Goal: Communication & Community: Answer question/provide support

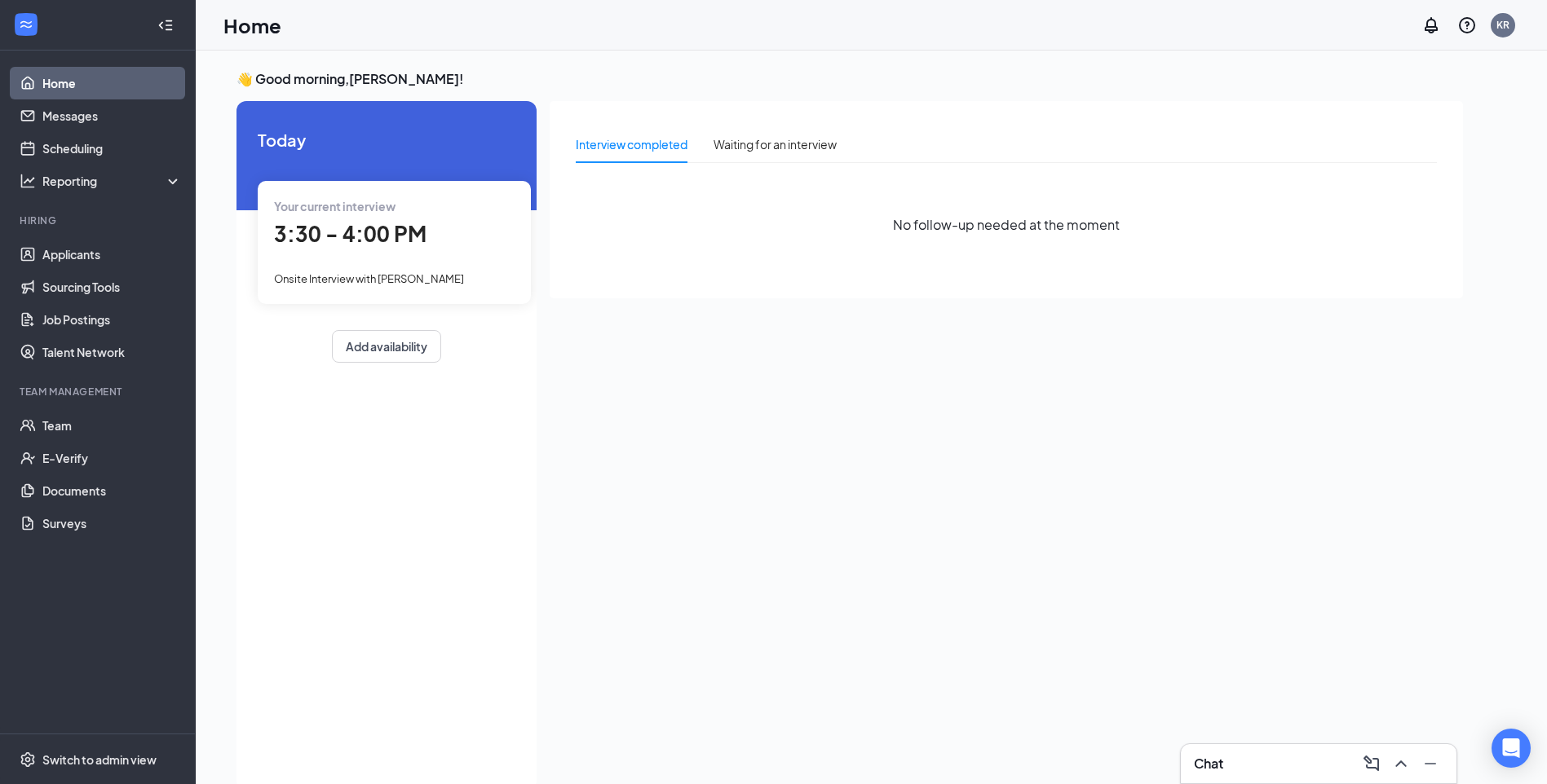
click at [470, 260] on div "Your current interview 3:30 - 4:00 PM Onsite Interview with Patrick Turner" at bounding box center [394, 242] width 273 height 122
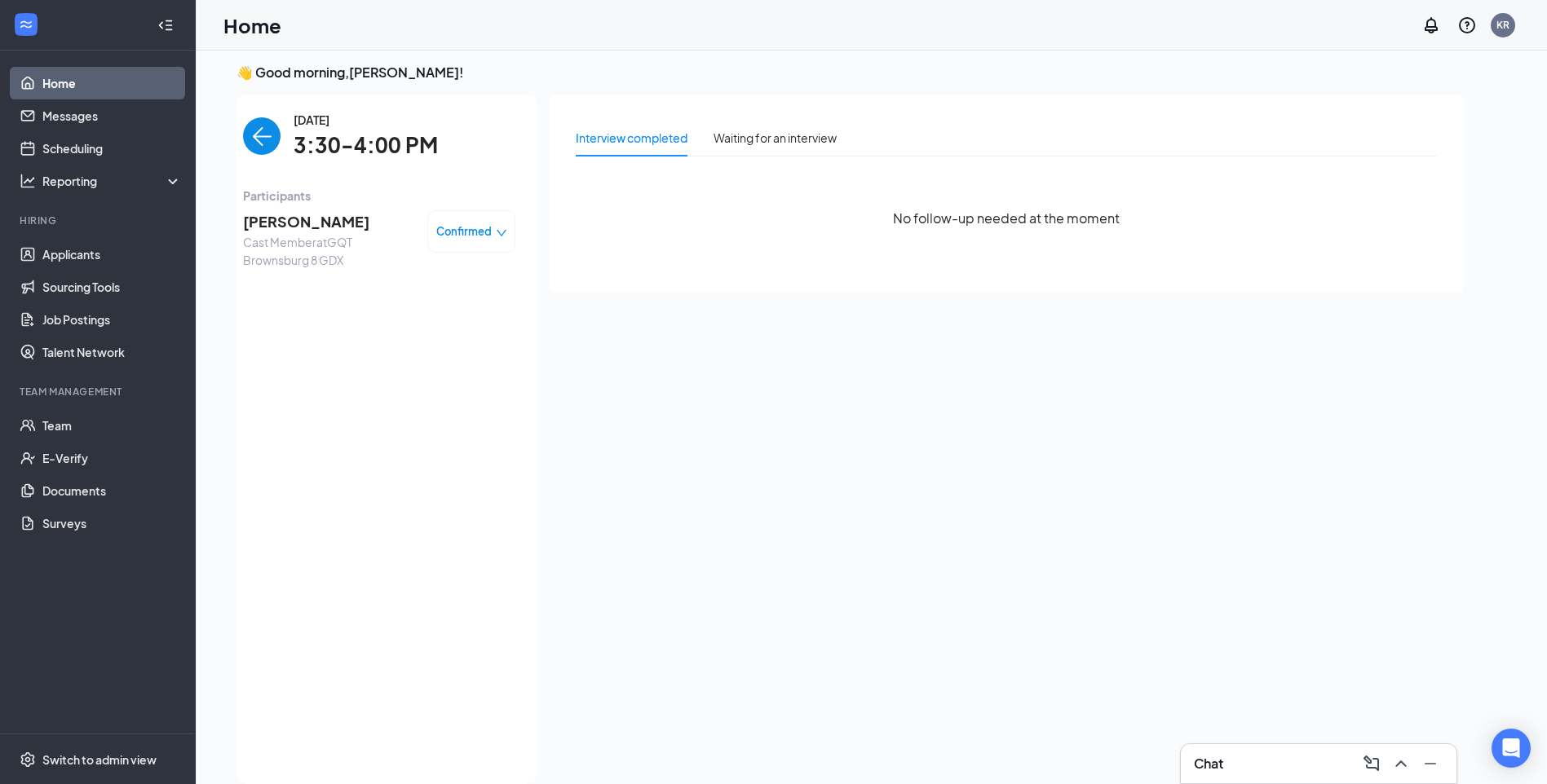
click at [479, 231] on span "Confirmed" at bounding box center [464, 232] width 56 height 17
click at [414, 303] on span "Mark complete" at bounding box center [423, 306] width 82 height 18
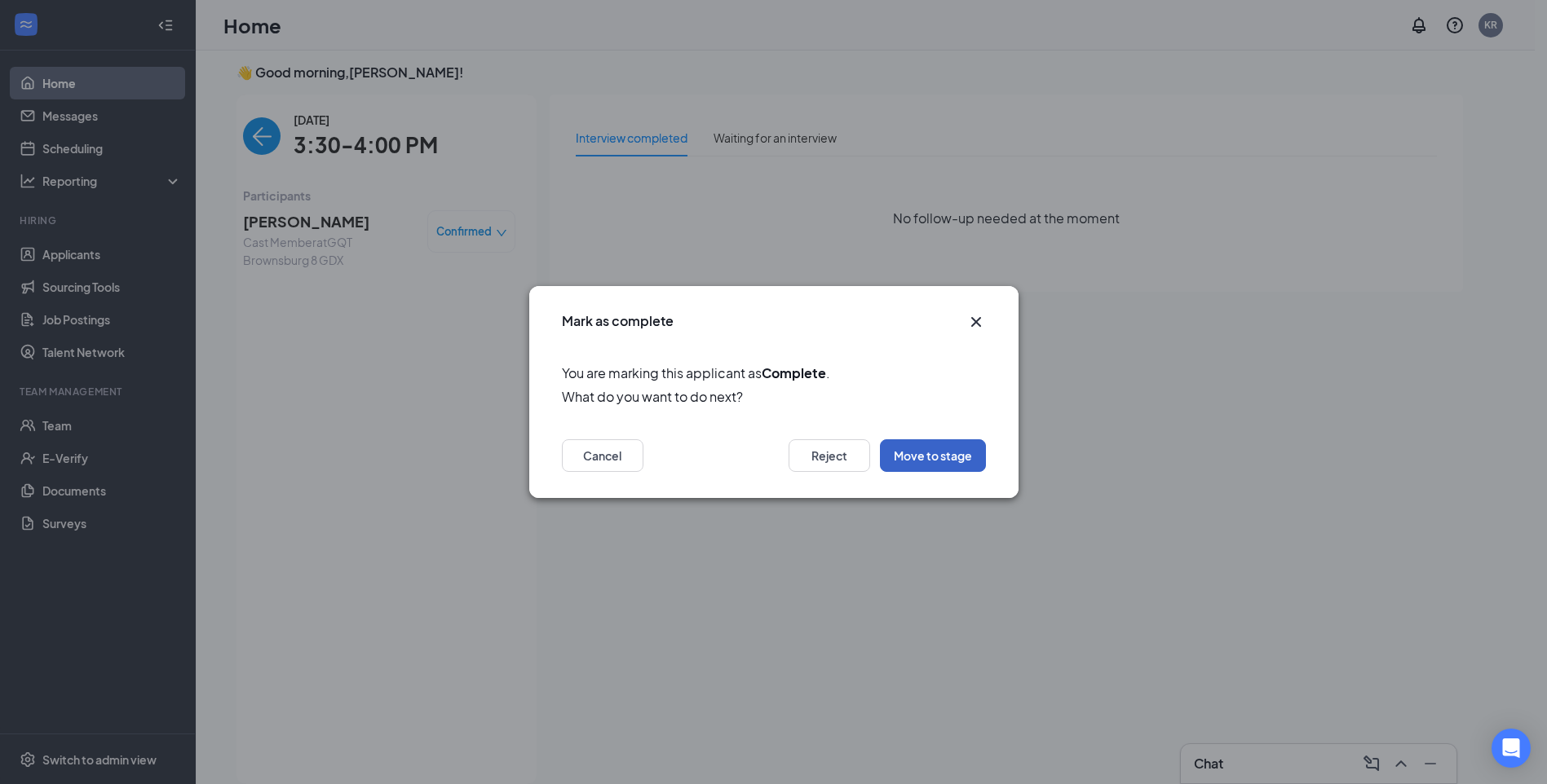
click at [939, 456] on button "Move to stage" at bounding box center [932, 455] width 106 height 32
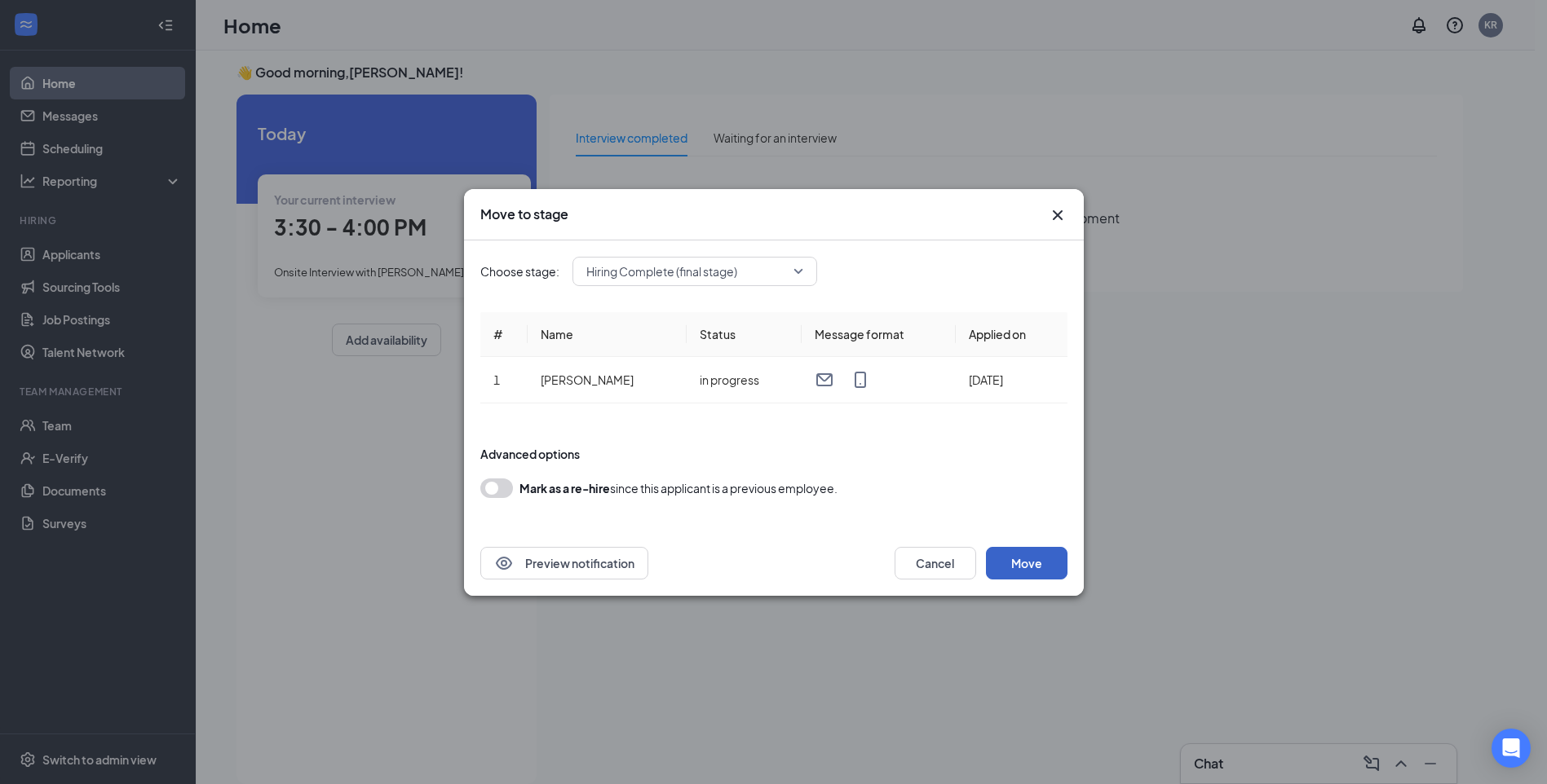
click at [1026, 565] on button "Move" at bounding box center [1026, 563] width 82 height 32
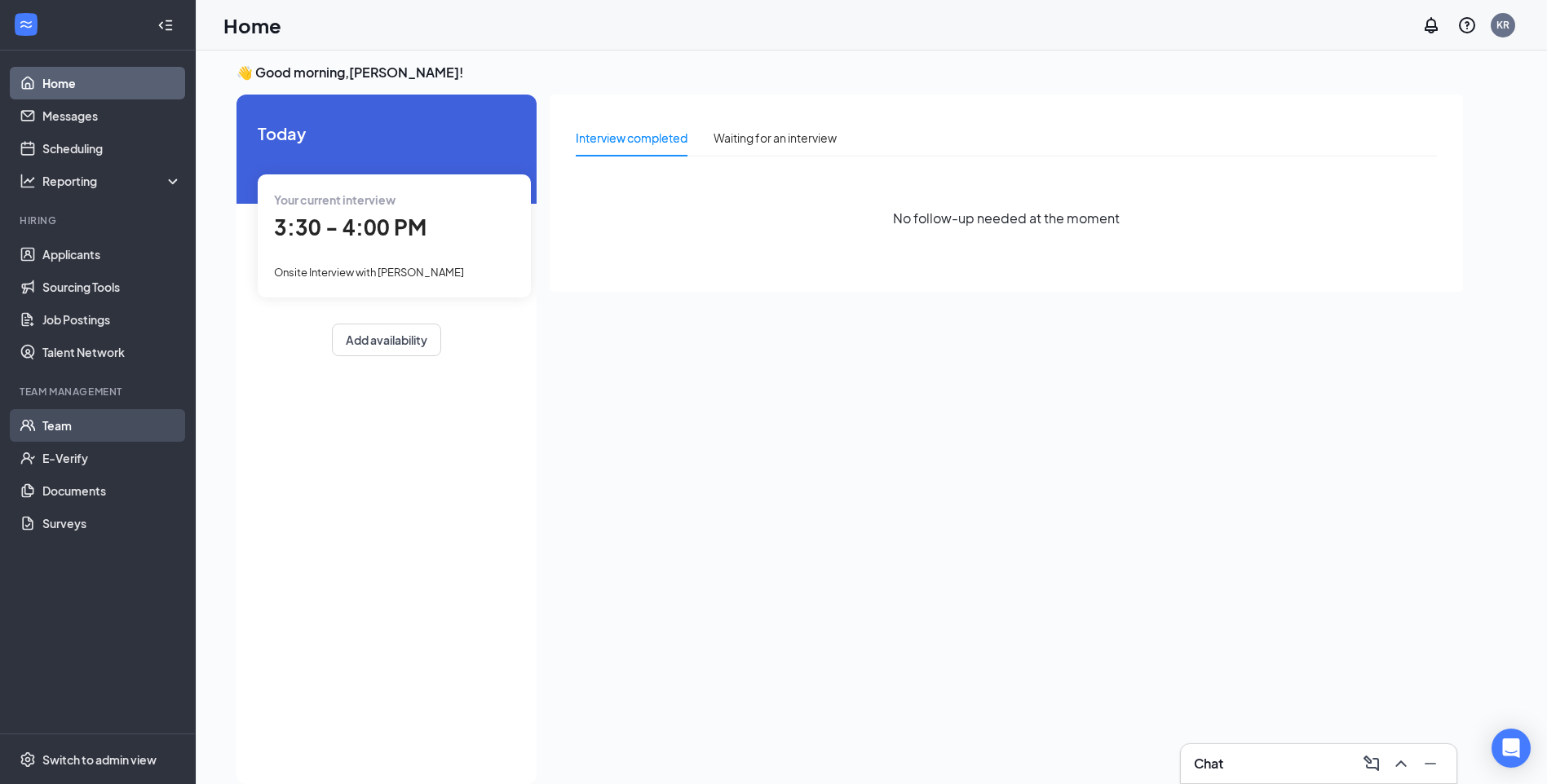
click at [60, 429] on link "Team" at bounding box center [112, 425] width 140 height 32
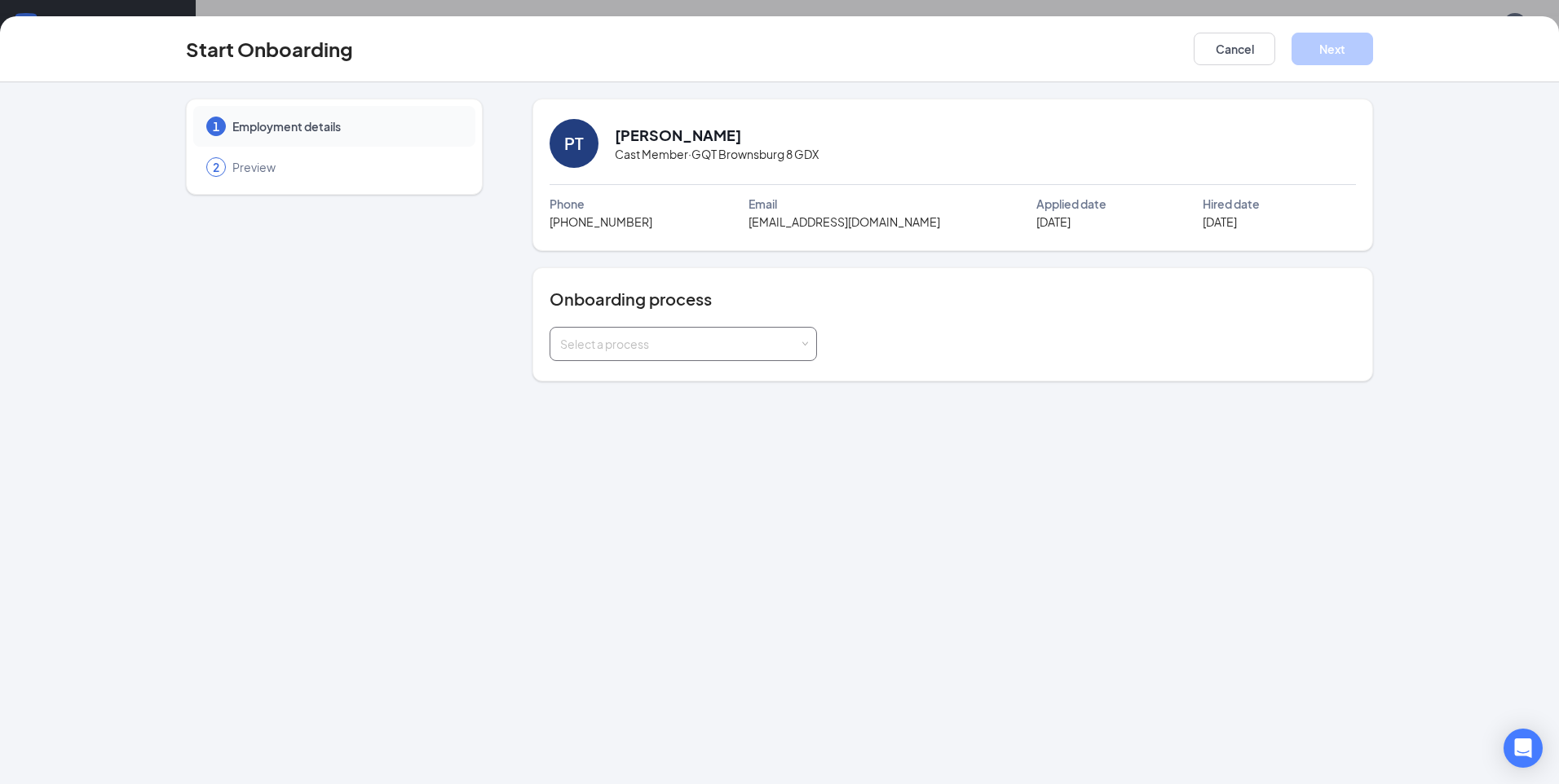
click at [720, 339] on div "Select a process" at bounding box center [679, 344] width 239 height 17
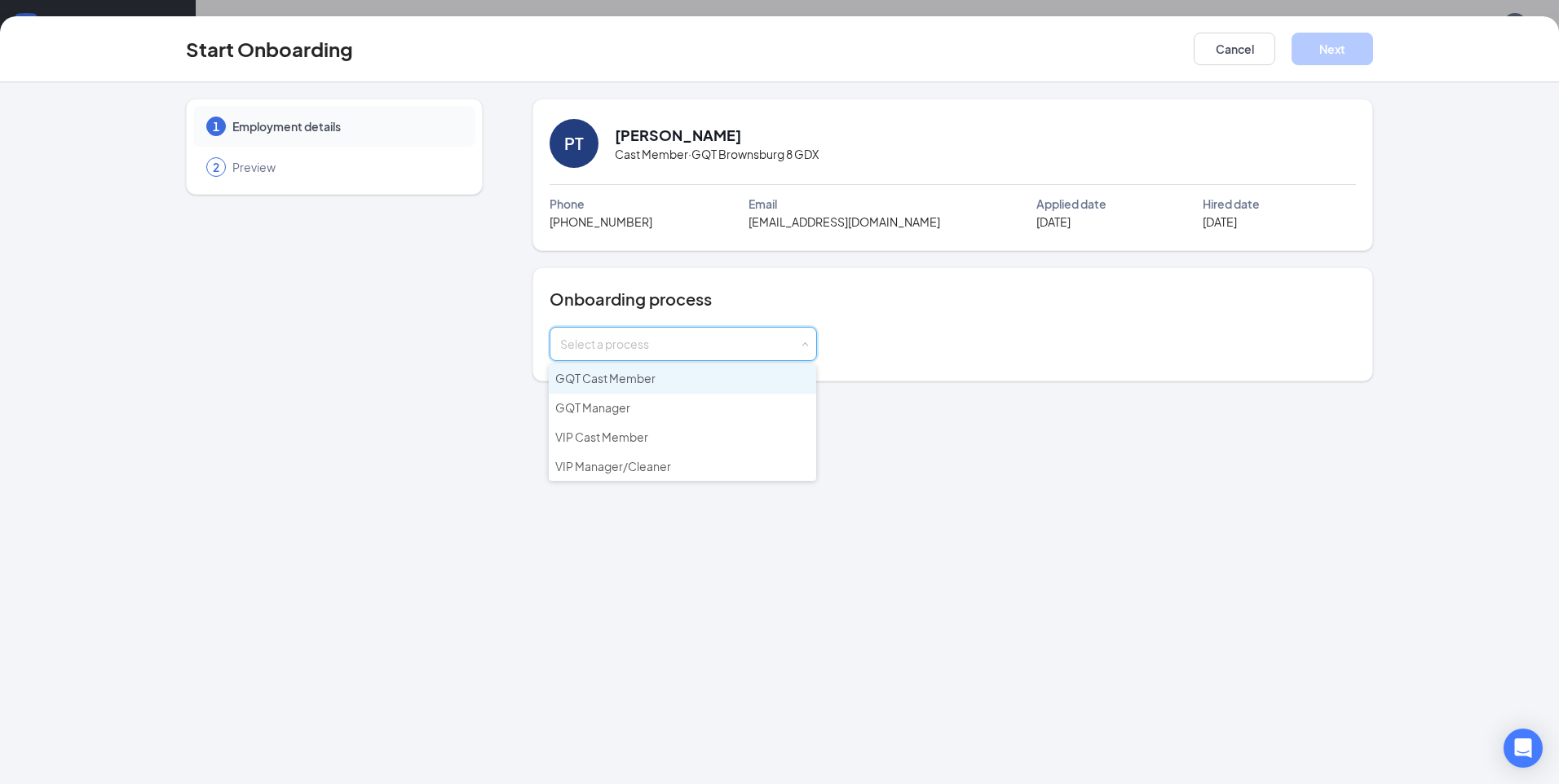
click at [650, 388] on li "GQT Cast Member" at bounding box center [683, 378] width 268 height 29
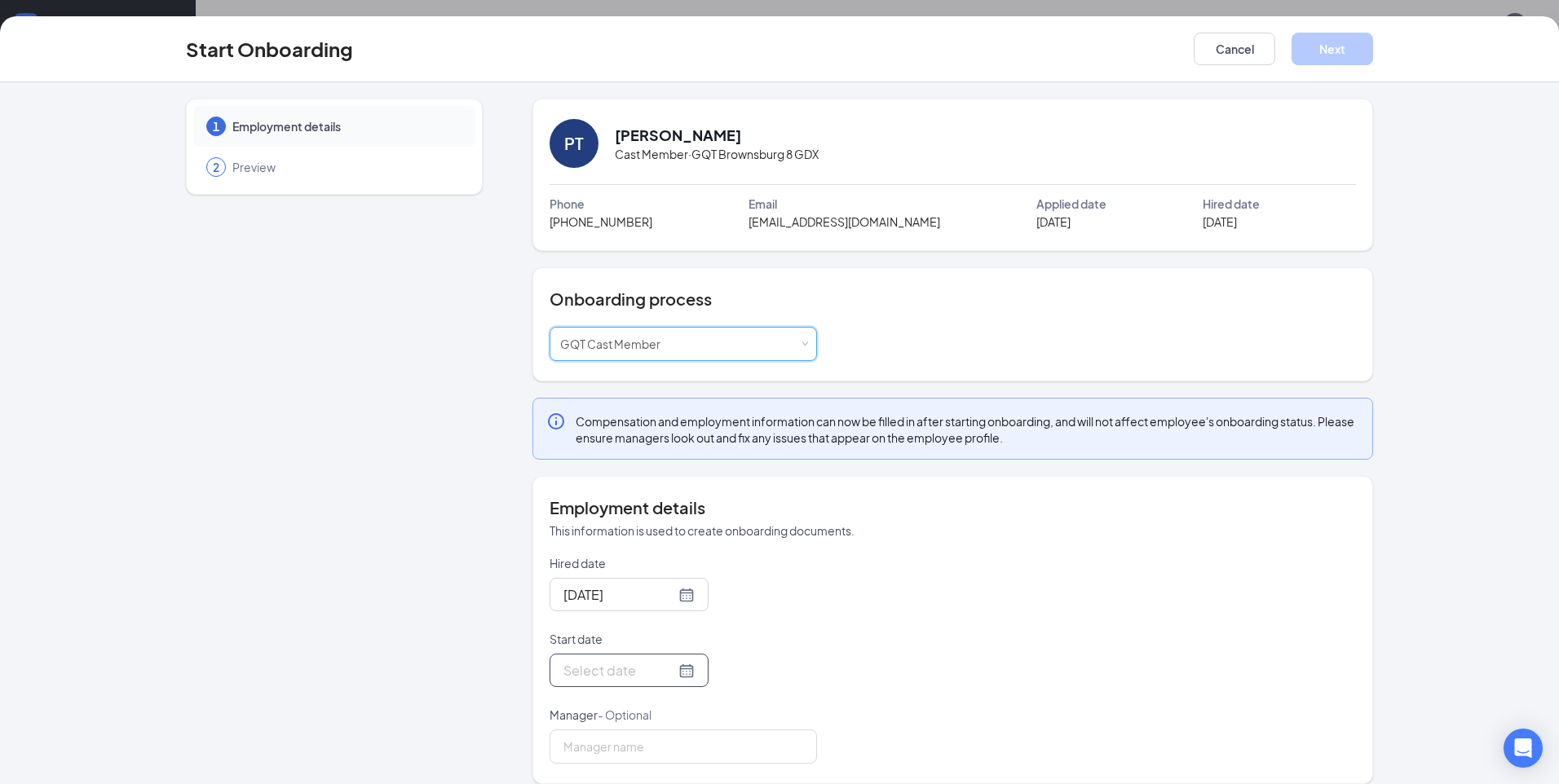
click at [675, 675] on div at bounding box center [629, 670] width 159 height 33
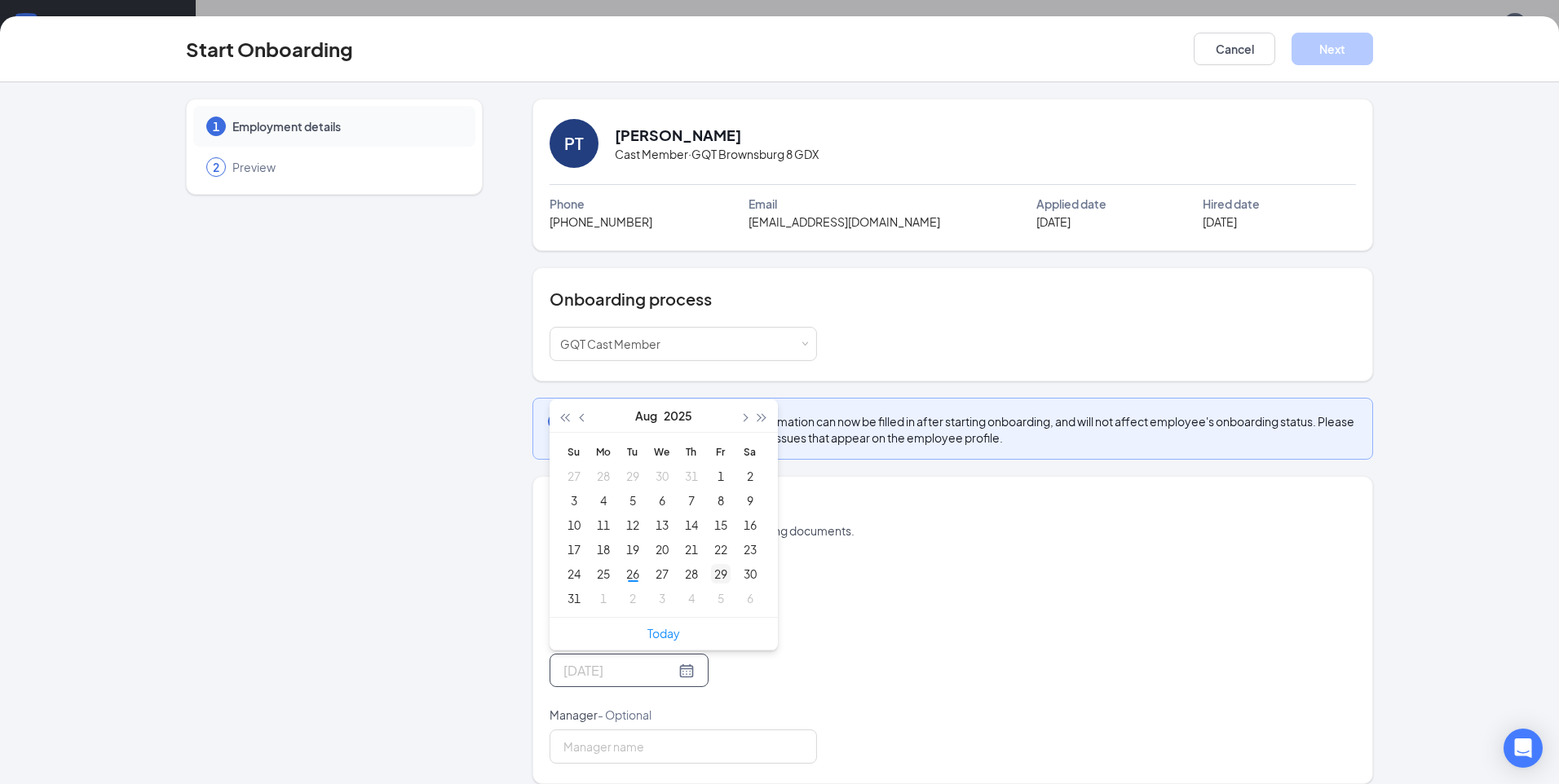
type input "Aug 29, 2025"
click at [720, 577] on div "29" at bounding box center [721, 574] width 20 height 20
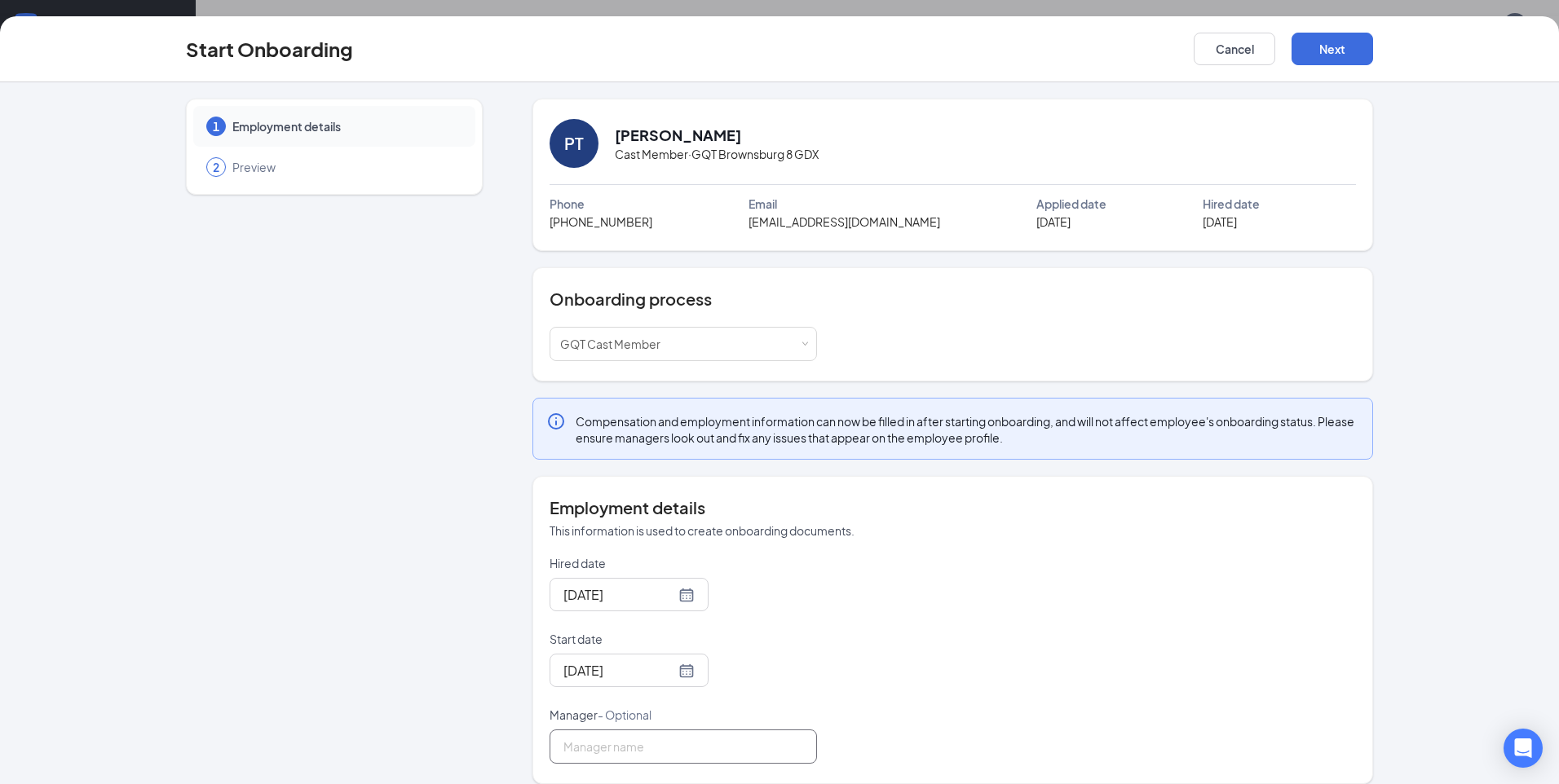
click at [673, 748] on input "Manager - Optional" at bounding box center [683, 747] width 268 height 34
type input "Kristopher Reynolds"
click at [1341, 44] on button "Next" at bounding box center [1332, 48] width 81 height 32
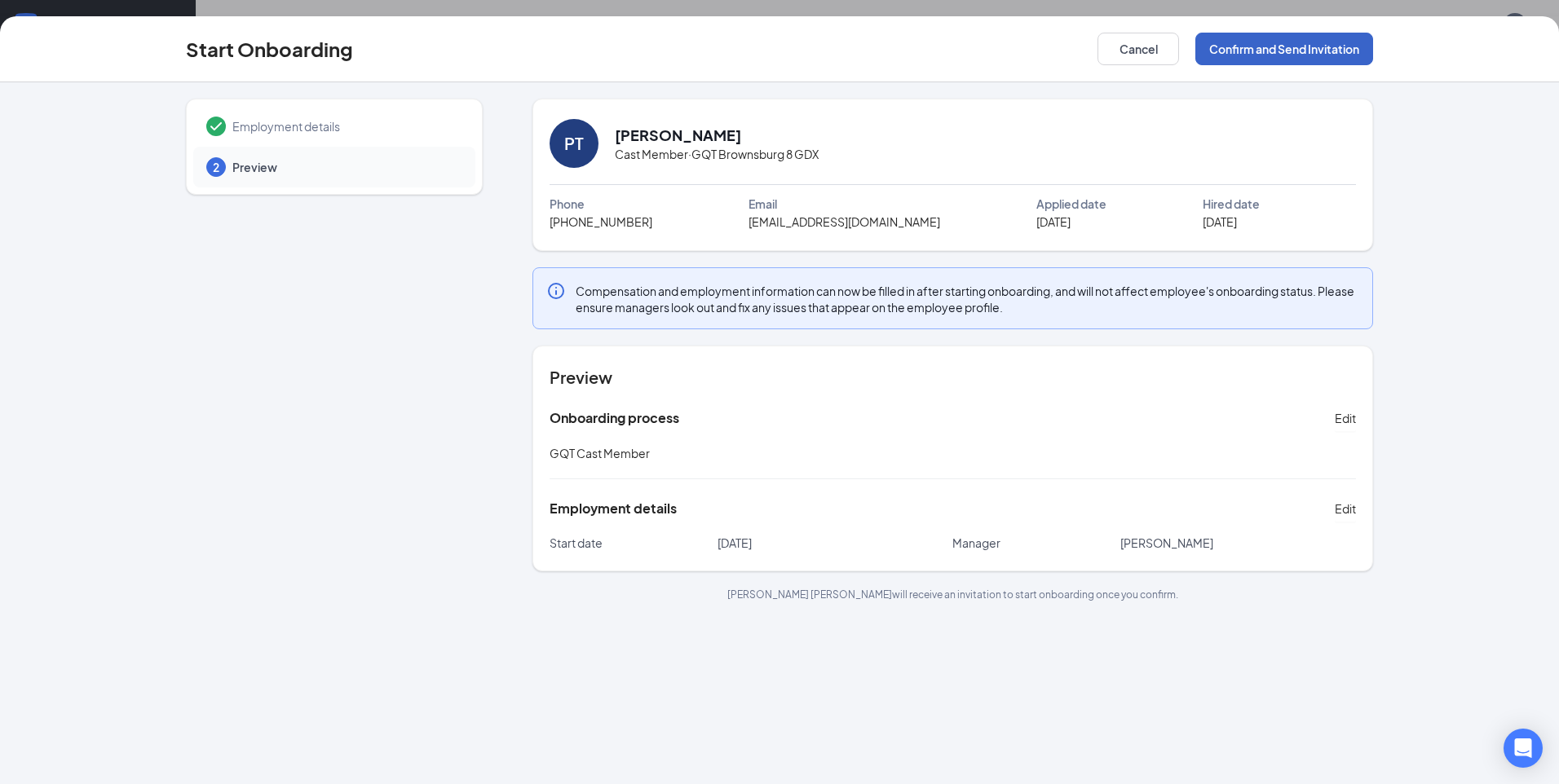
click at [1267, 46] on button "Confirm and Send Invitation" at bounding box center [1284, 48] width 178 height 32
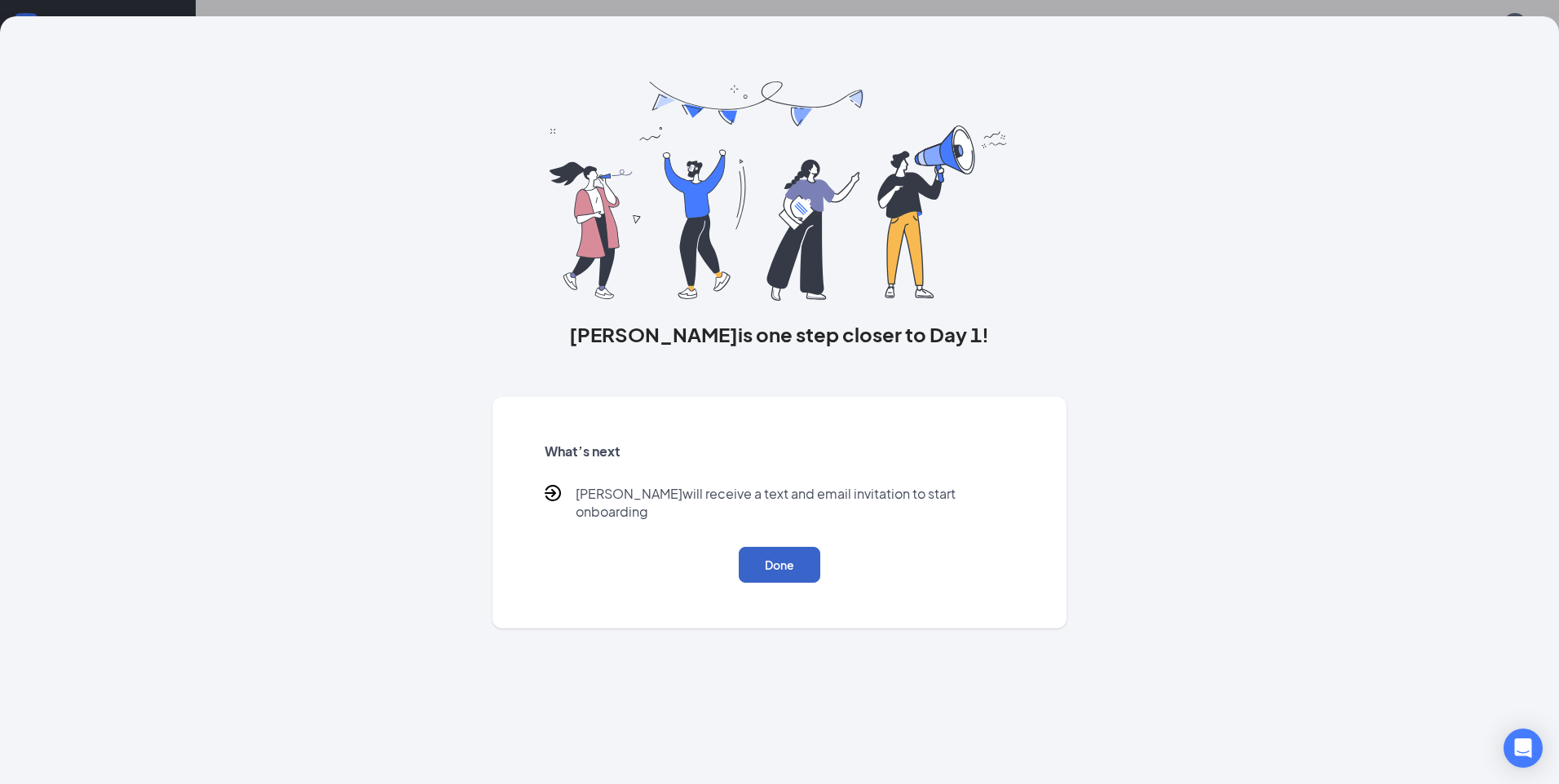
click at [777, 547] on button "Done" at bounding box center [779, 565] width 81 height 36
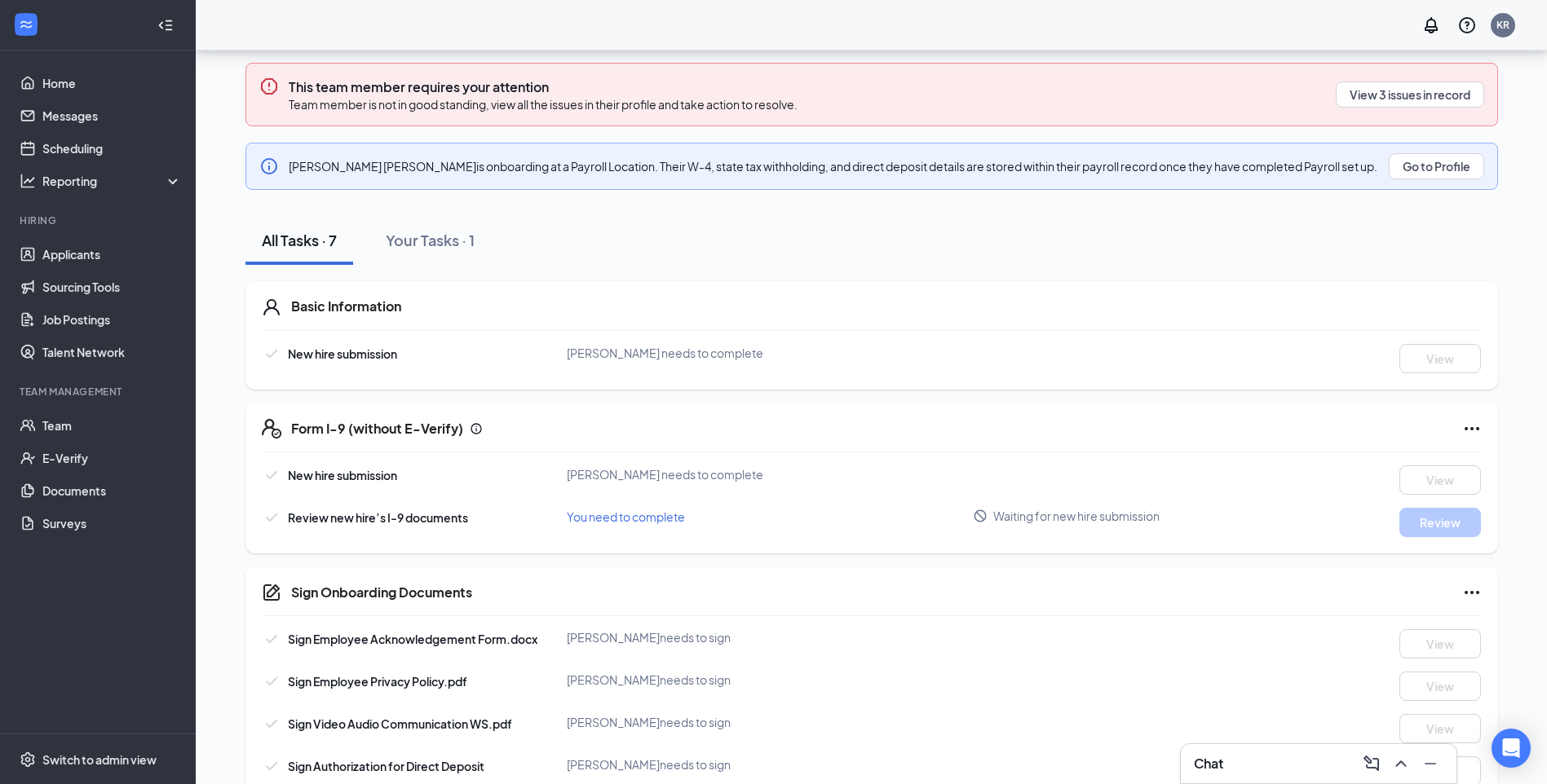
scroll to position [239, 0]
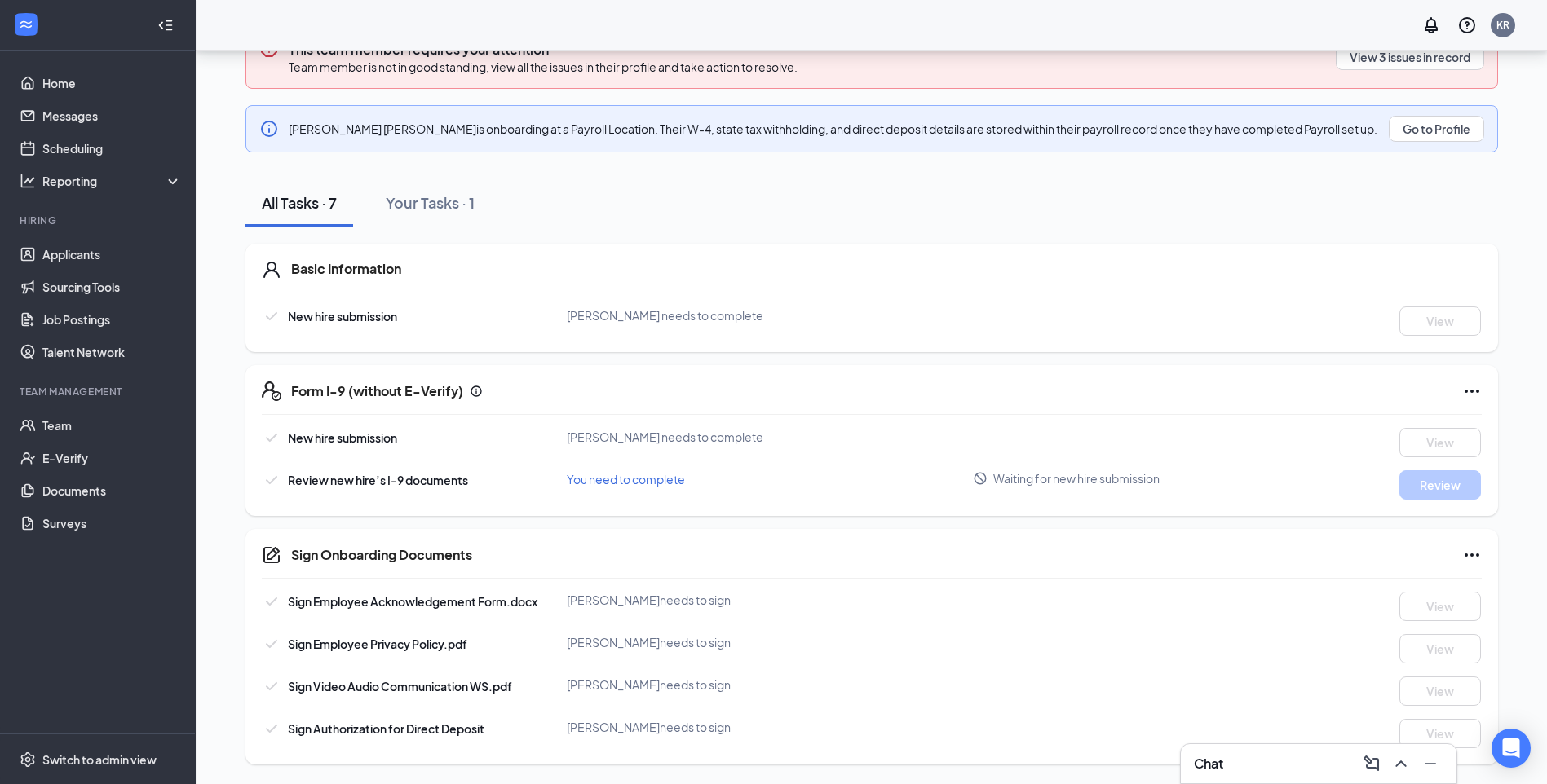
click at [1281, 772] on div "Chat" at bounding box center [1318, 763] width 250 height 26
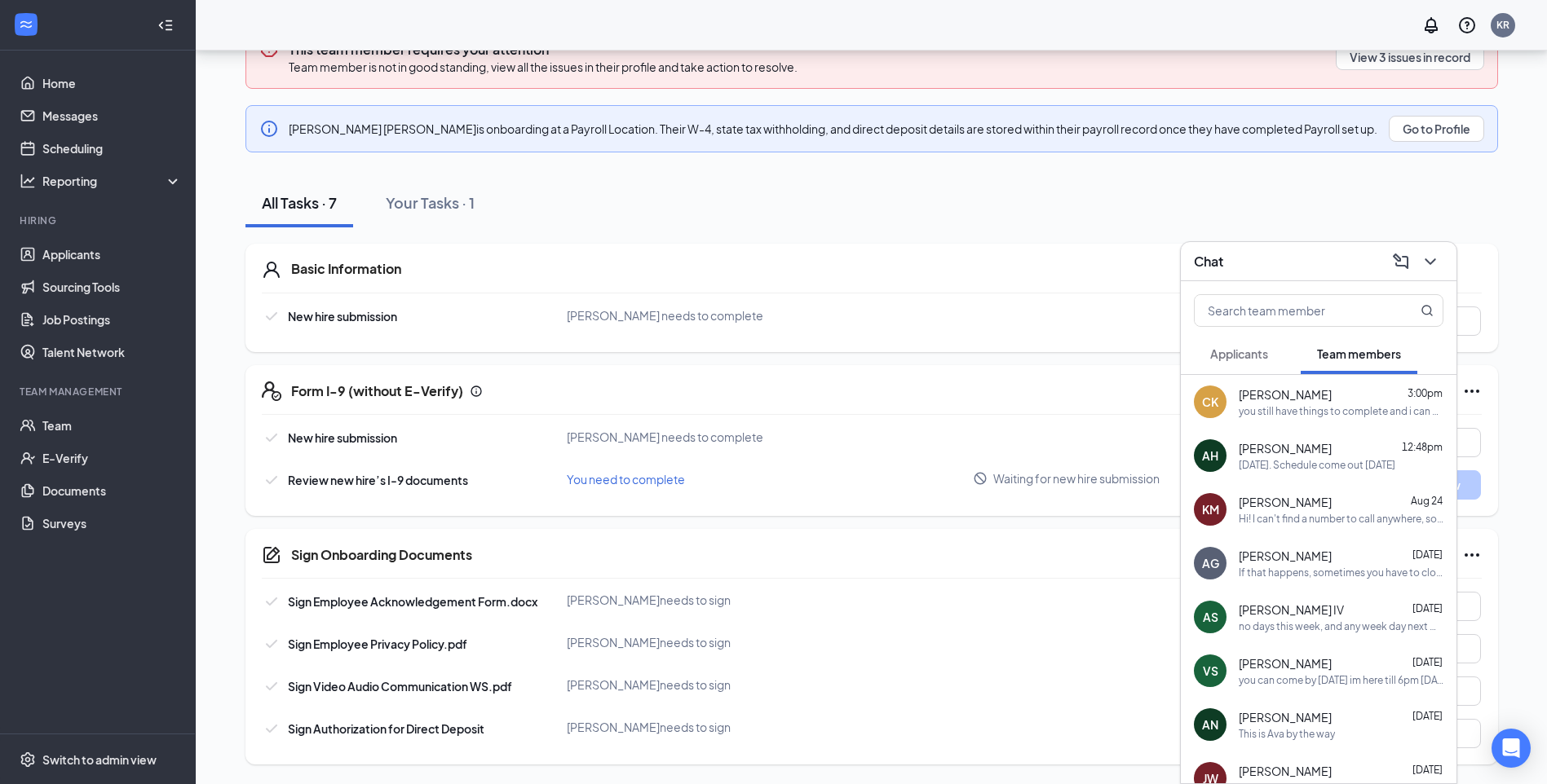
click at [1223, 356] on span "Applicants" at bounding box center [1239, 354] width 58 height 15
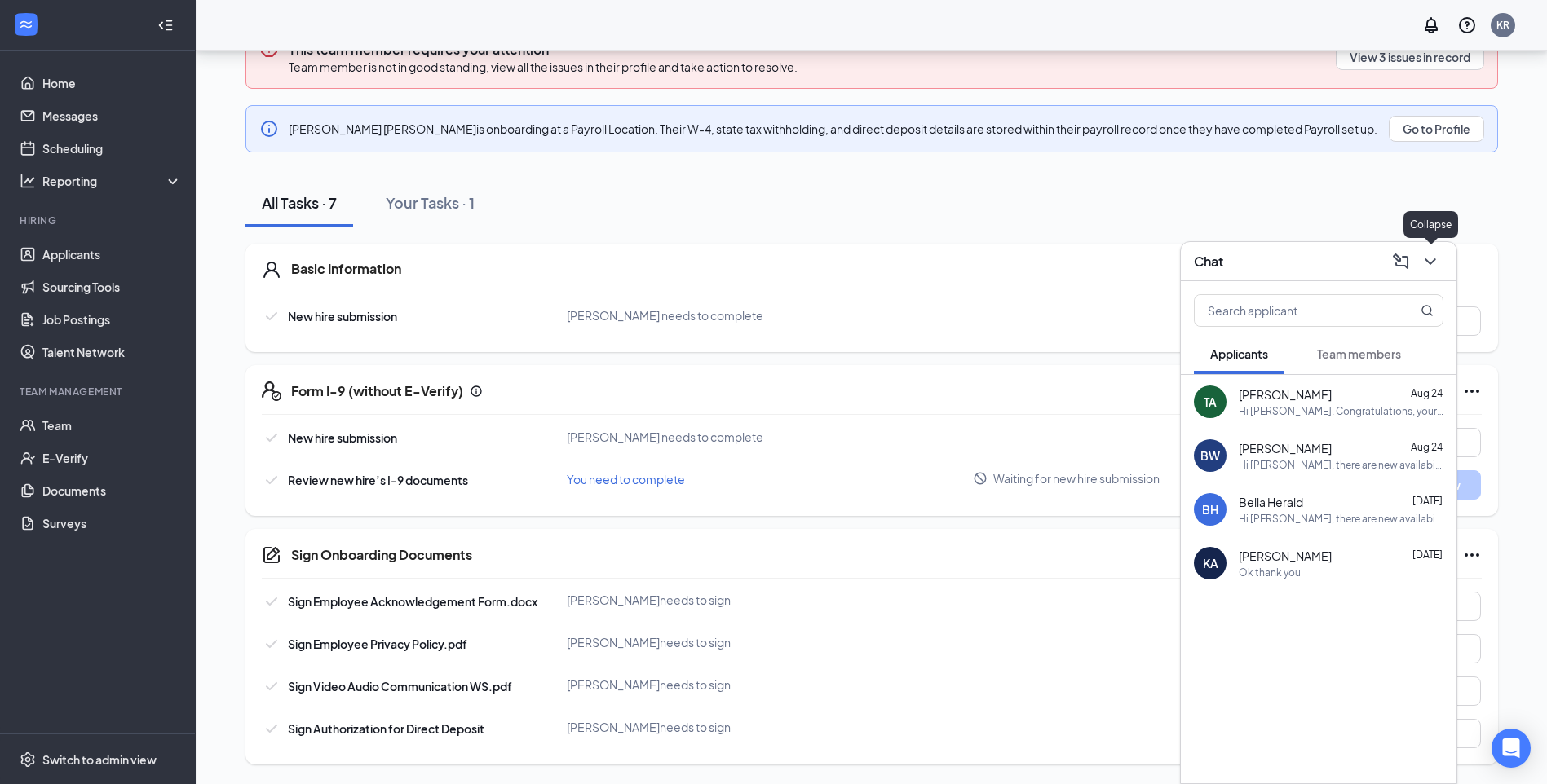
click at [1436, 265] on icon "ChevronDown" at bounding box center [1431, 262] width 20 height 20
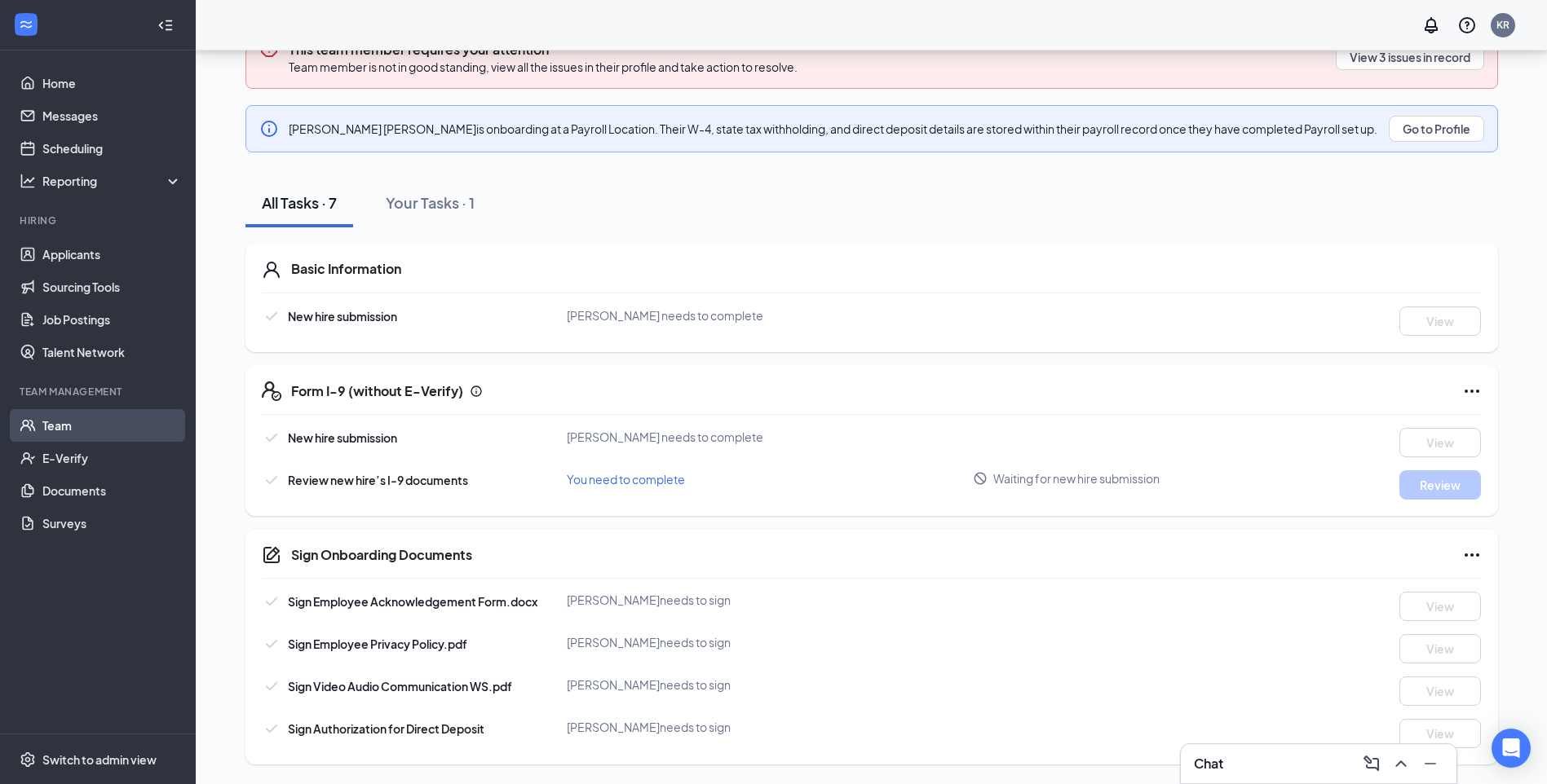
click at [66, 423] on link "Team" at bounding box center [112, 425] width 140 height 32
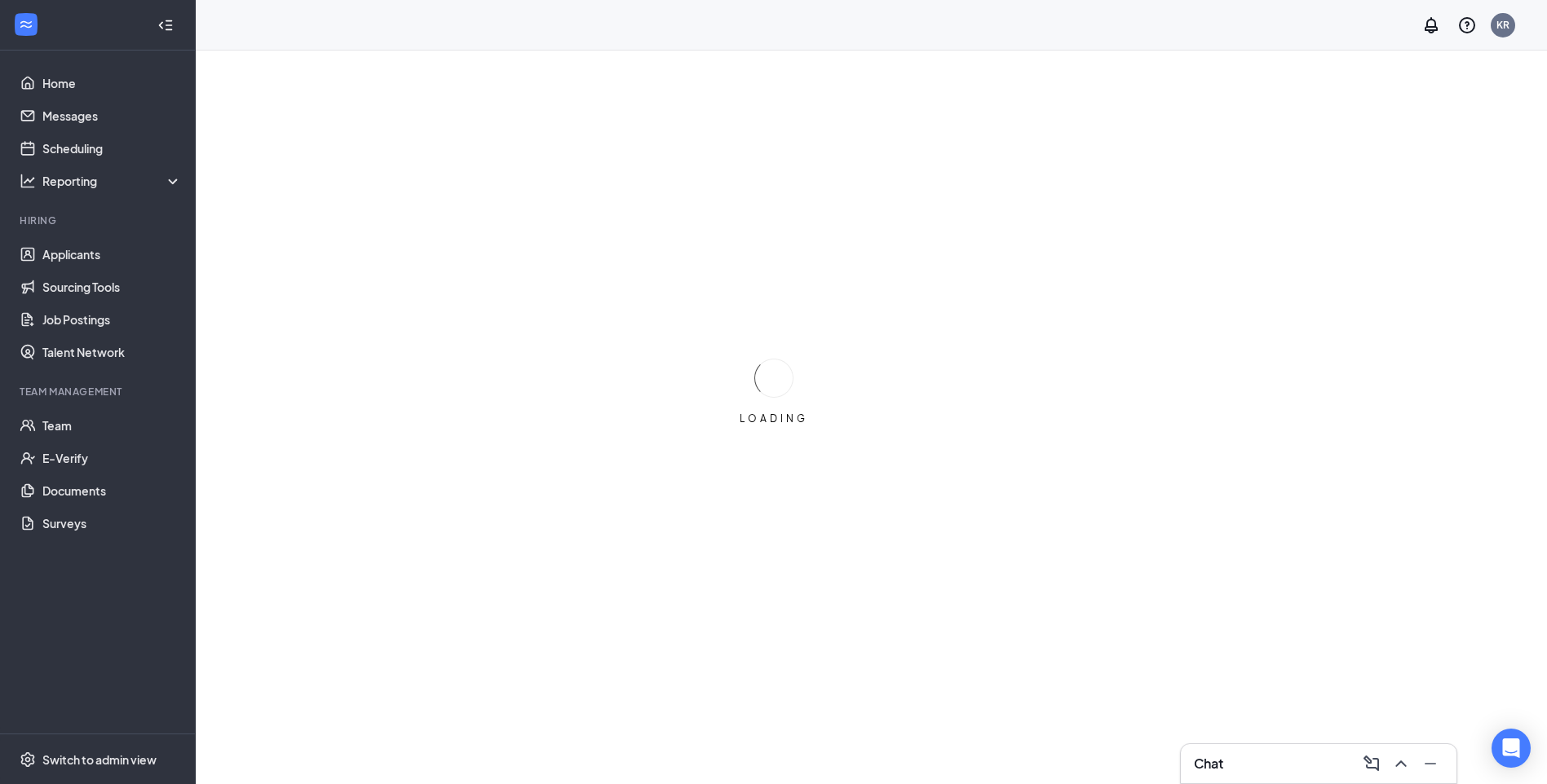
click at [591, 349] on div "LOADING" at bounding box center [774, 392] width 1547 height 784
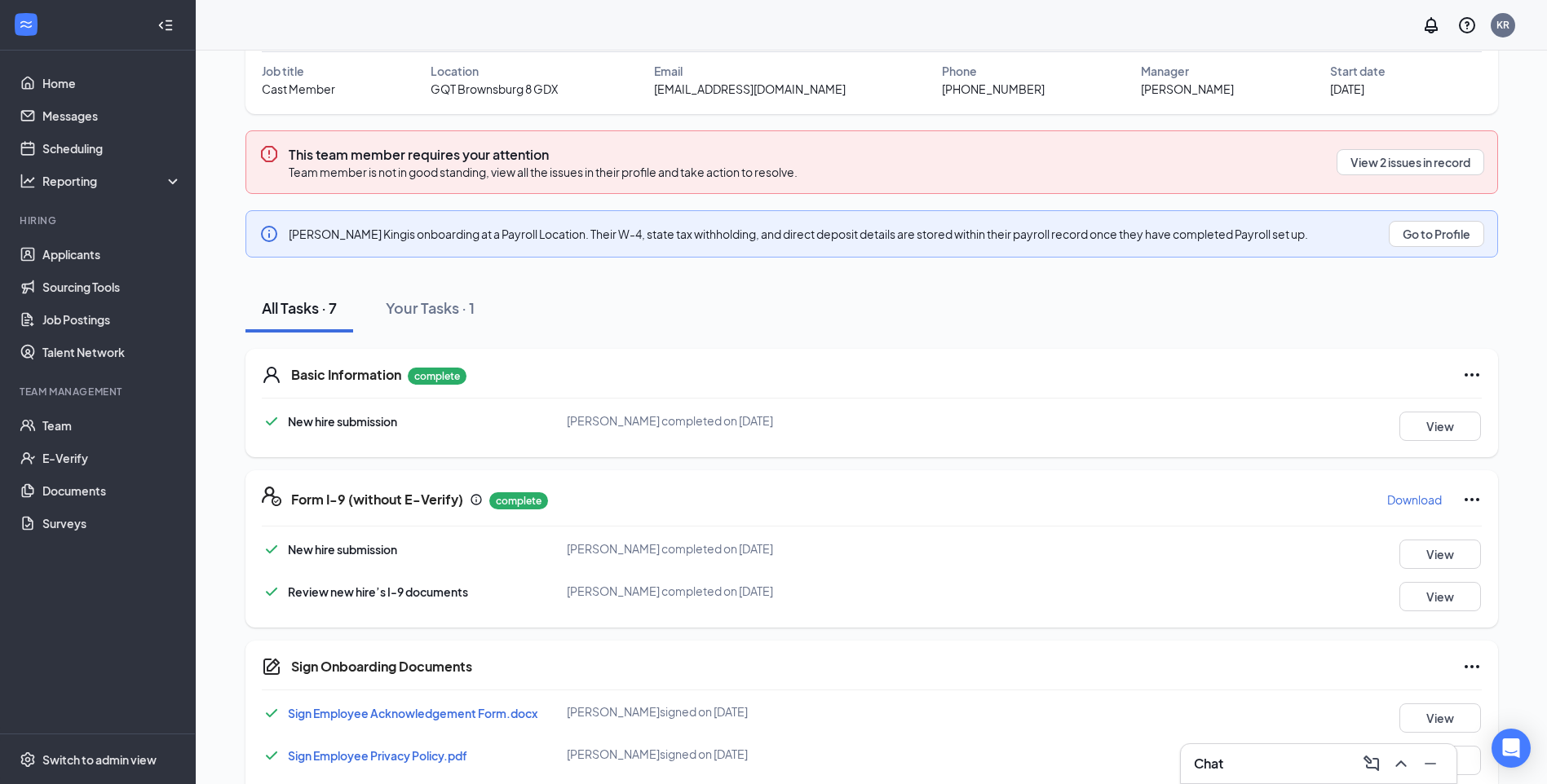
scroll to position [246, 0]
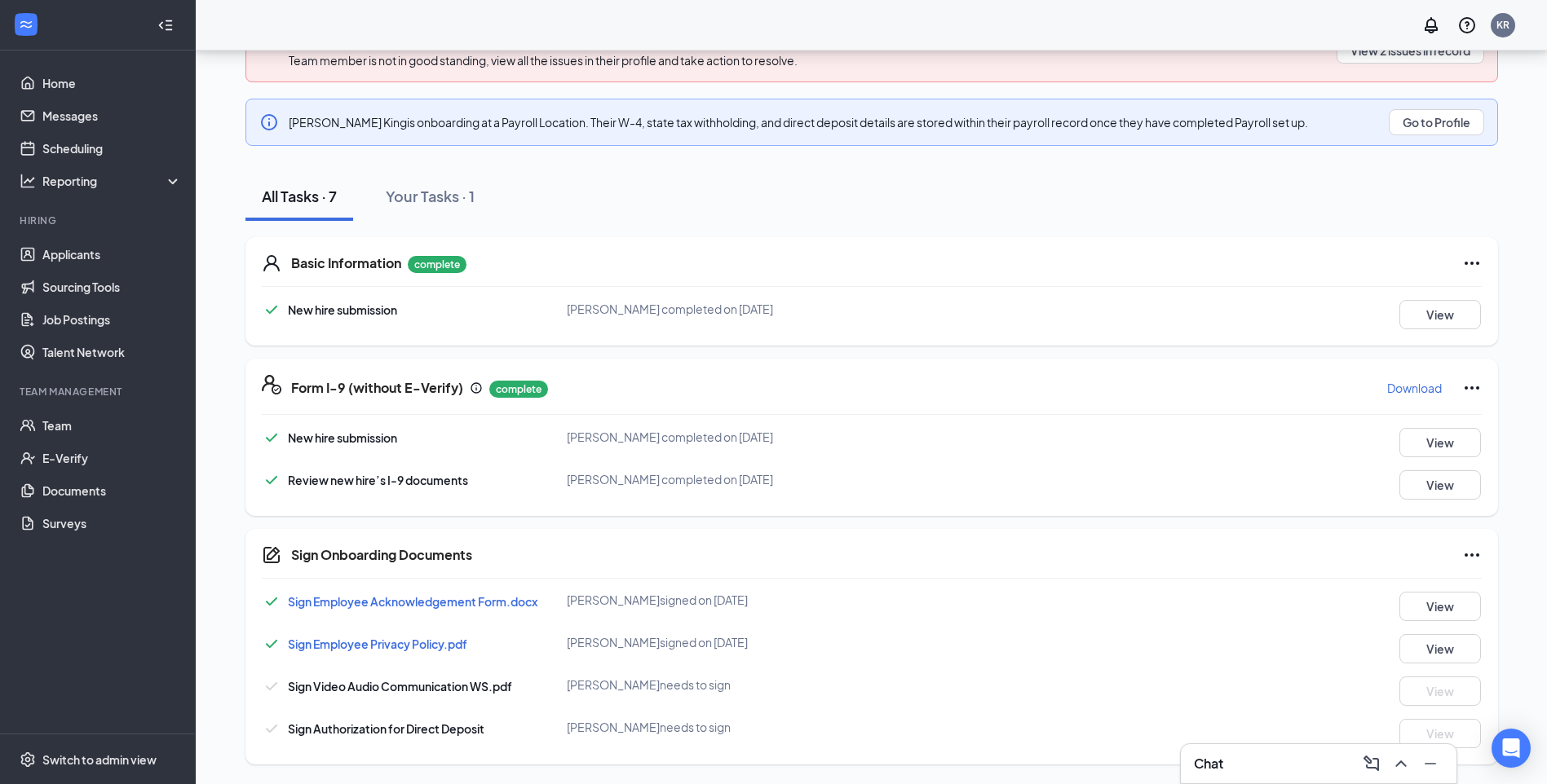
drag, startPoint x: 1436, startPoint y: 708, endPoint x: 1424, endPoint y: 677, distance: 33.2
click at [1431, 706] on div "Sign Employee Acknowledgement Form.docx Corey King signed on Aug 26 View Sign E…" at bounding box center [872, 670] width 1220 height 156
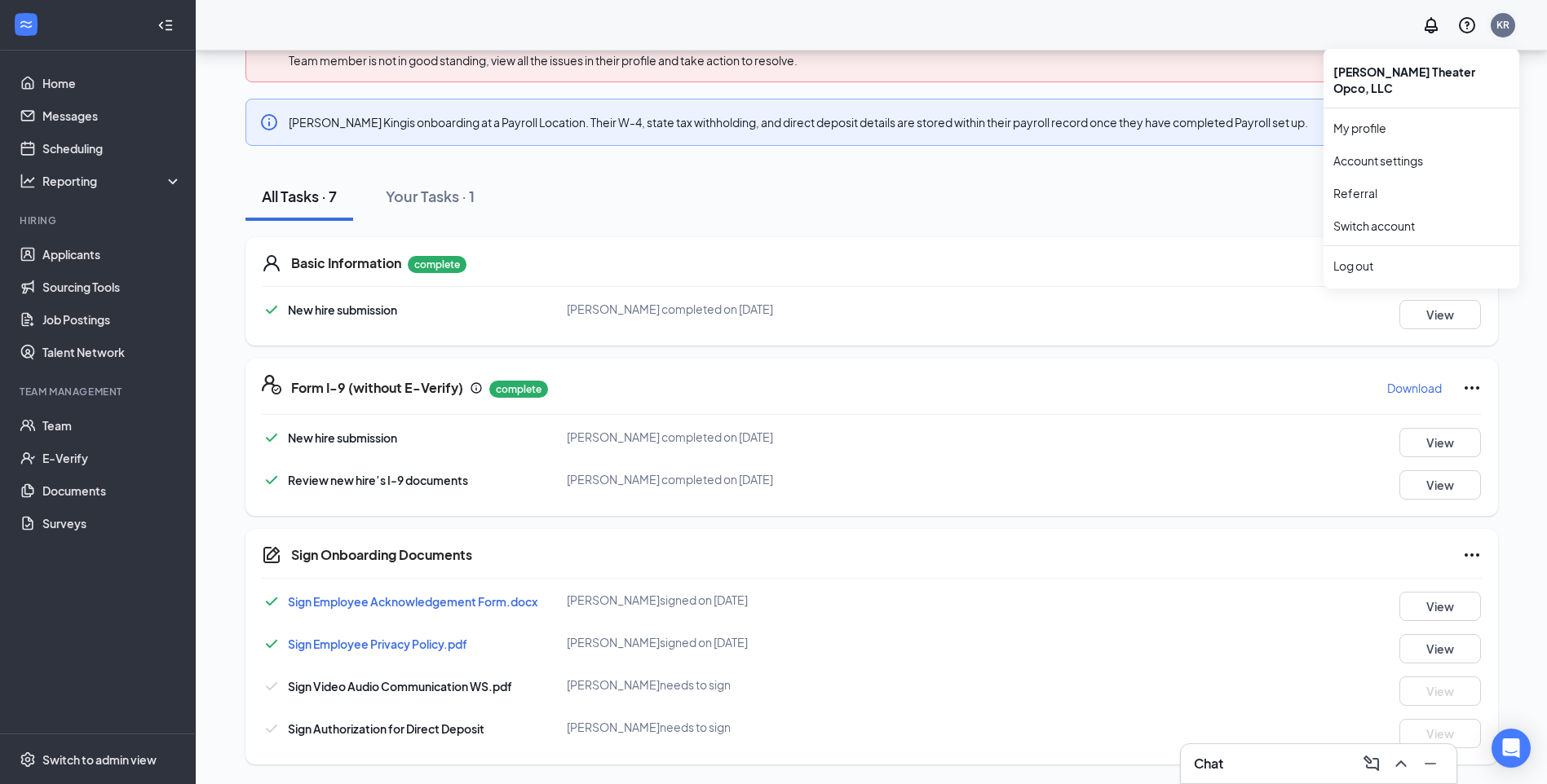
click at [1501, 29] on div "KR" at bounding box center [1503, 25] width 13 height 14
click at [1356, 258] on div "Log out" at bounding box center [1421, 266] width 176 height 17
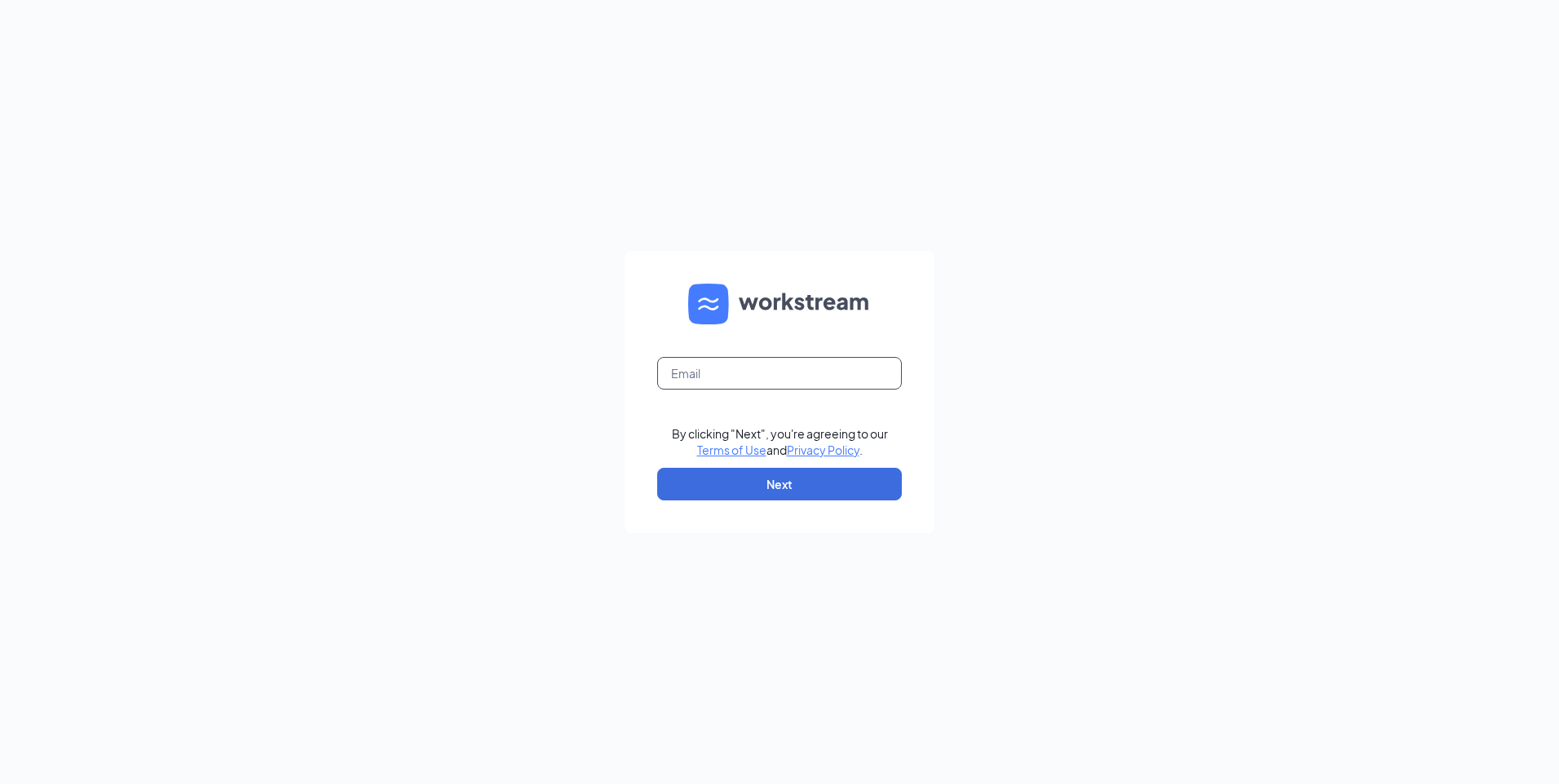
click at [838, 375] on input "text" at bounding box center [779, 372] width 244 height 32
type input "coking91307@icloud.com"
click at [770, 492] on button "Next" at bounding box center [779, 484] width 244 height 32
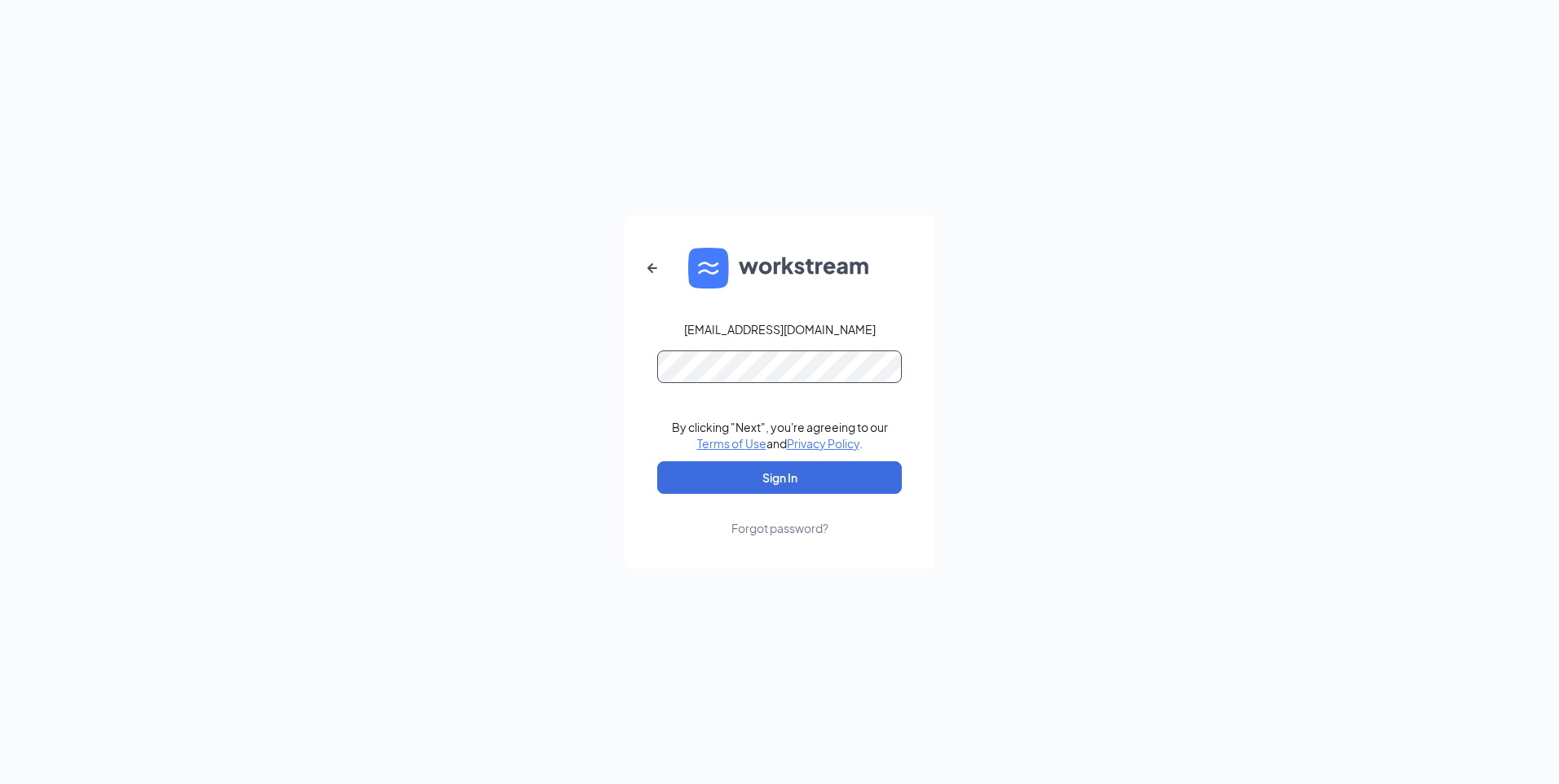
click at [657, 461] on button "Sign In" at bounding box center [779, 477] width 244 height 32
click at [994, 354] on div "coking91307@icloud.com By clicking "Next", you're agreeing to our Terms of Use …" at bounding box center [779, 392] width 1559 height 784
click at [804, 479] on button "Sign In" at bounding box center [779, 477] width 244 height 32
click at [525, 362] on div "coking91307@icloud.com Credential mismatches. By clicking "Next", you're agreei…" at bounding box center [779, 392] width 1559 height 784
click at [657, 461] on button "Sign In" at bounding box center [779, 477] width 244 height 32
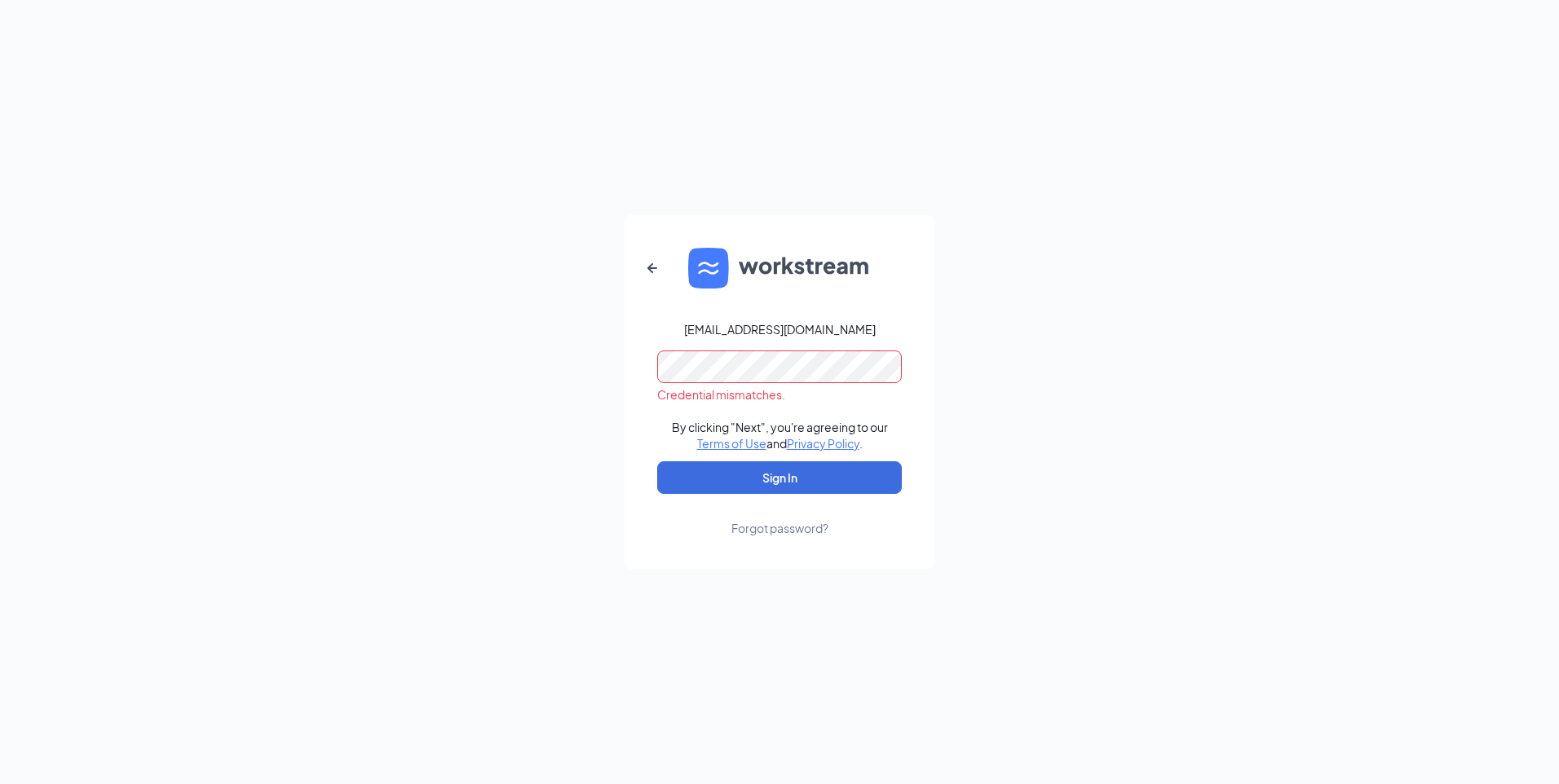
click at [558, 356] on div "coking91307@icloud.com Credential mismatches. By clicking "Next", you're agreei…" at bounding box center [779, 392] width 1559 height 784
click at [682, 384] on div "Credential mismatches." at bounding box center [779, 377] width 244 height 52
click at [657, 461] on button "Sign In" at bounding box center [779, 477] width 244 height 32
click at [456, 347] on div "coking91307@icloud.com Credential mismatches. By clicking "Next", you're agreei…" at bounding box center [779, 392] width 1559 height 784
click at [657, 461] on button "Sign In" at bounding box center [779, 477] width 244 height 32
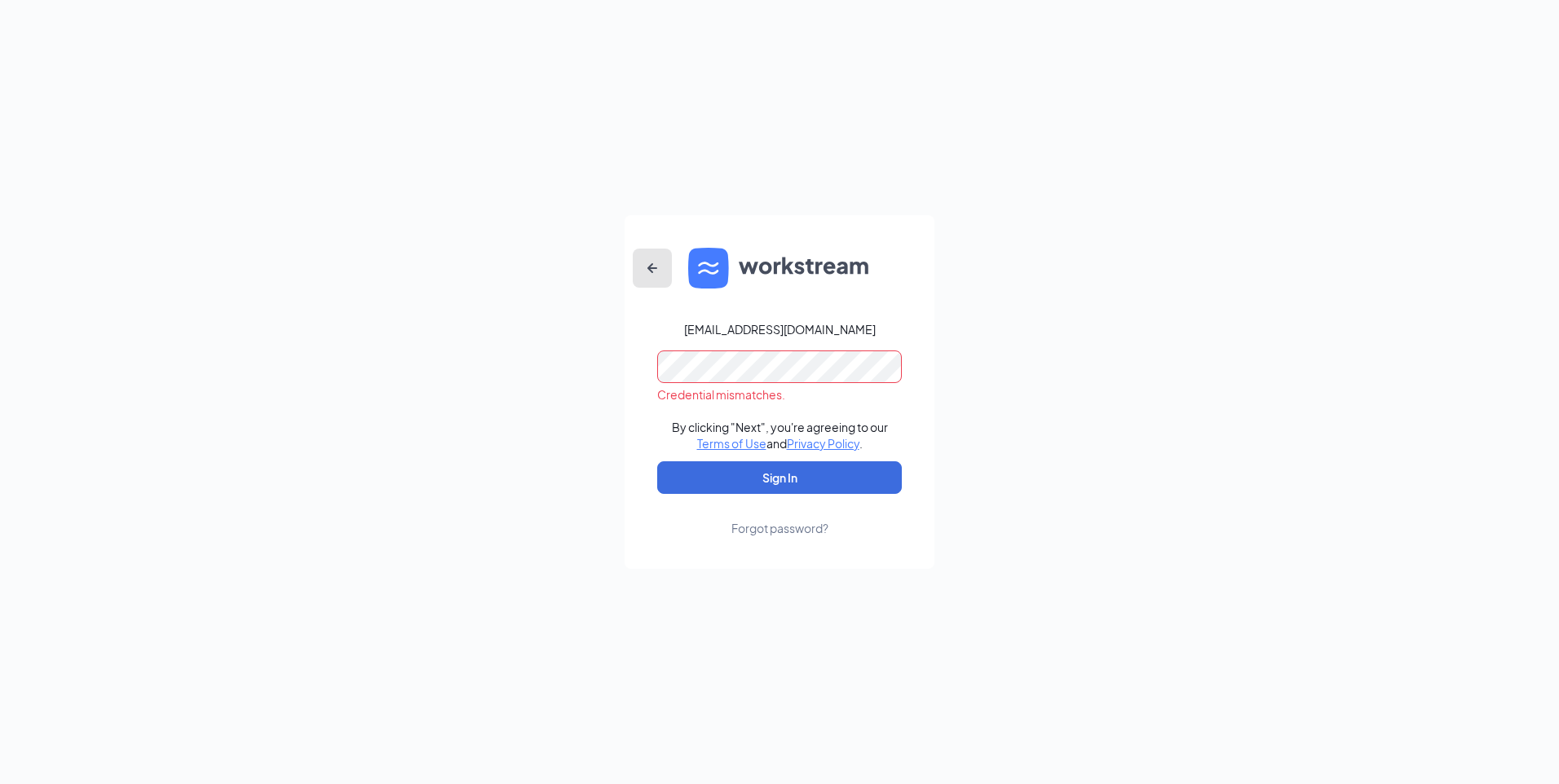
click at [646, 259] on icon "ArrowLeftNew" at bounding box center [653, 269] width 20 height 20
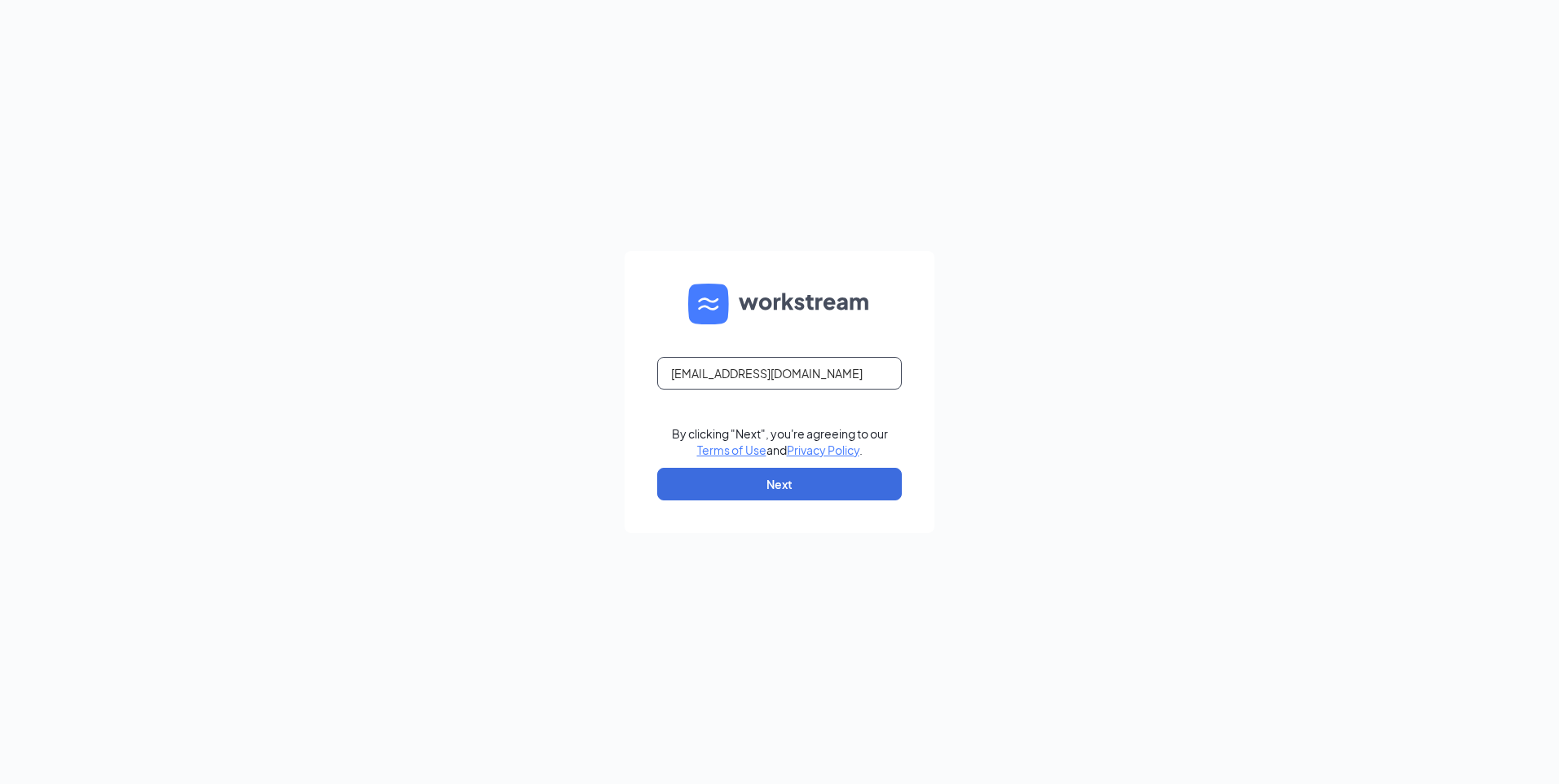
drag, startPoint x: 844, startPoint y: 375, endPoint x: 439, endPoint y: 417, distance: 407.2
click at [301, 435] on div "coking91307@icloud.com By clicking "Next", you're agreeing to our Terms of Use …" at bounding box center [779, 392] width 1559 height 784
type input "C"
type input "coking91307@icloud.com"
click at [740, 494] on button "Next" at bounding box center [779, 484] width 244 height 32
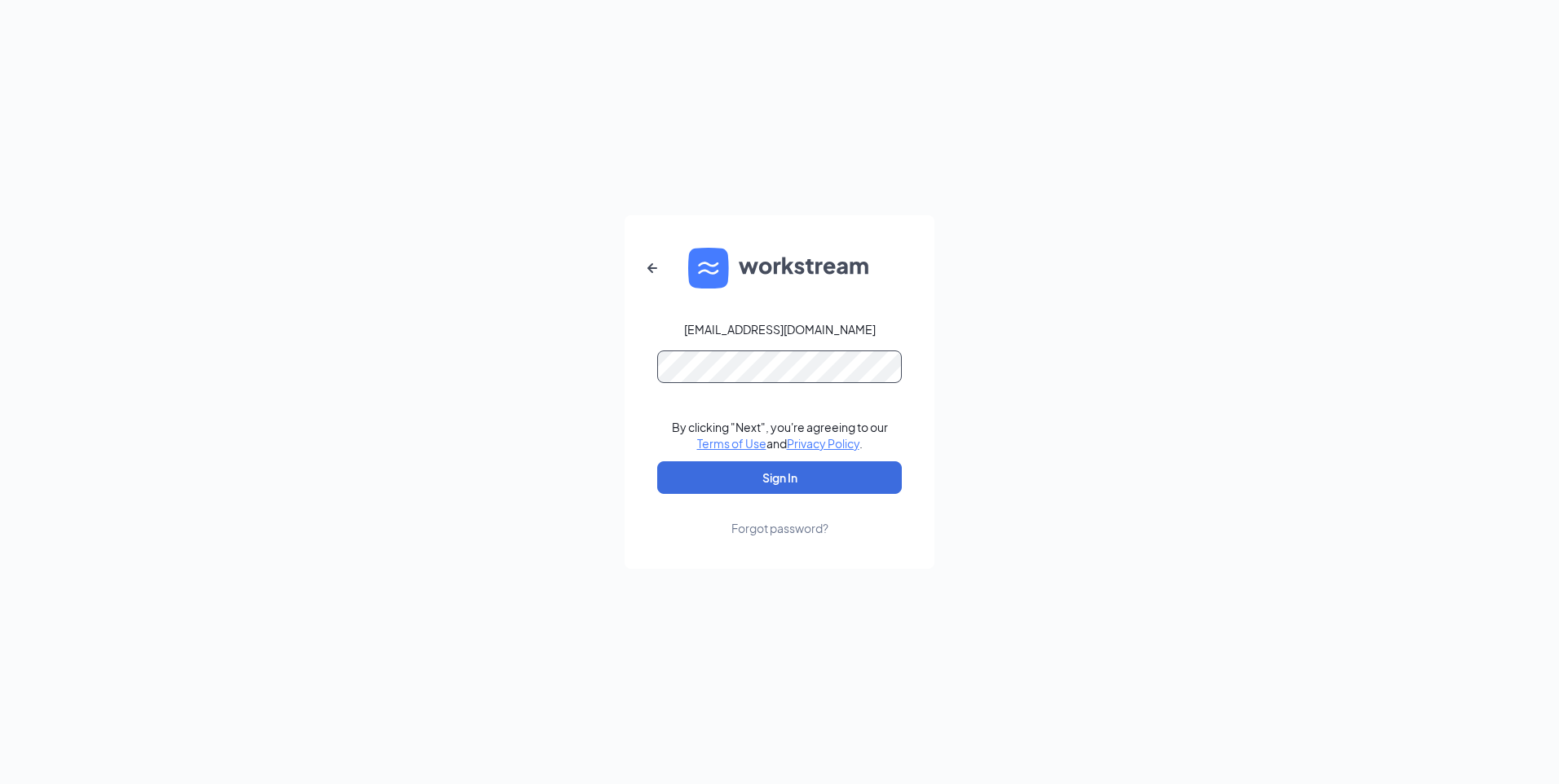
click at [657, 461] on button "Sign In" at bounding box center [779, 477] width 244 height 32
click at [671, 488] on button "Sign In" at bounding box center [779, 477] width 244 height 32
click at [694, 484] on button "Sign In" at bounding box center [779, 477] width 244 height 32
click at [694, 484] on button "submit" at bounding box center [779, 477] width 244 height 32
drag, startPoint x: 700, startPoint y: 480, endPoint x: 741, endPoint y: 403, distance: 87.2
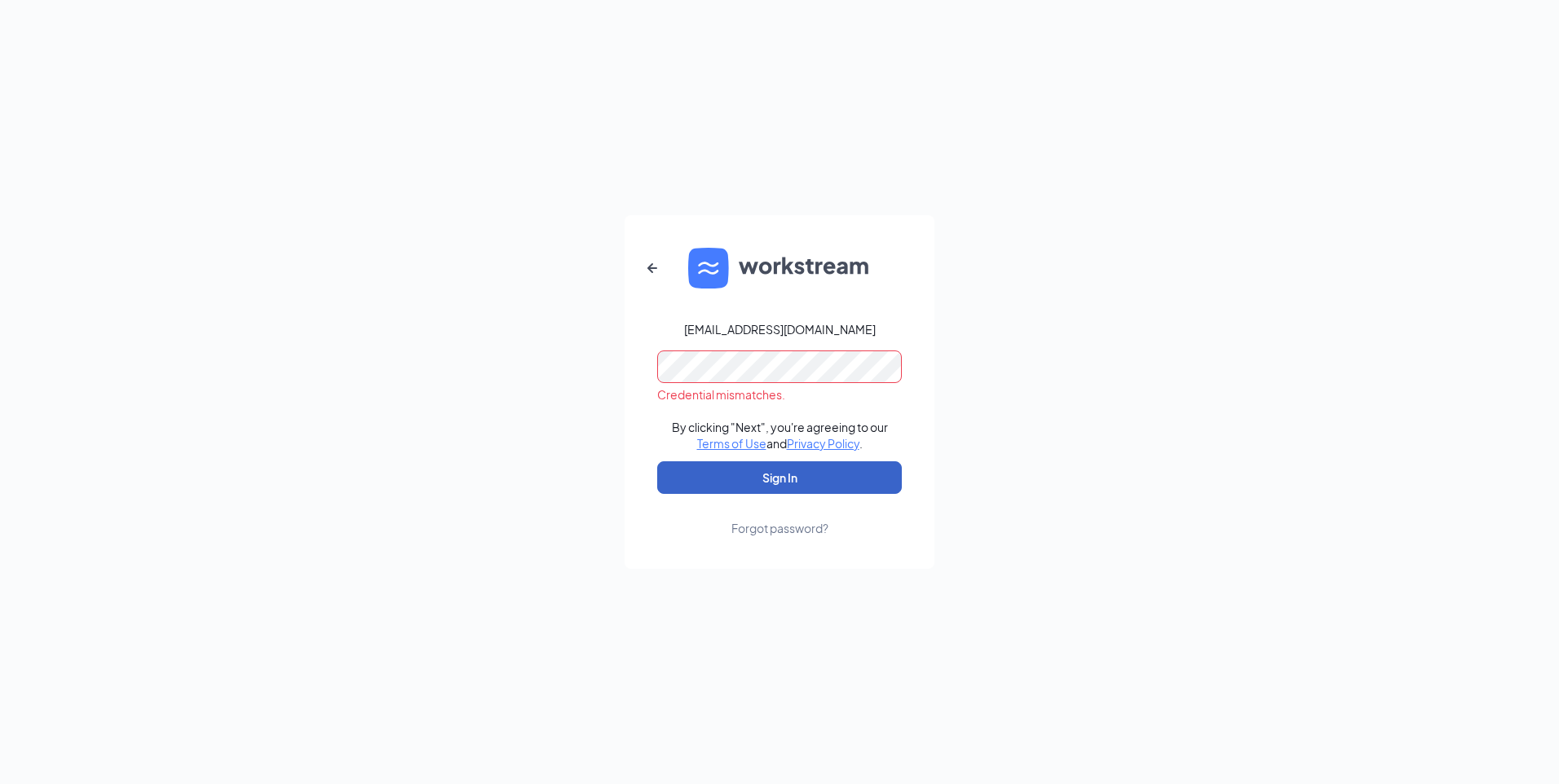
click at [712, 475] on button "Sign In" at bounding box center [779, 477] width 244 height 32
click at [608, 407] on div "coking91307@icloud.com Credential mismatches. By clicking "Next", you're agreei…" at bounding box center [779, 392] width 1559 height 784
drag, startPoint x: 647, startPoint y: 271, endPoint x: 652, endPoint y: 311, distance: 40.3
click at [649, 271] on icon "ArrowLeftNew" at bounding box center [653, 269] width 20 height 20
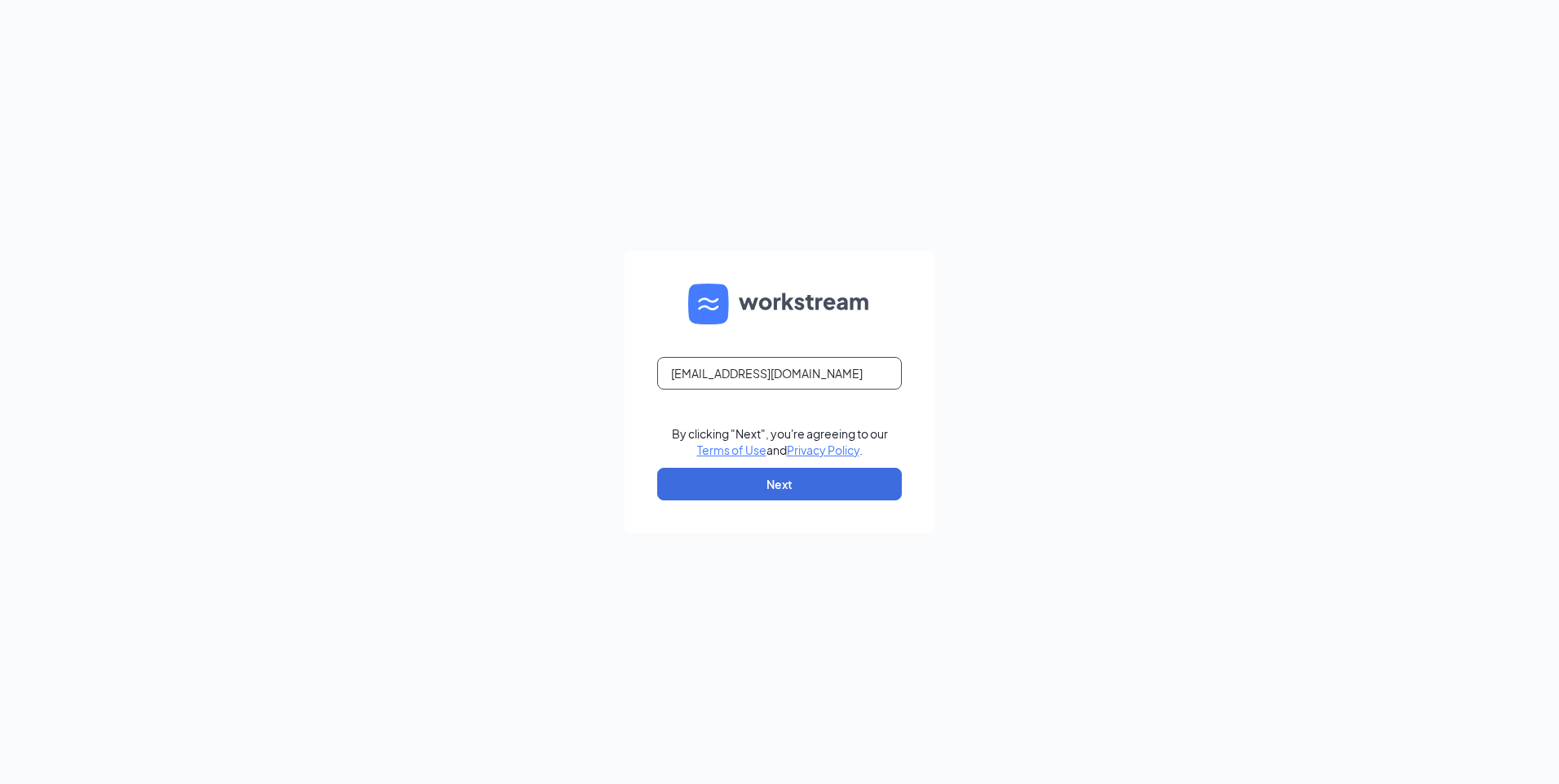
drag, startPoint x: 836, startPoint y: 375, endPoint x: 225, endPoint y: 317, distance: 613.7
click at [178, 318] on div "coking91307@icloud.com By clicking "Next", you're agreeing to our Terms of Use …" at bounding box center [779, 392] width 1559 height 784
click at [730, 378] on input "text" at bounding box center [779, 372] width 244 height 32
type input "kreynolds@gqtmovies.com"
click at [714, 478] on button "Next" at bounding box center [779, 484] width 244 height 32
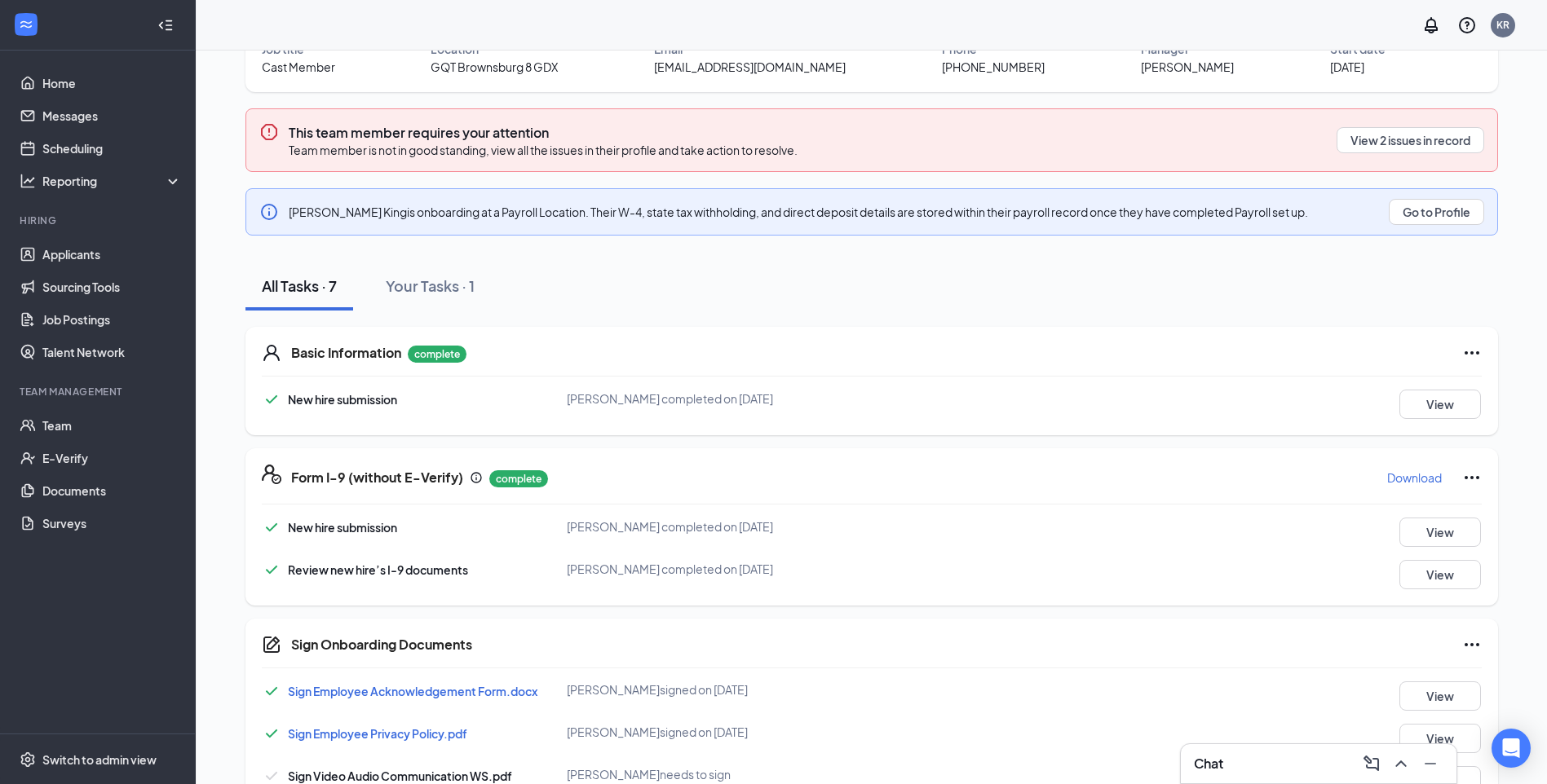
scroll to position [246, 0]
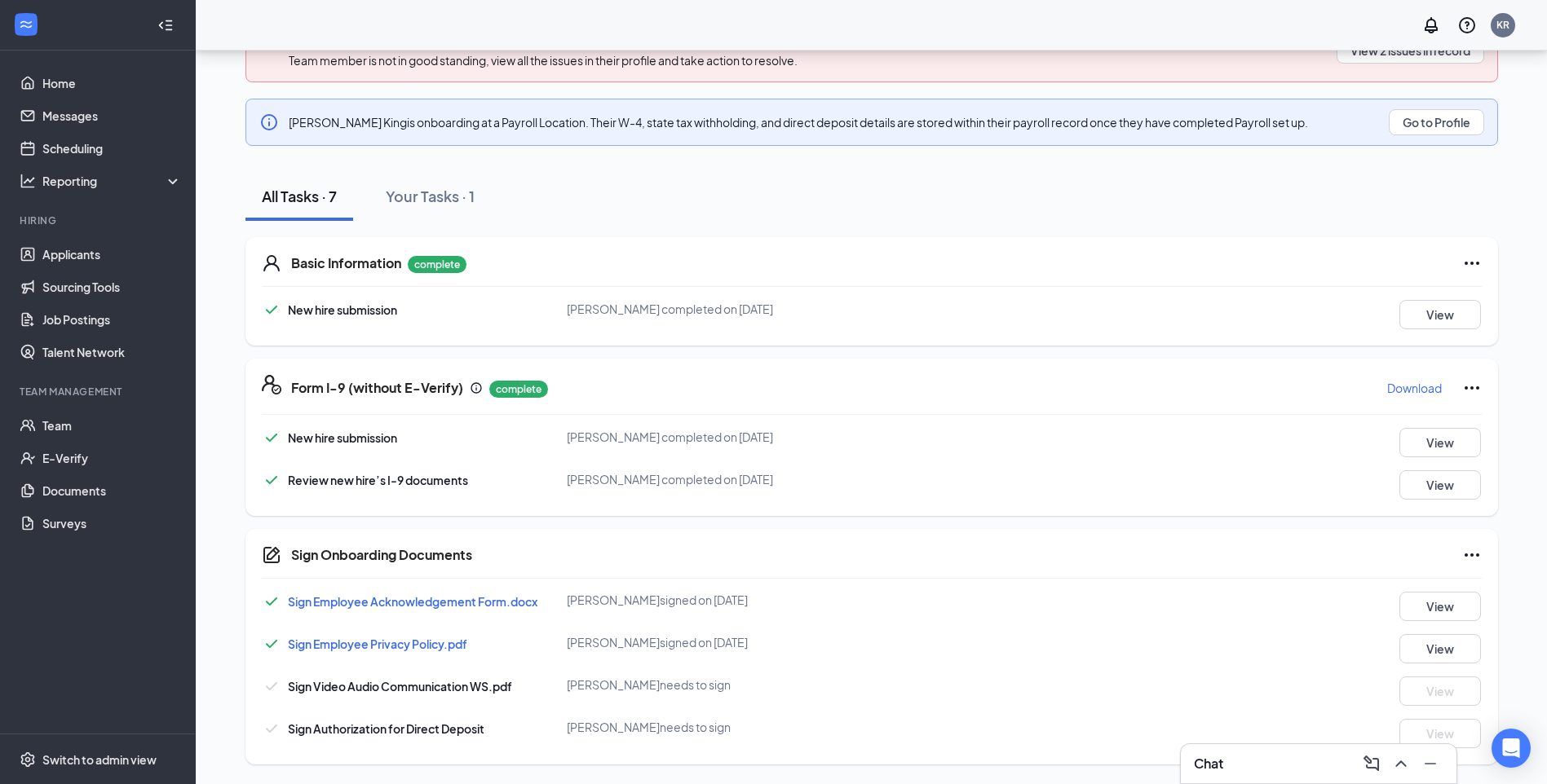
click at [445, 738] on div "Sign Authorization for Direct Deposit Corey King needs to sign View" at bounding box center [872, 733] width 1220 height 29
click at [446, 732] on span "Sign Authorization for Direct Deposit" at bounding box center [386, 729] width 196 height 15
click at [448, 732] on span "Sign Authorization for Direct Deposit" at bounding box center [386, 729] width 196 height 15
click at [1090, 708] on div "Sign Employee Acknowledgement Form.docx Corey King signed on Aug 26 View Sign E…" at bounding box center [872, 670] width 1220 height 156
click at [1461, 122] on button "Go to Profile" at bounding box center [1436, 121] width 96 height 26
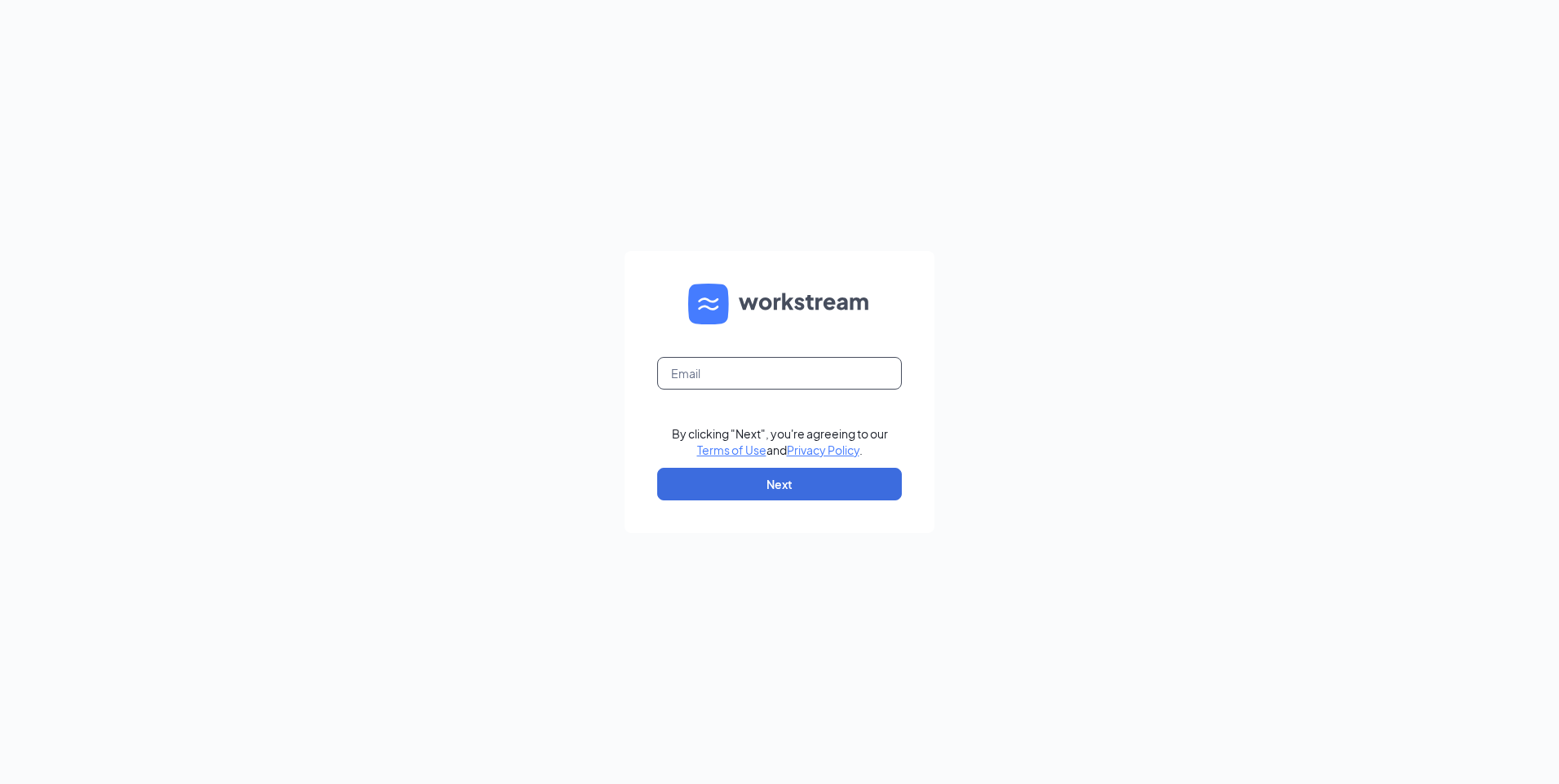
click at [757, 368] on input "text" at bounding box center [779, 372] width 244 height 32
type input "coking91307@icolud.com"
click at [774, 485] on button "Next" at bounding box center [779, 484] width 244 height 32
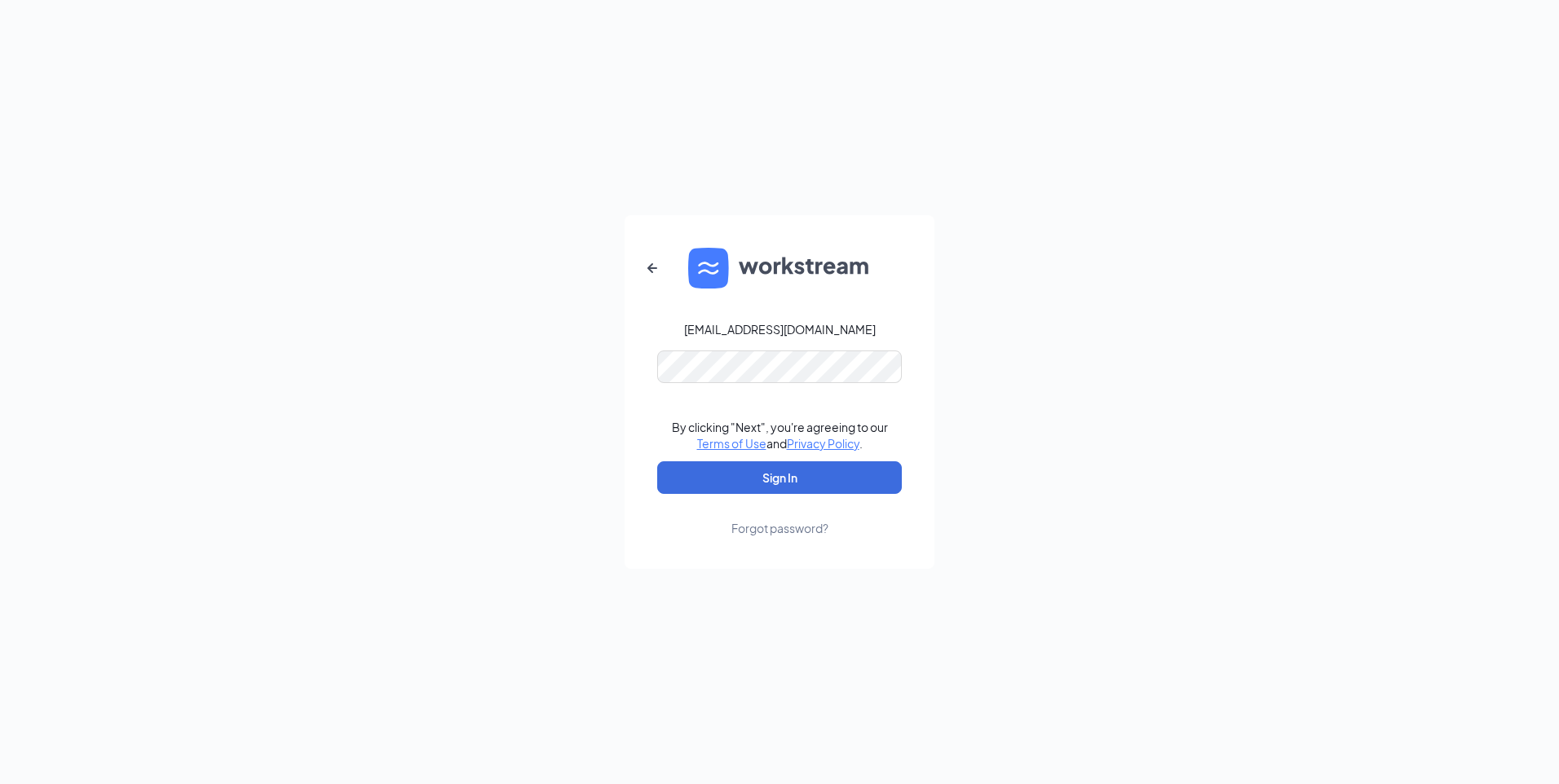
click at [775, 535] on div "Forgot password?" at bounding box center [779, 529] width 97 height 17
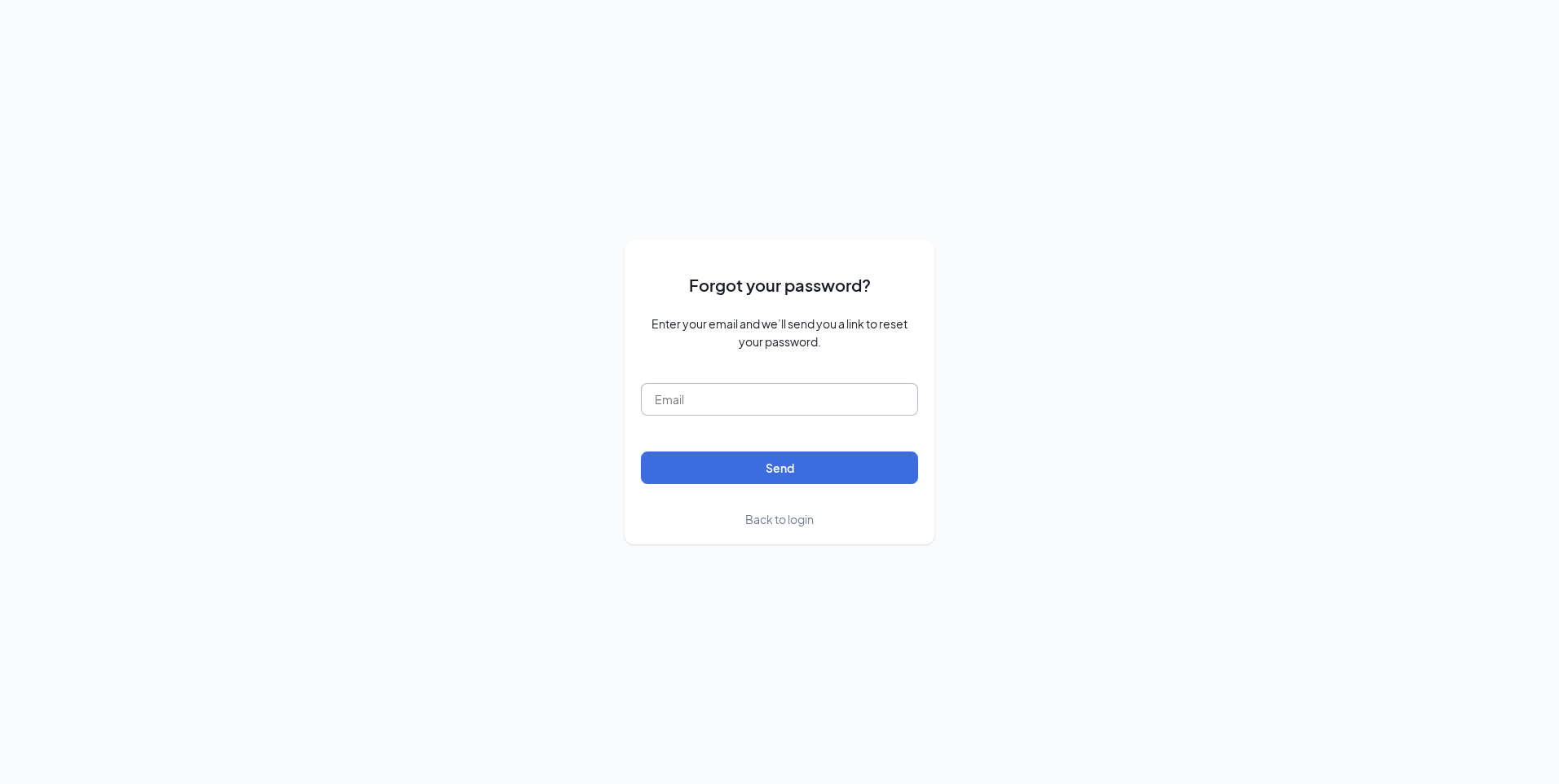
click at [788, 401] on input "text" at bounding box center [779, 399] width 277 height 32
type input "coking91307@icloud.com"
click at [850, 471] on button "Send" at bounding box center [779, 467] width 277 height 32
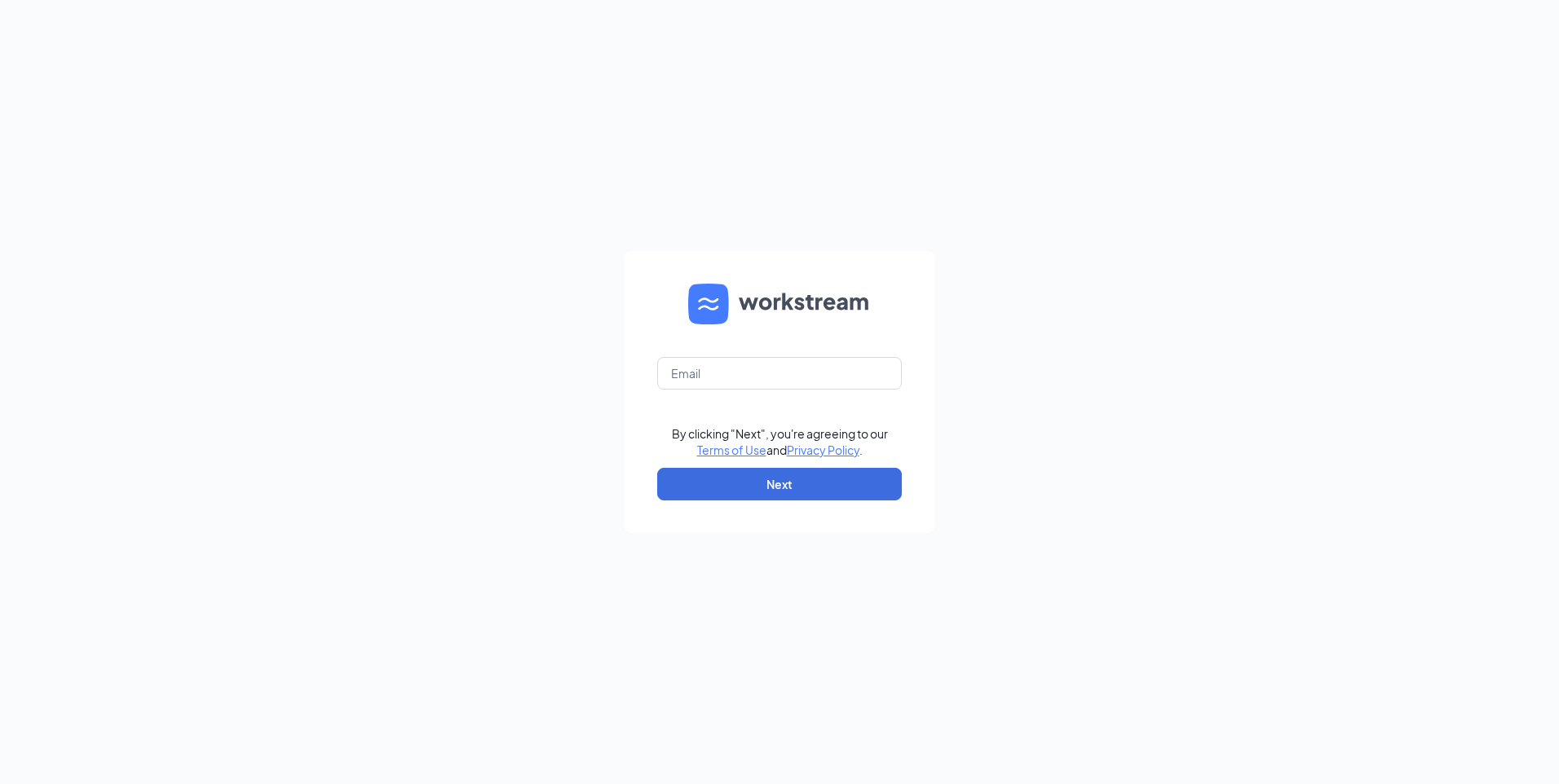
click at [767, 349] on form "By clicking "Next", you're agreeing to our Terms of Use and Privacy Policy . Ne…" at bounding box center [779, 392] width 310 height 282
click at [763, 366] on input "text" at bounding box center [779, 372] width 244 height 32
type input "[EMAIL_ADDRESS][DOMAIN_NAME]"
click at [757, 468] on button "Next" at bounding box center [779, 484] width 244 height 32
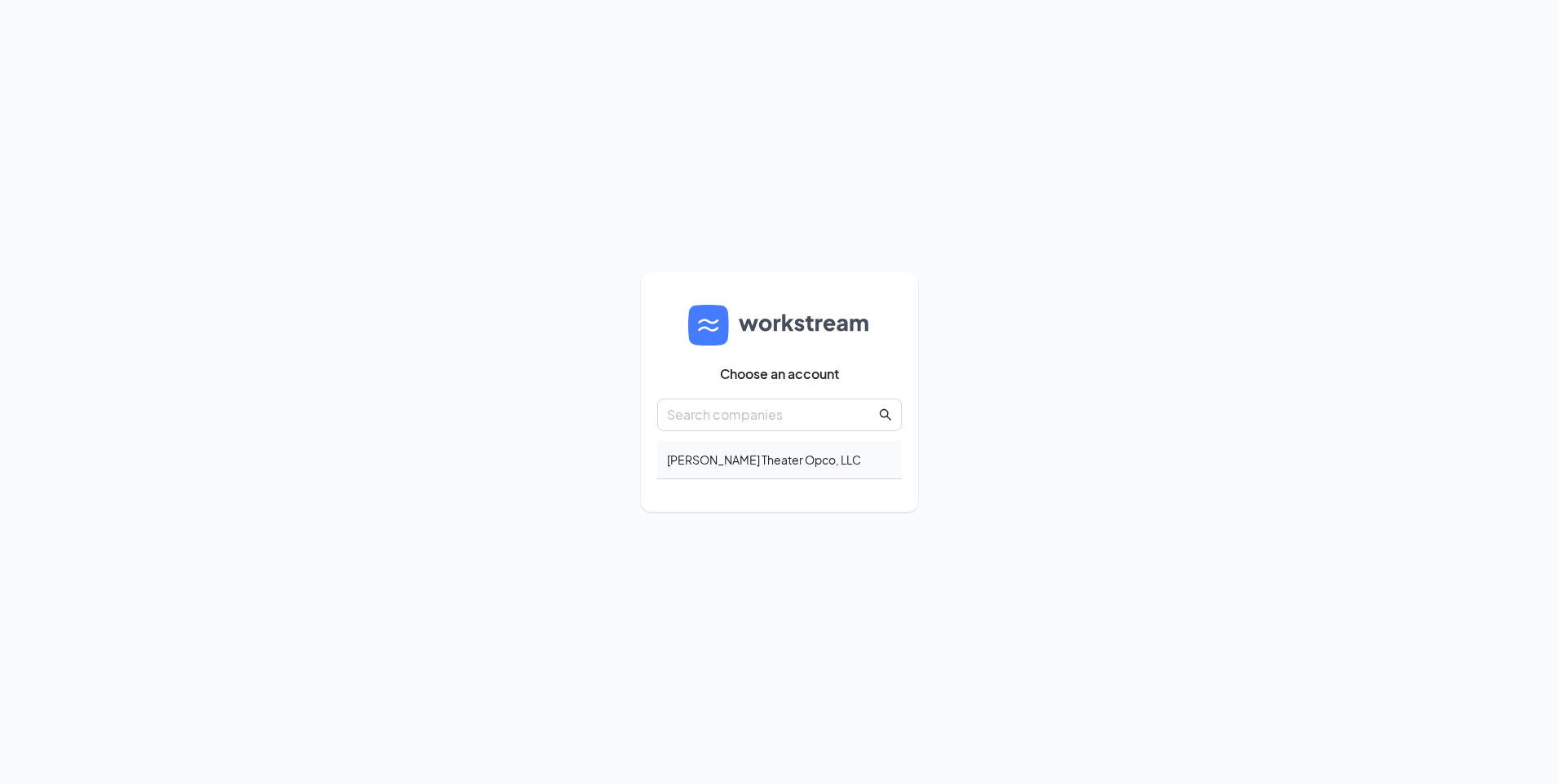
click at [755, 466] on div "[PERSON_NAME] Theater Opco, LLC" at bounding box center [779, 460] width 244 height 38
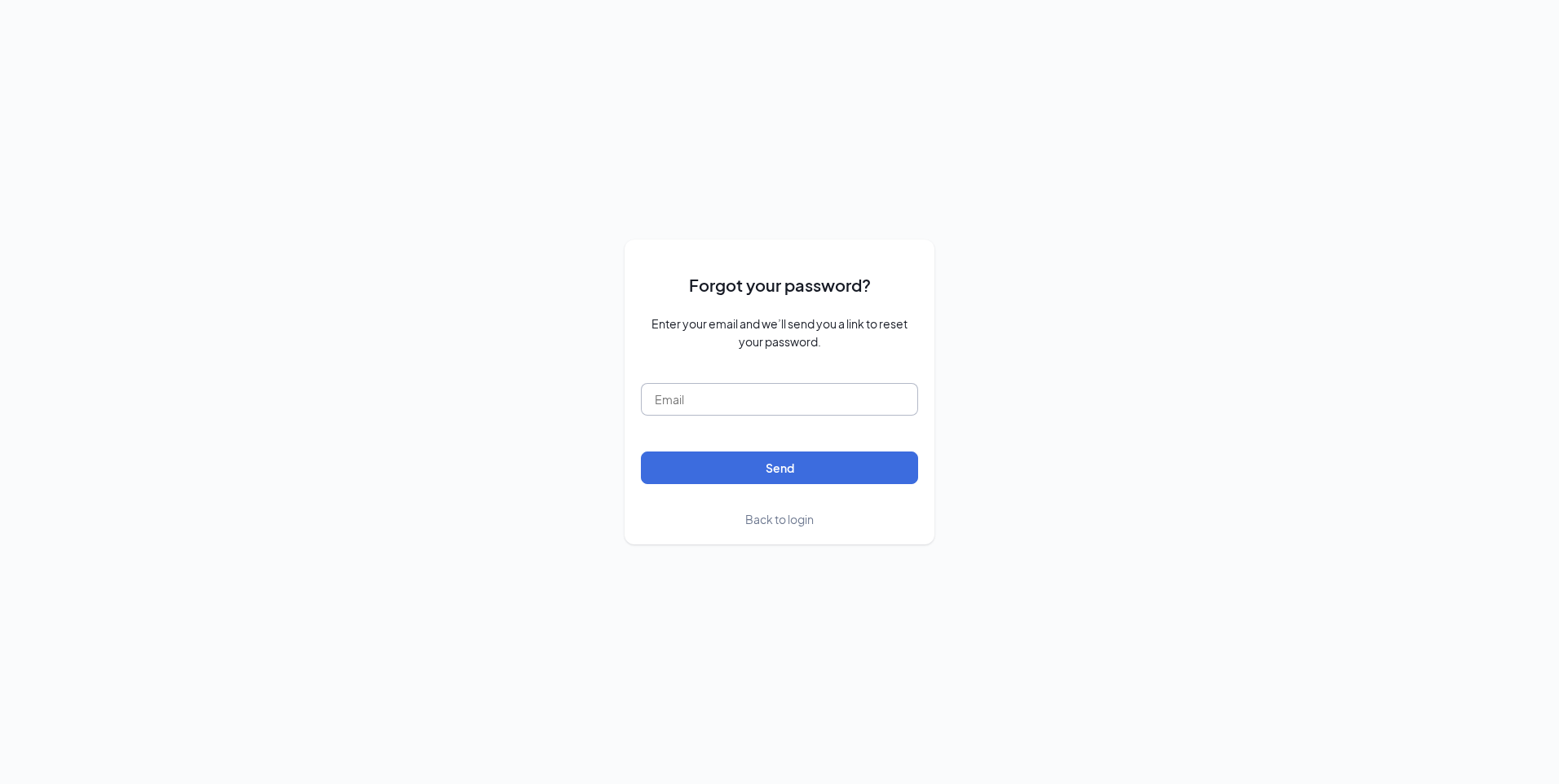
click at [698, 395] on input "text" at bounding box center [779, 399] width 277 height 32
type input "[EMAIL_ADDRESS][DOMAIN_NAME]"
click at [713, 474] on button "Send" at bounding box center [779, 467] width 277 height 32
drag, startPoint x: 823, startPoint y: 412, endPoint x: 653, endPoint y: 415, distance: 170.0
click at [653, 415] on input "coking91307@icloud.com" at bounding box center [779, 399] width 277 height 32
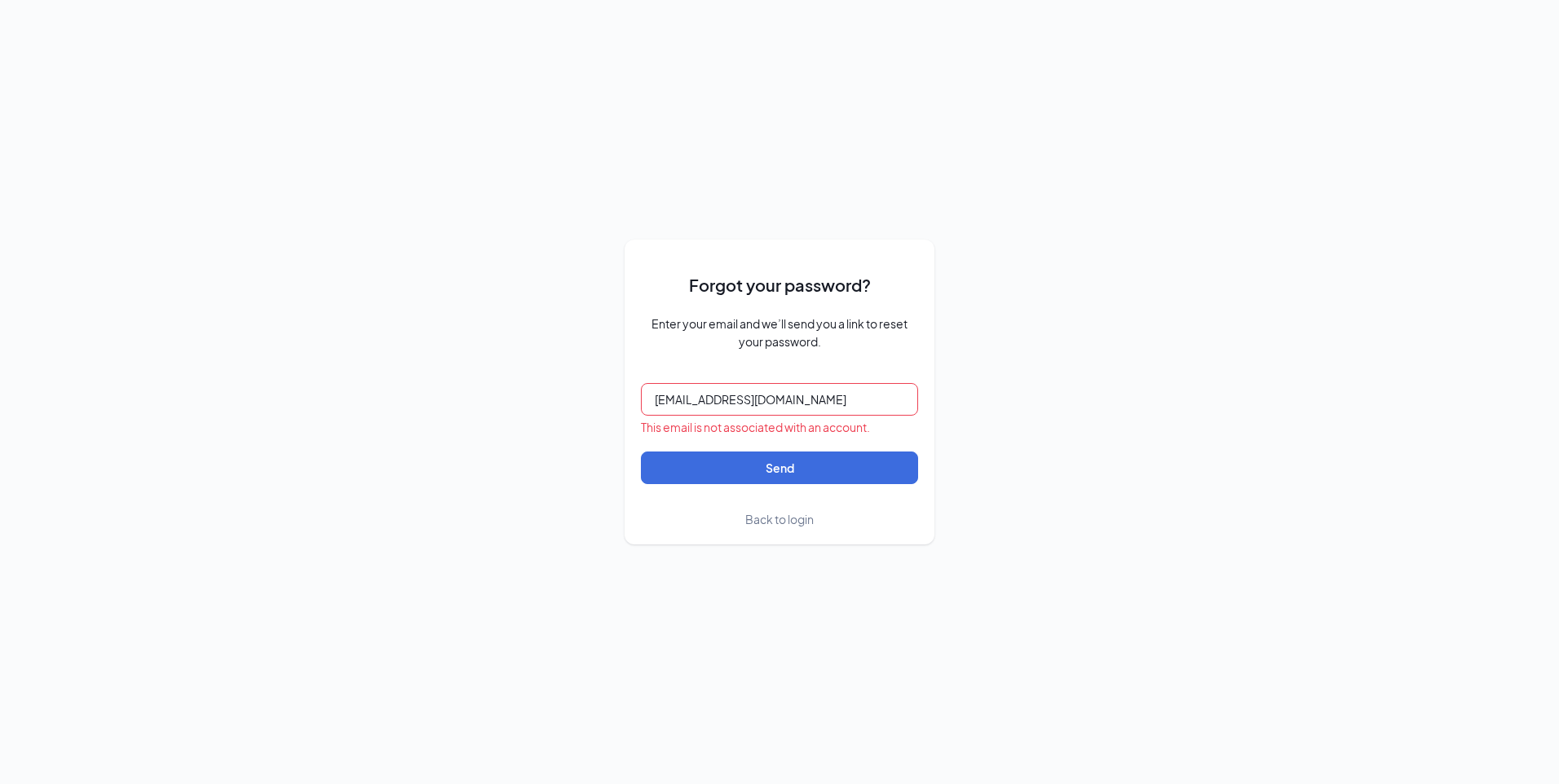
click at [785, 523] on span "Back to login" at bounding box center [779, 520] width 68 height 15
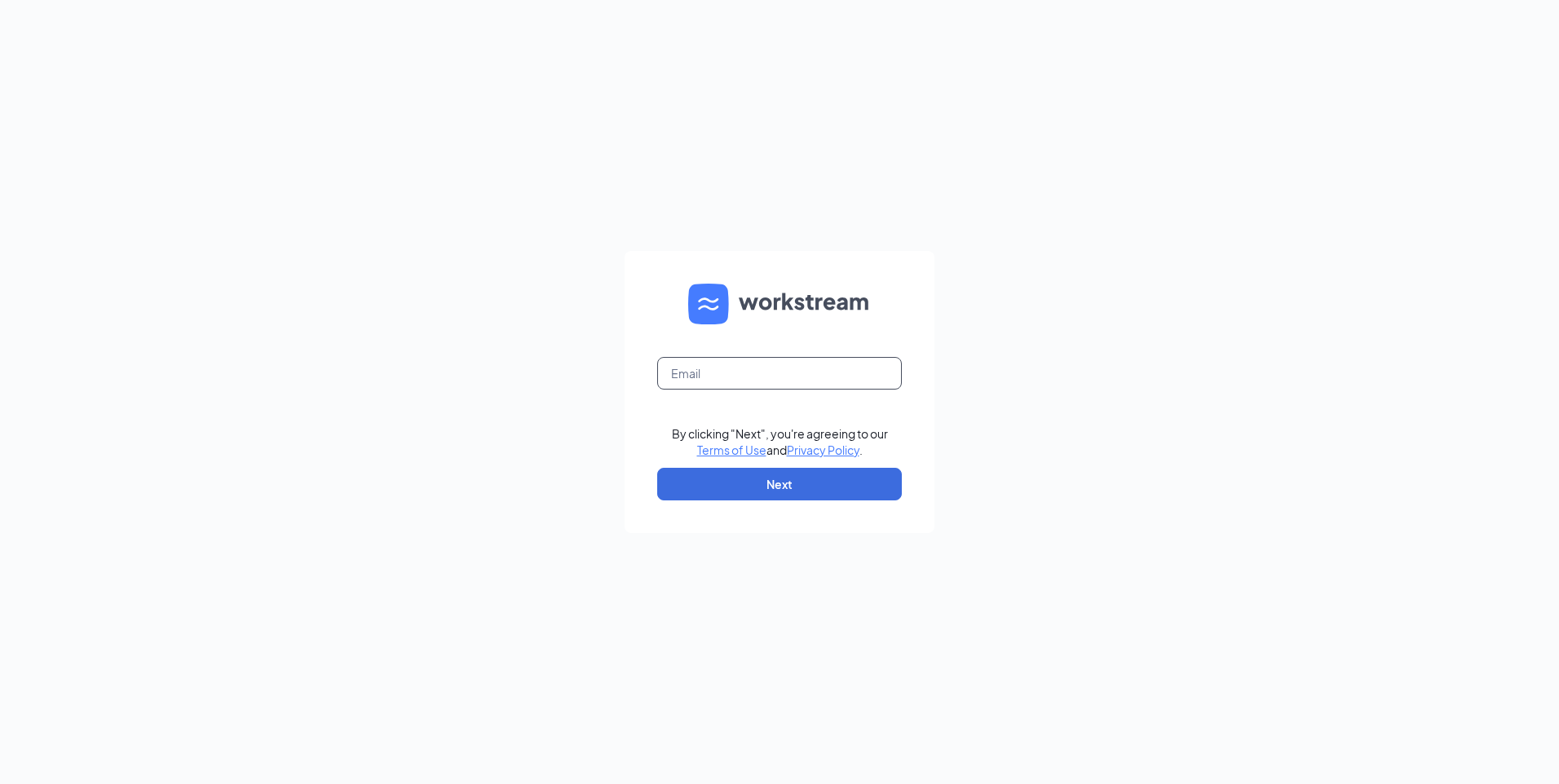
click at [733, 374] on input "text" at bounding box center [779, 372] width 244 height 32
type input "coking91307@icloud.com"
click at [747, 484] on button "Next" at bounding box center [779, 484] width 244 height 32
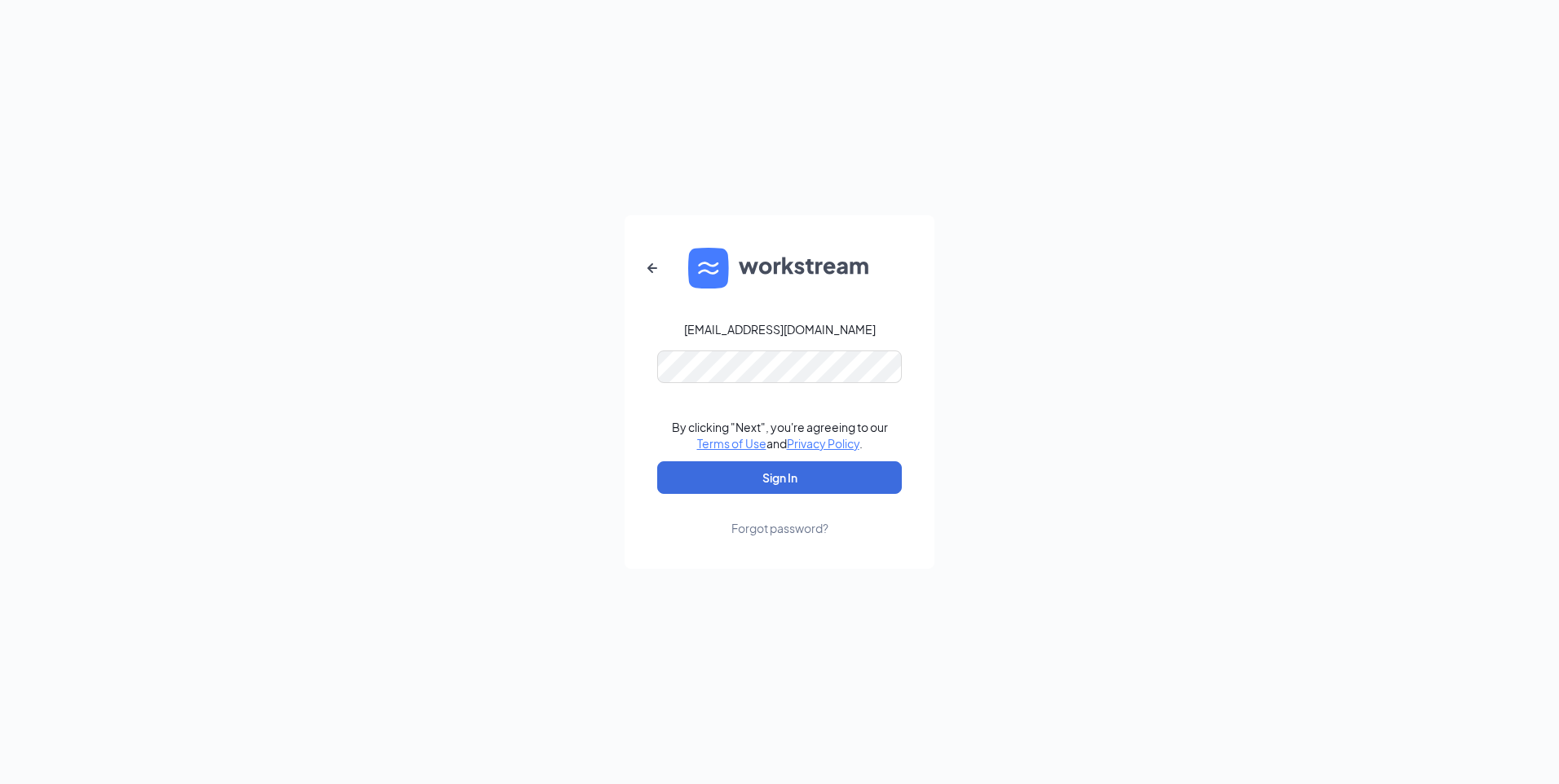
click at [753, 527] on div "Forgot password?" at bounding box center [779, 529] width 97 height 17
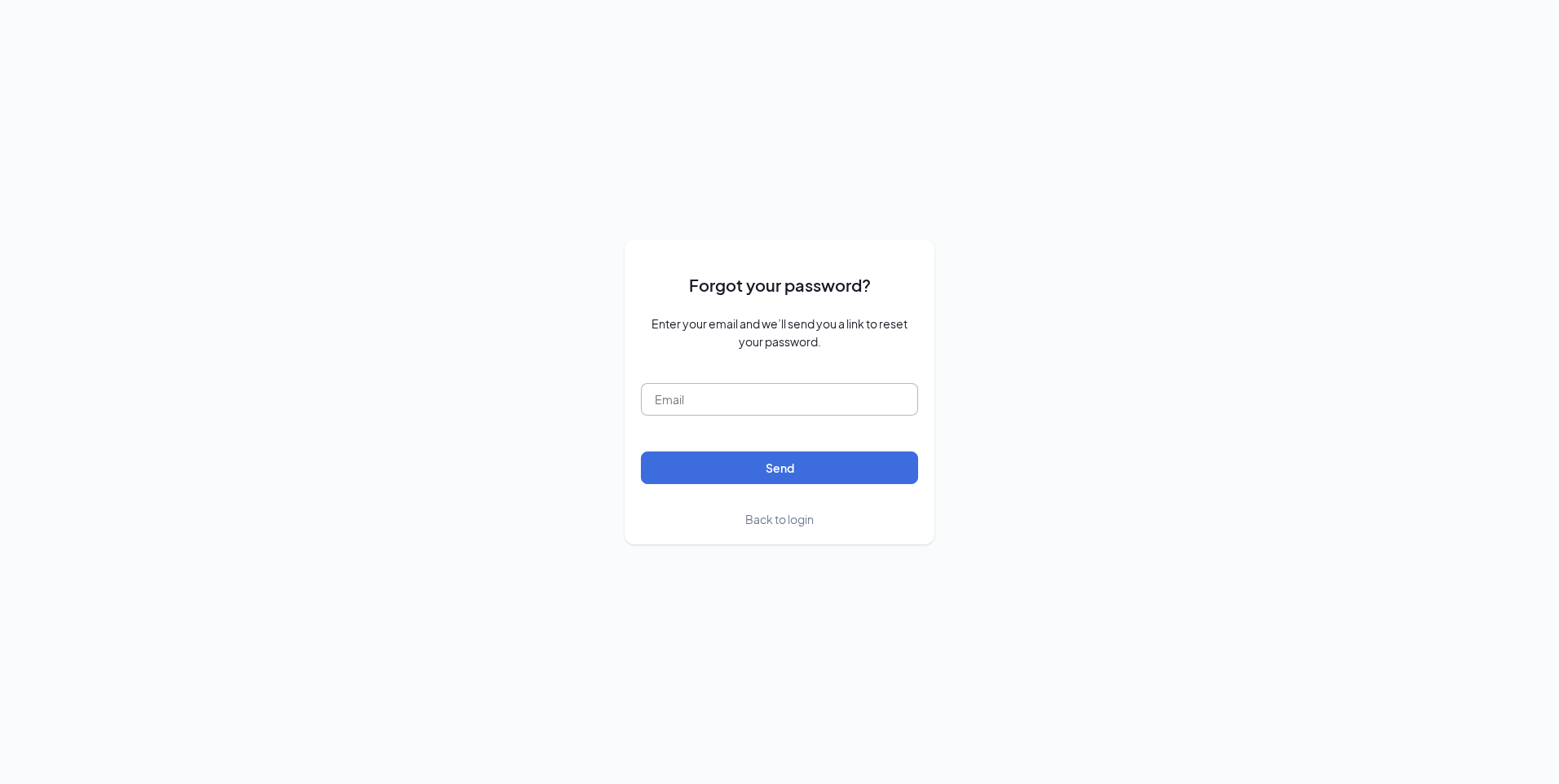
paste input "coking91307@icloud.com"
type input "coking91307@icloud.com"
click at [653, 471] on button "Send" at bounding box center [779, 467] width 277 height 32
click at [765, 519] on span "Back to login" at bounding box center [779, 520] width 68 height 15
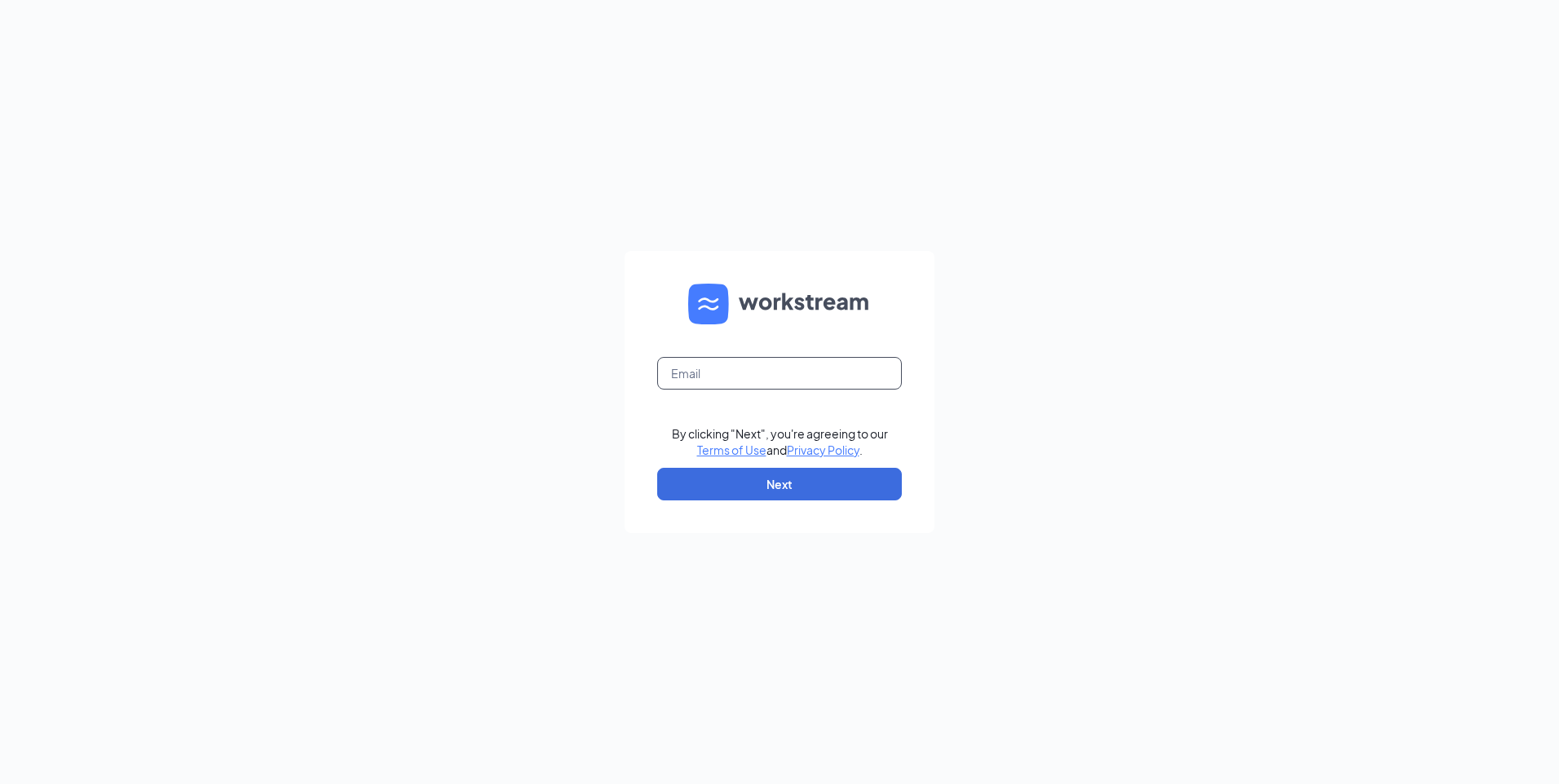
click at [698, 377] on input "text" at bounding box center [779, 372] width 244 height 32
type input "coking91307@icloud.com"
click at [735, 488] on button "Next" at bounding box center [779, 484] width 244 height 32
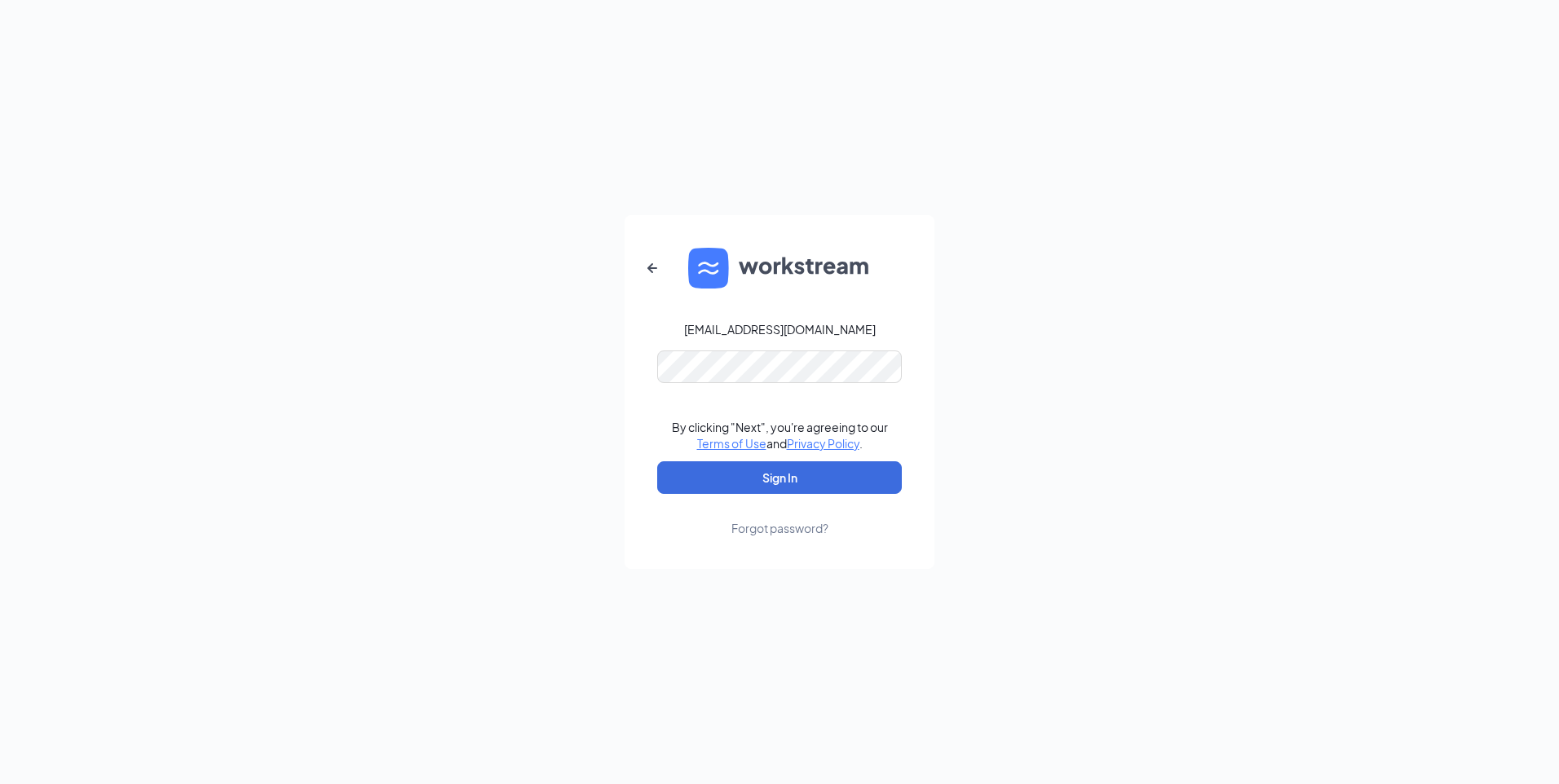
click at [746, 529] on div "Forgot password?" at bounding box center [779, 529] width 97 height 17
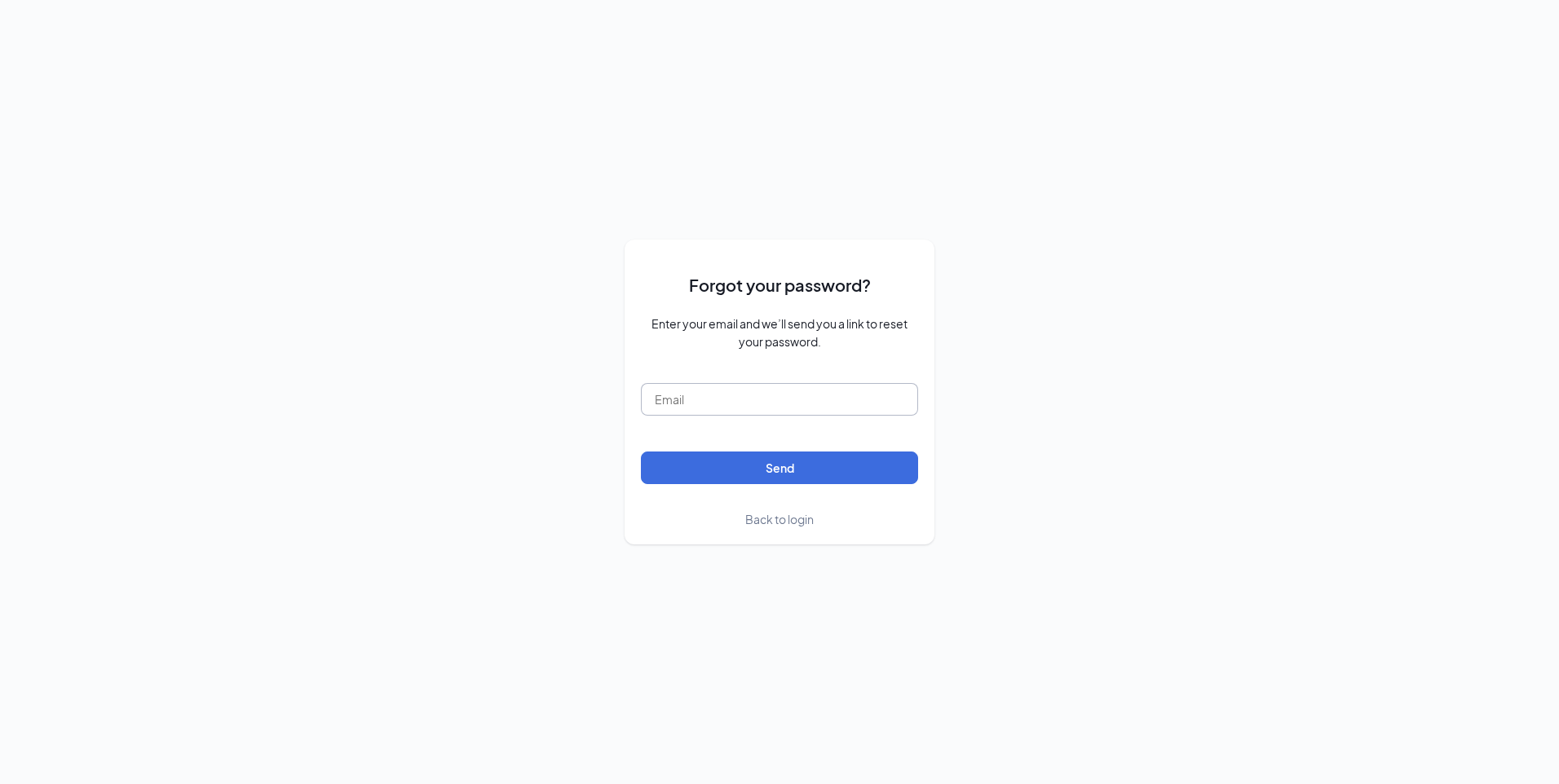
click at [682, 392] on input "text" at bounding box center [779, 399] width 277 height 32
type input "coking91307@icloud.com"
click at [653, 447] on form "Forgot your password? Enter your email and we’ll send you a link to reset your …" at bounding box center [779, 392] width 277 height 271
click at [666, 466] on button "Send" at bounding box center [779, 467] width 277 height 32
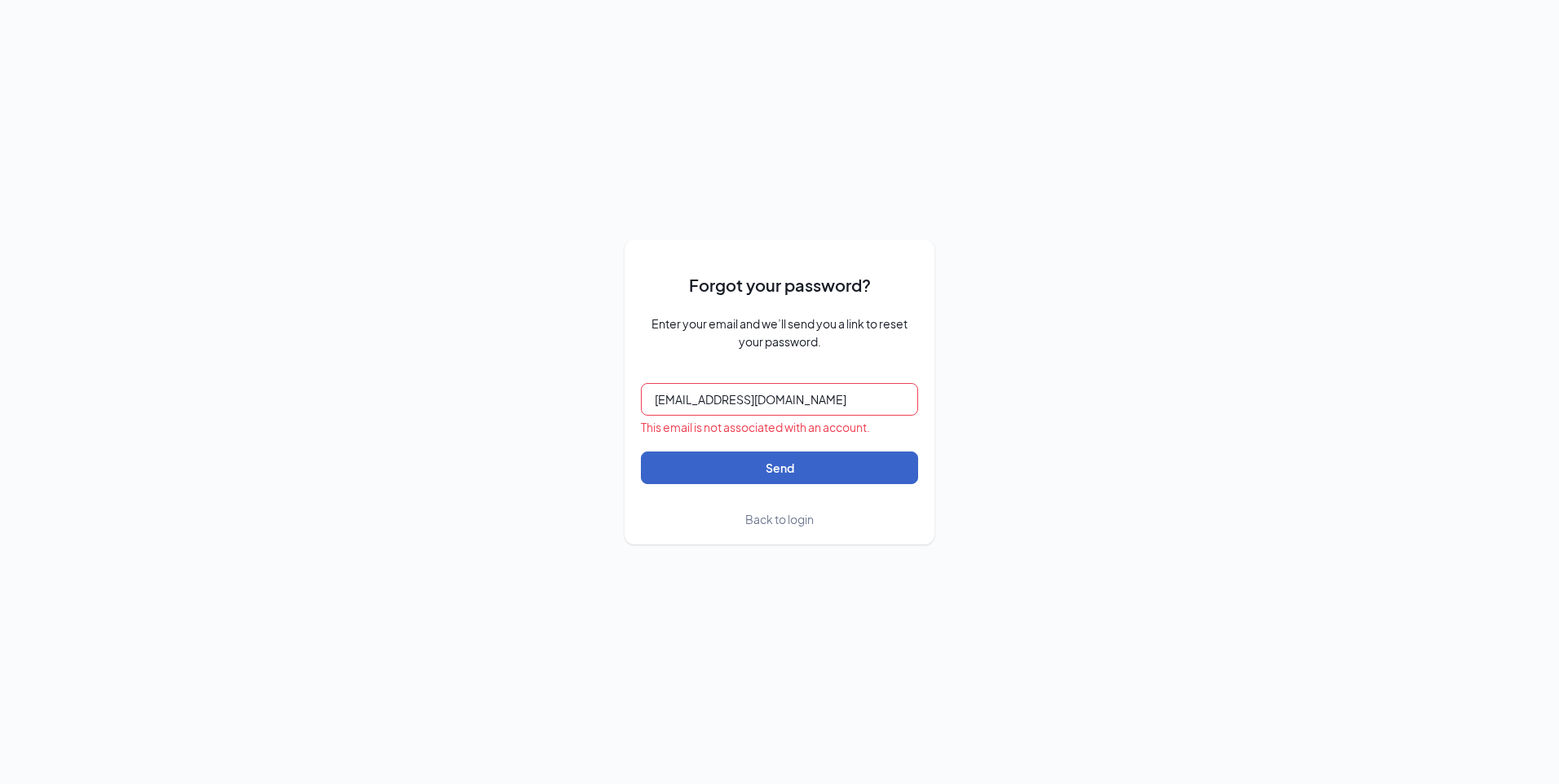
click at [772, 468] on button "Send" at bounding box center [779, 467] width 277 height 32
click at [792, 519] on span "Back to login" at bounding box center [779, 520] width 68 height 15
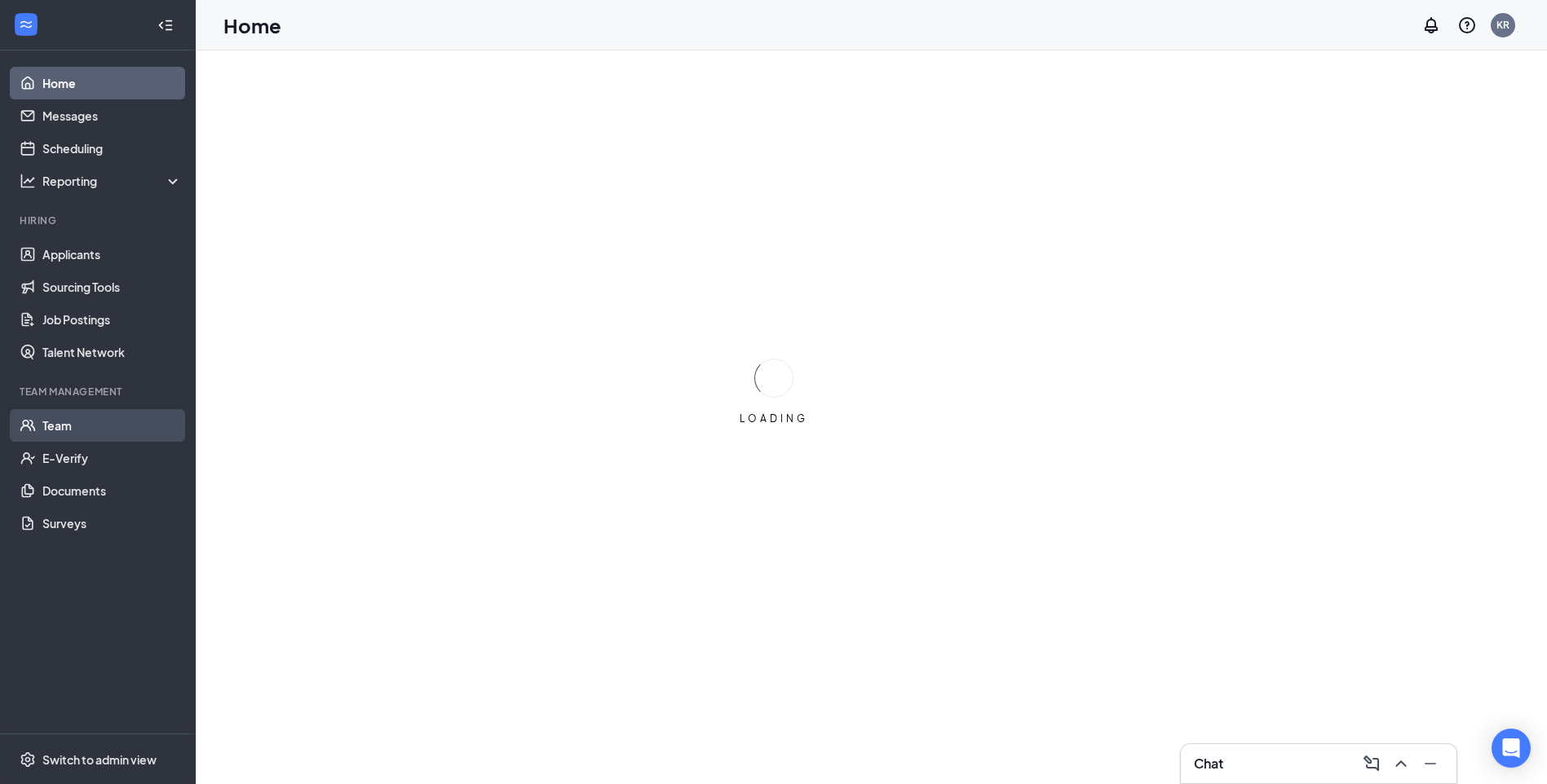
click at [59, 428] on link "Team" at bounding box center [112, 425] width 140 height 32
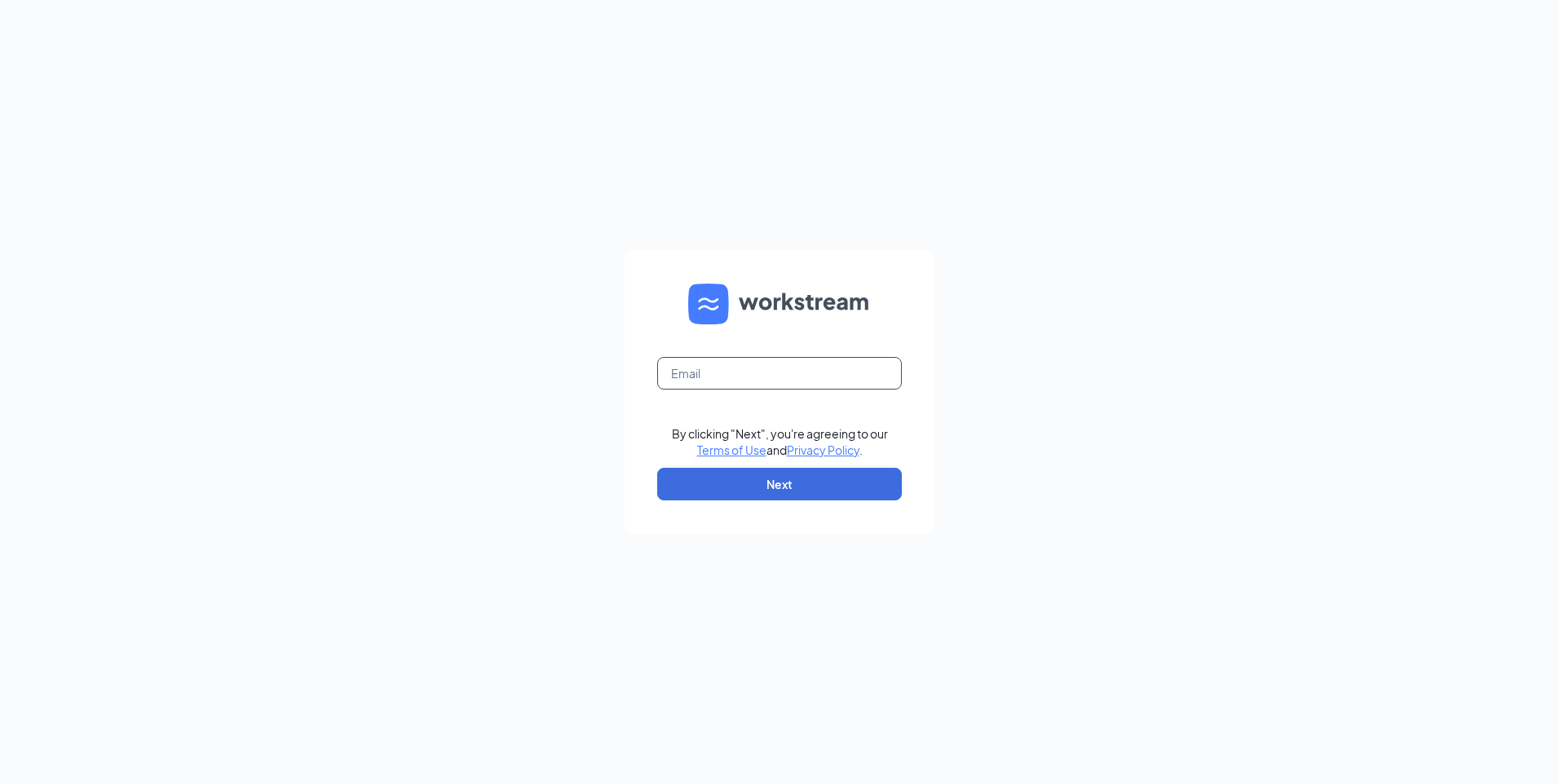
click at [728, 372] on input "text" at bounding box center [779, 372] width 244 height 32
type input "coking91307@icloud.com"
click at [755, 479] on button "Next" at bounding box center [779, 484] width 244 height 32
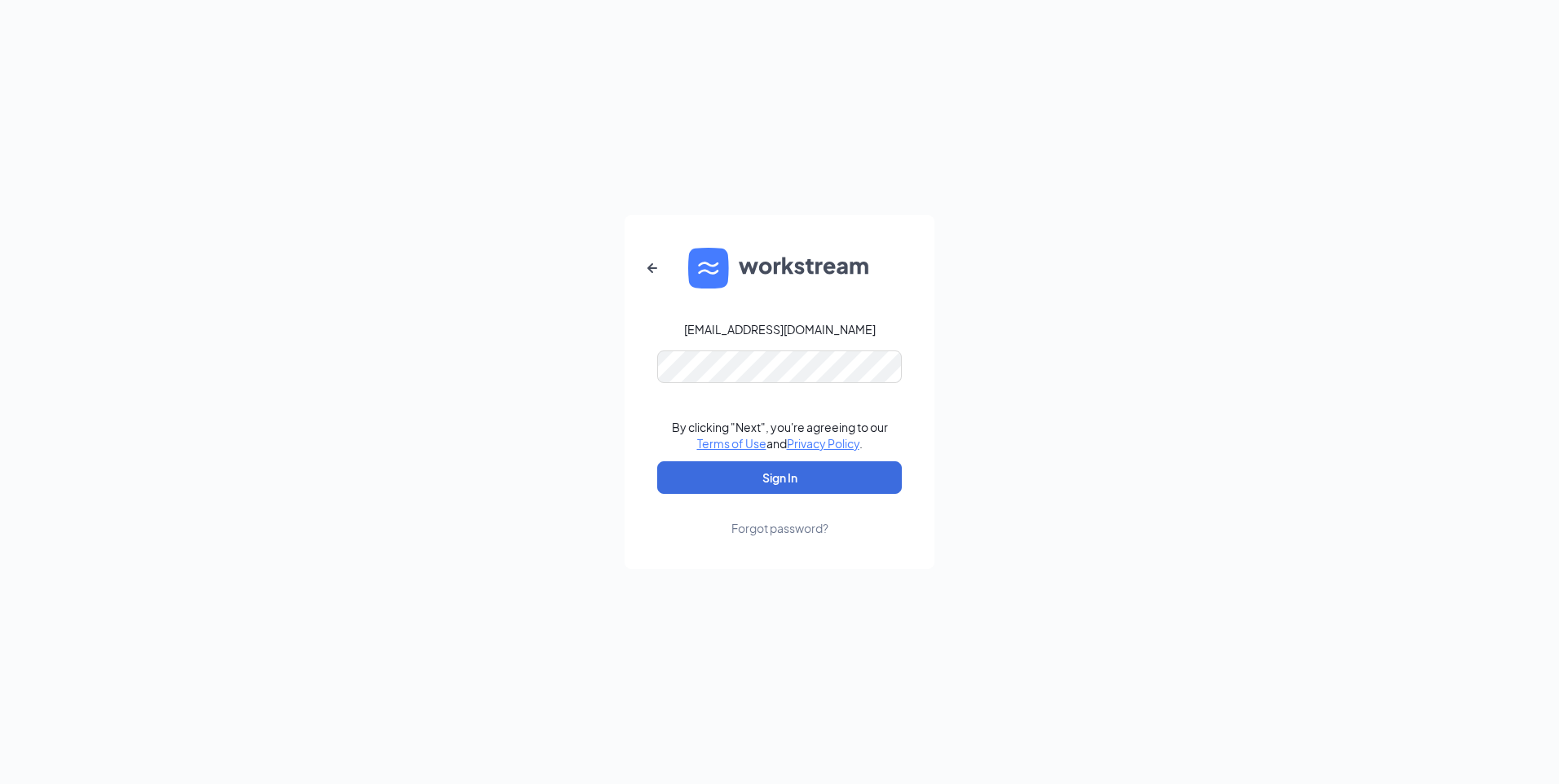
click at [773, 530] on div "Forgot password?" at bounding box center [779, 529] width 97 height 17
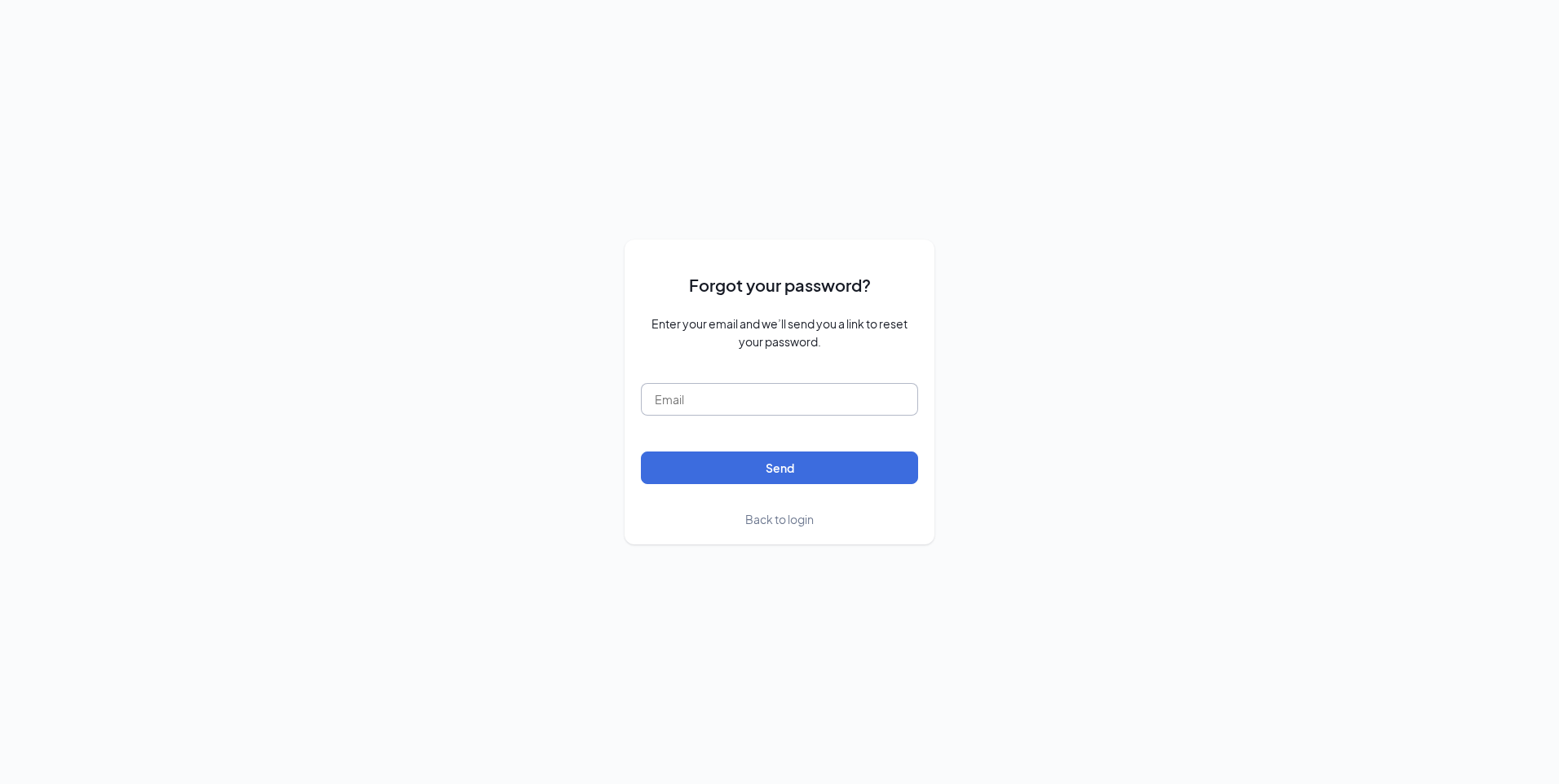
click at [675, 401] on input "text" at bounding box center [779, 399] width 277 height 32
type input "coking91307@icloud.com"
click at [687, 468] on button "Send" at bounding box center [779, 467] width 277 height 32
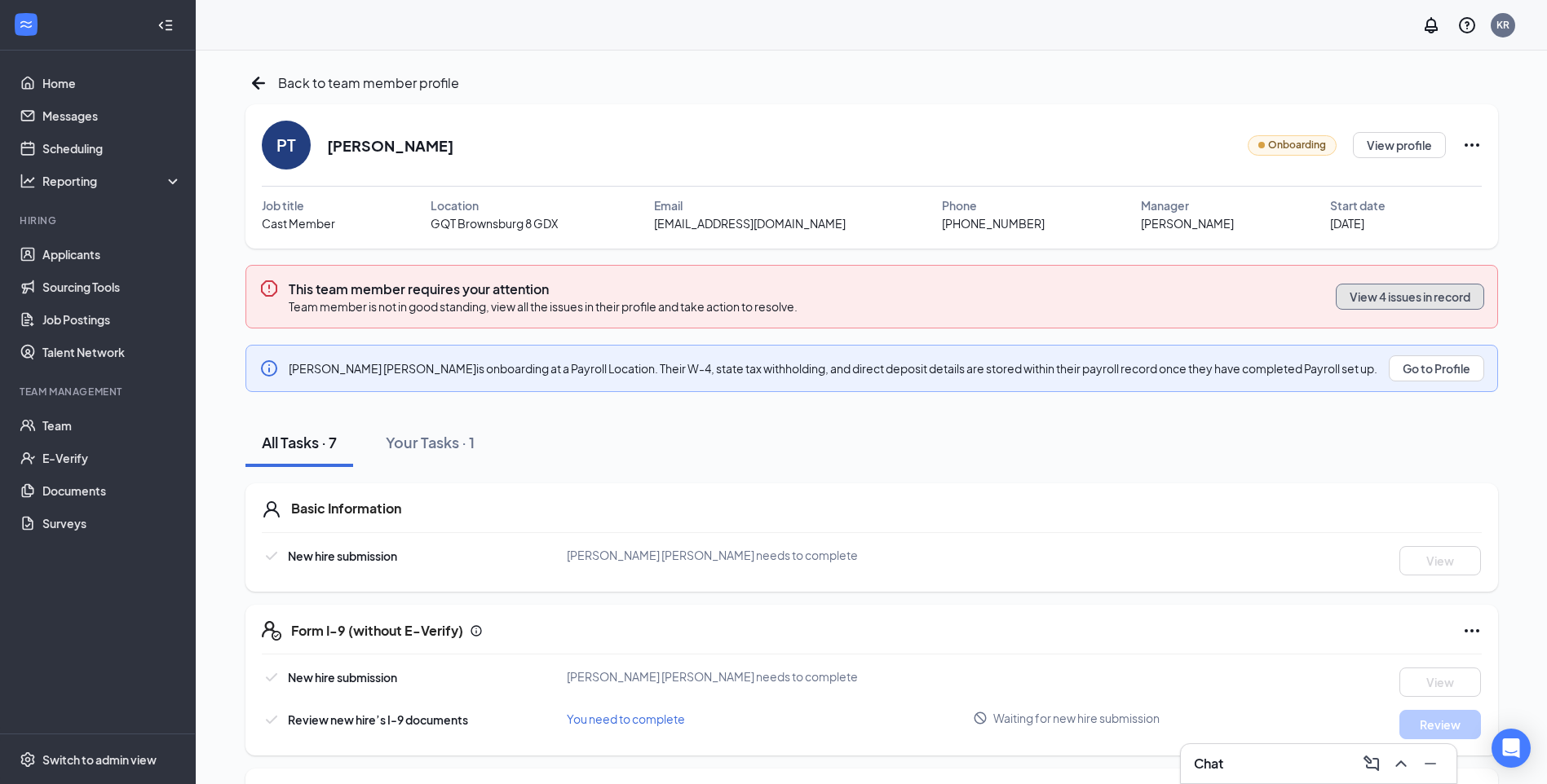
click at [1401, 294] on button "View 4 issues in record" at bounding box center [1410, 296] width 148 height 26
click at [264, 85] on icon "ArrowLeftNew" at bounding box center [258, 82] width 26 height 26
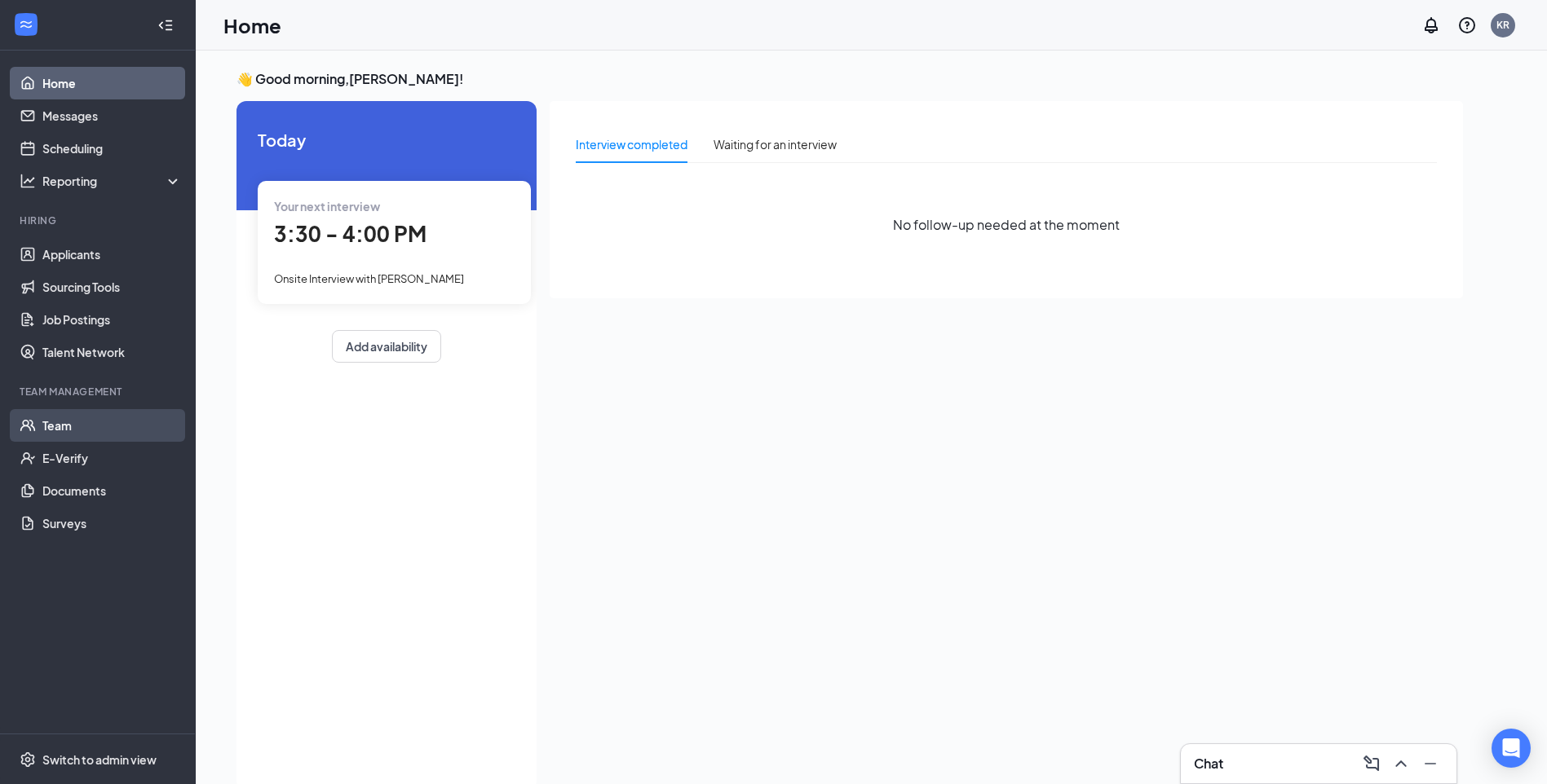
click at [47, 429] on link "Team" at bounding box center [112, 425] width 140 height 32
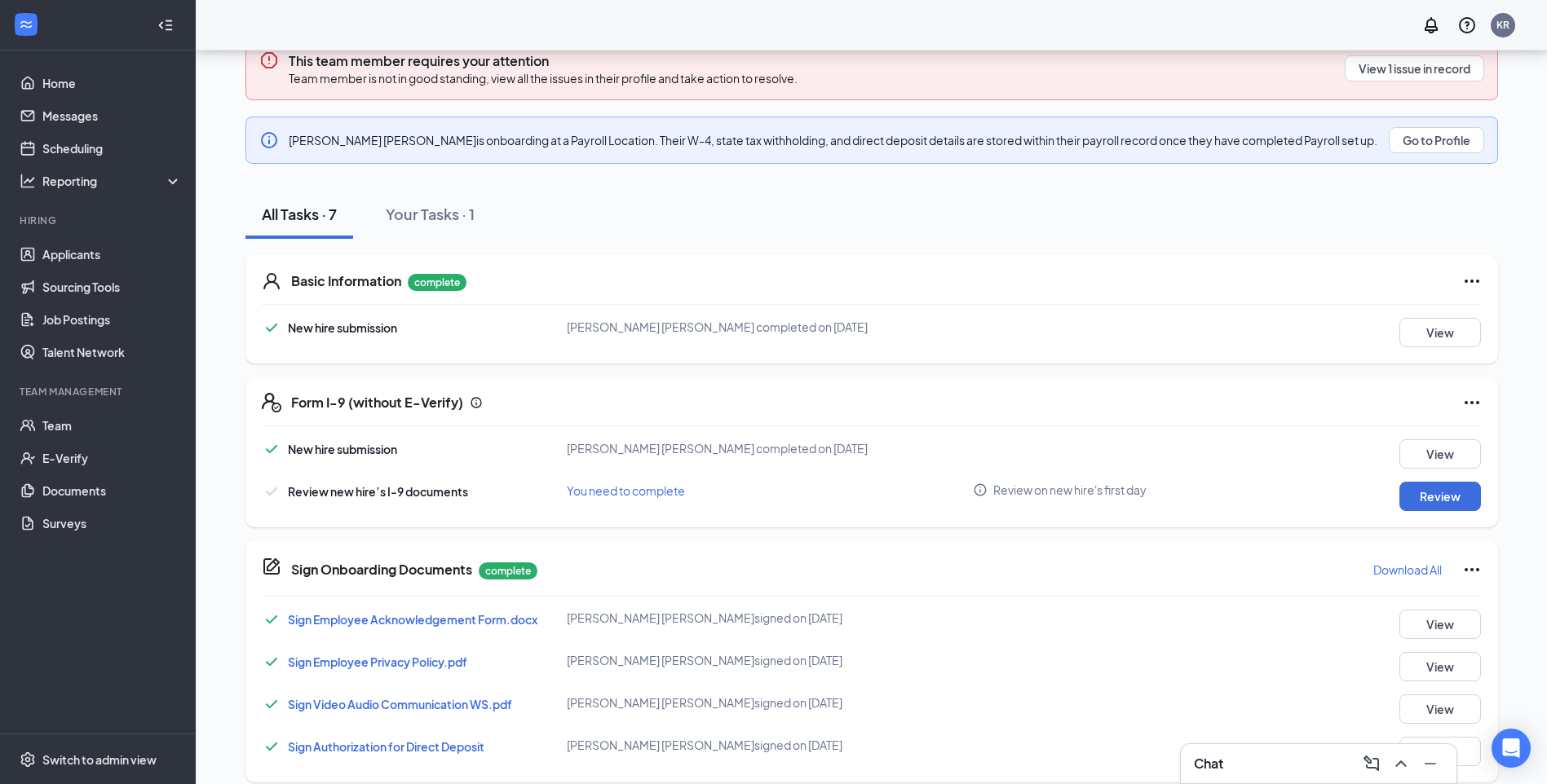
scroll to position [246, 0]
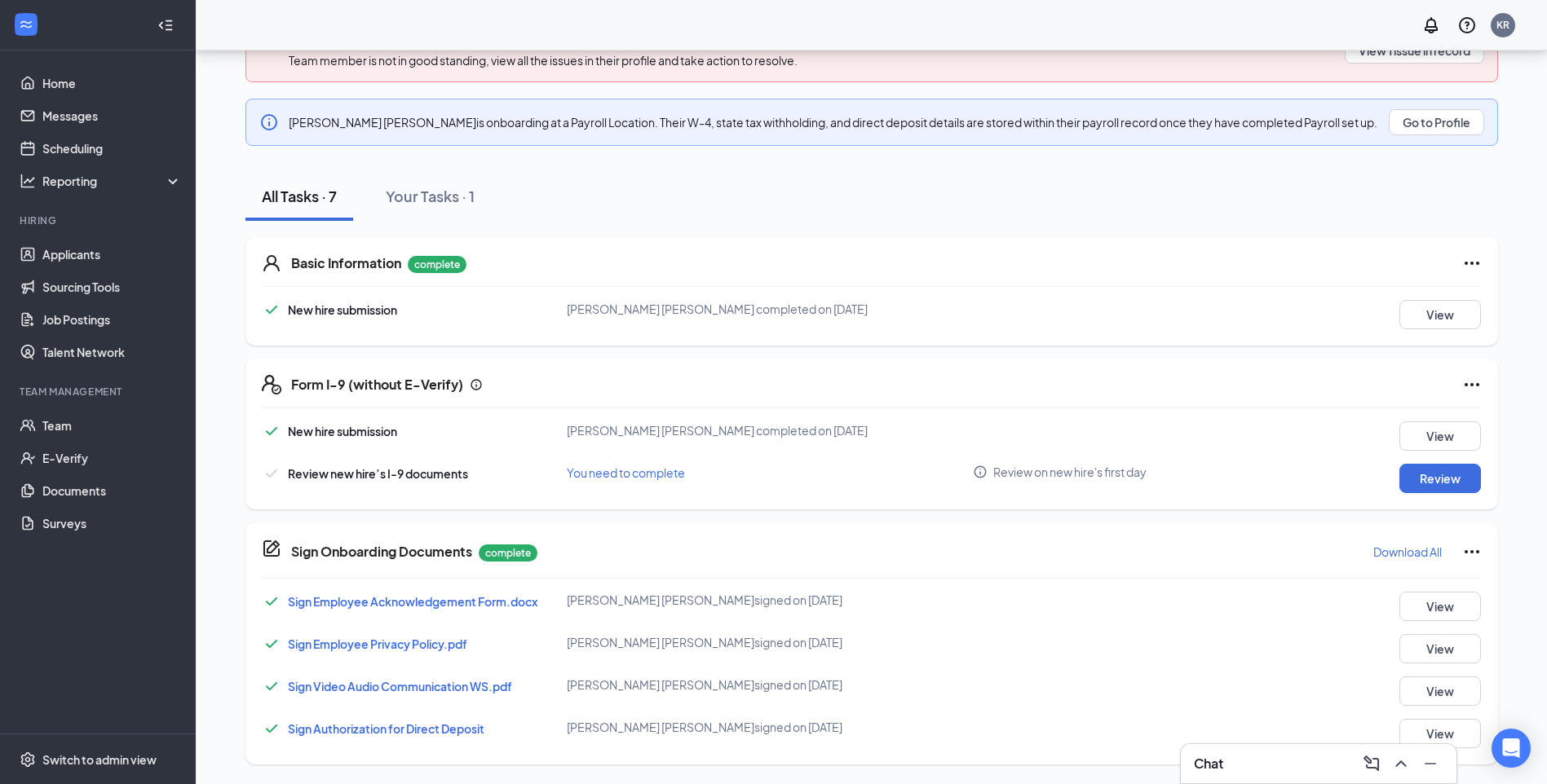
click at [1259, 747] on div "Chat" at bounding box center [1318, 763] width 275 height 39
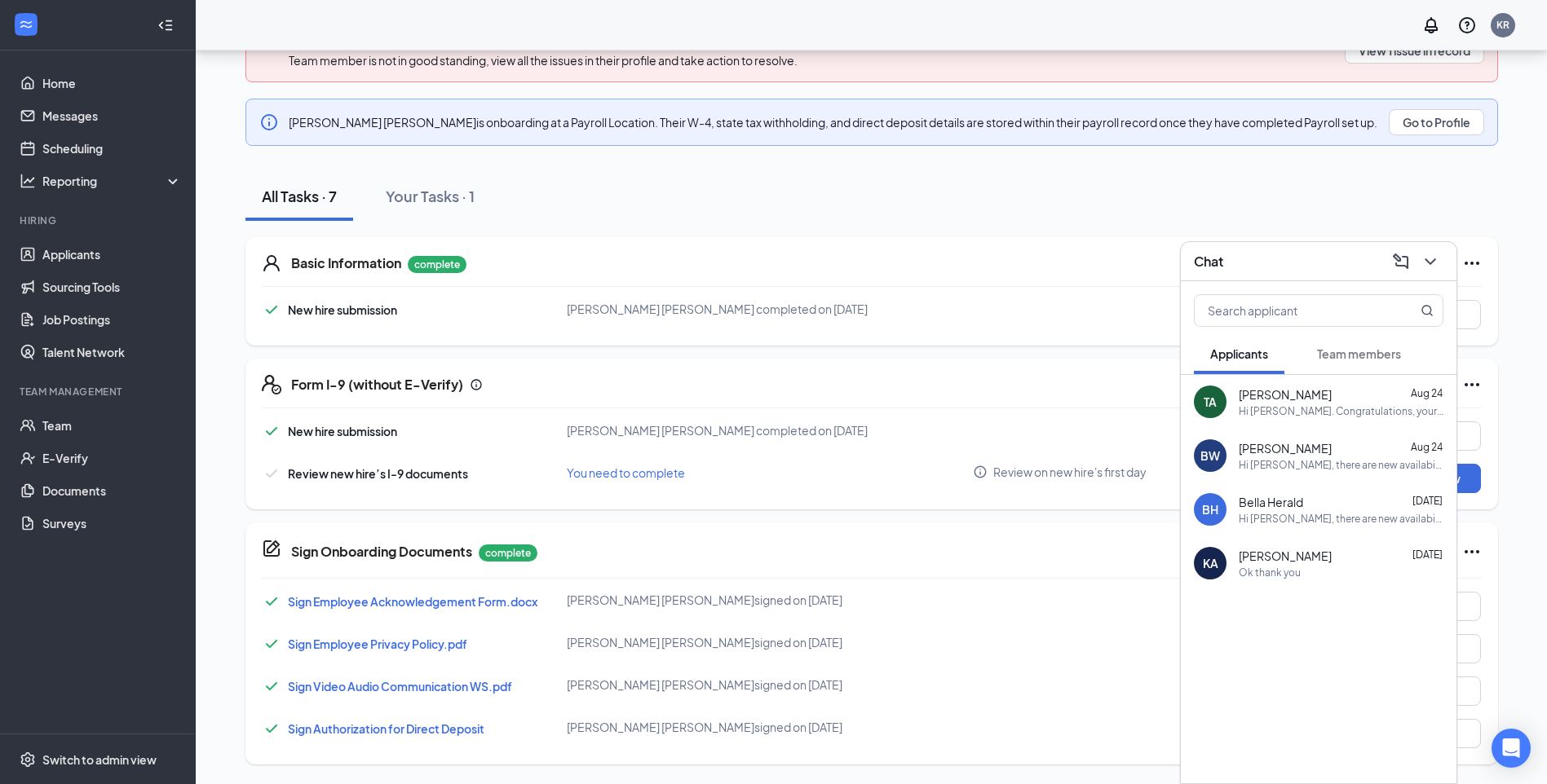
click at [1352, 345] on button "Team members" at bounding box center [1359, 353] width 116 height 41
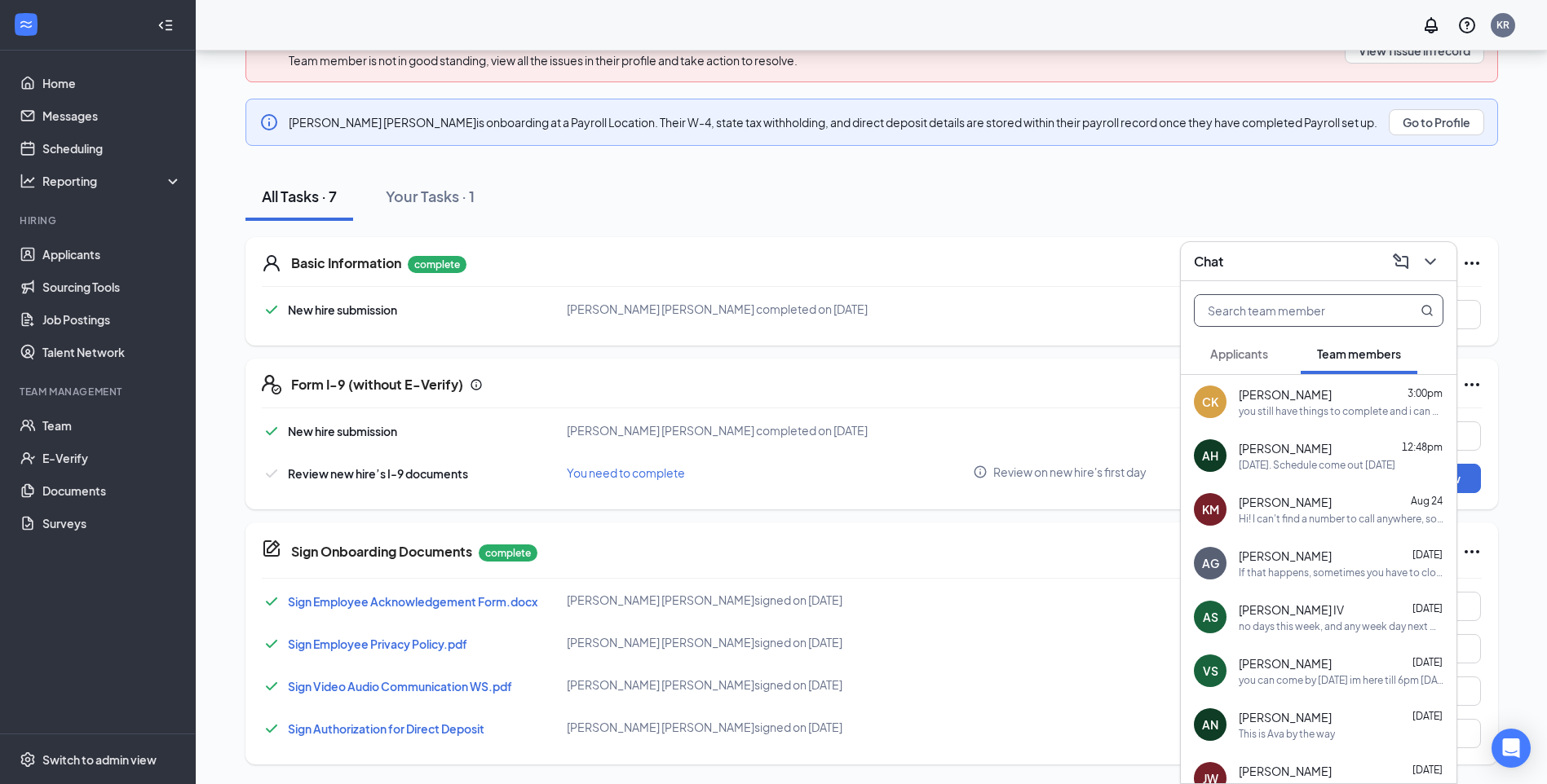
click at [1258, 312] on input "text" at bounding box center [1291, 310] width 193 height 31
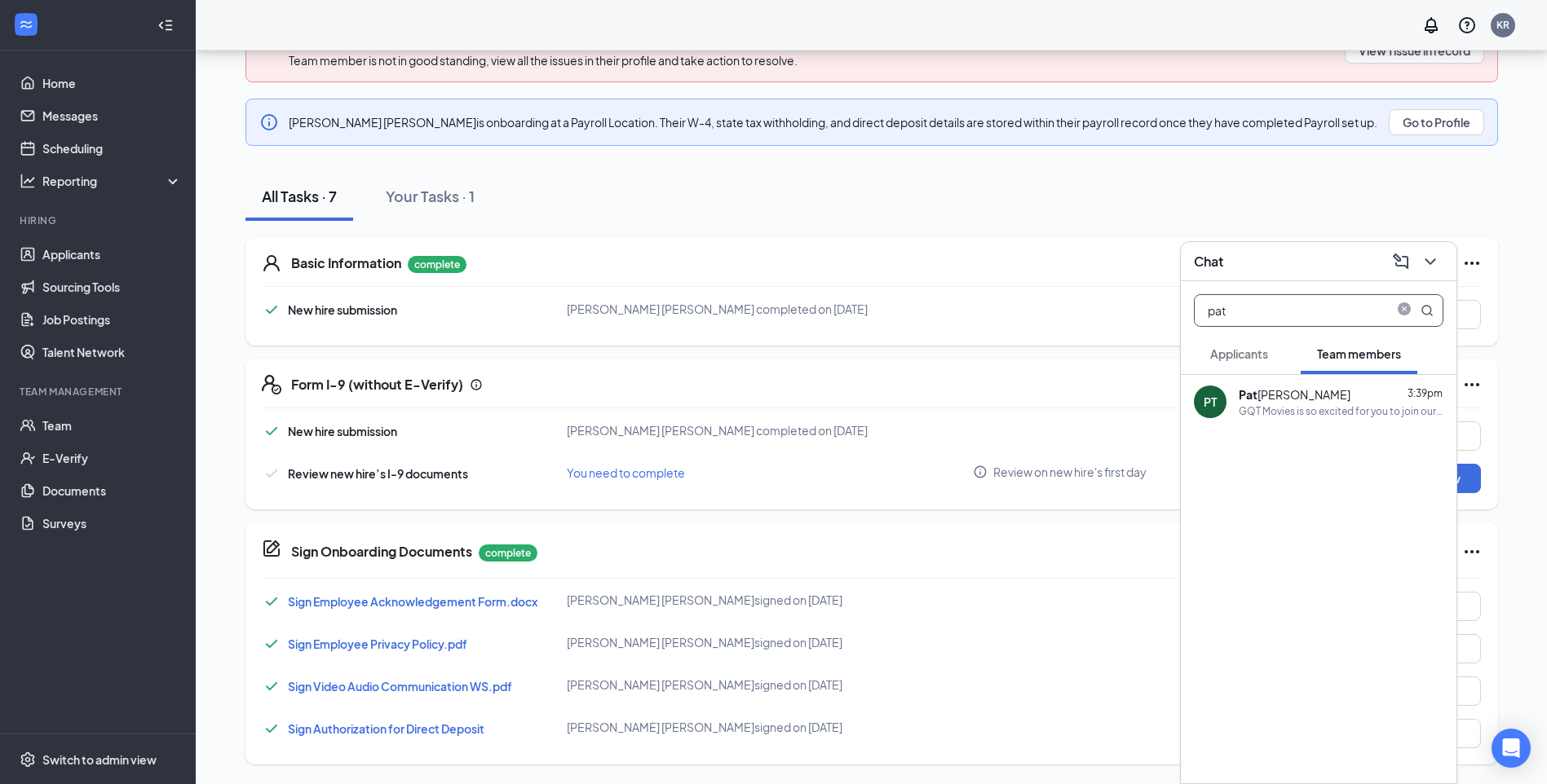
type input "pat"
click at [1274, 399] on div "[PERSON_NAME]" at bounding box center [1294, 395] width 111 height 17
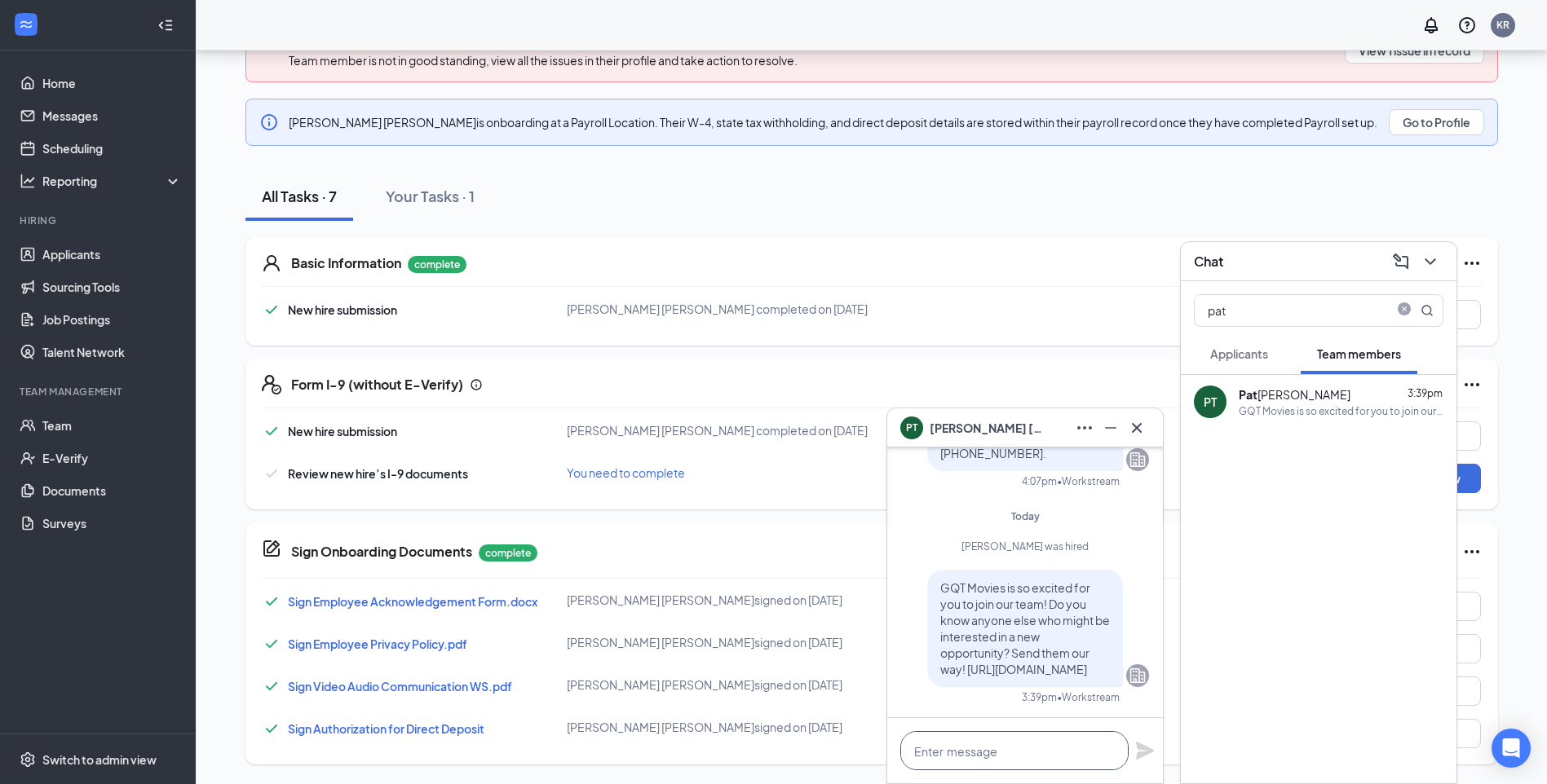
click at [931, 747] on textarea at bounding box center [1014, 750] width 229 height 39
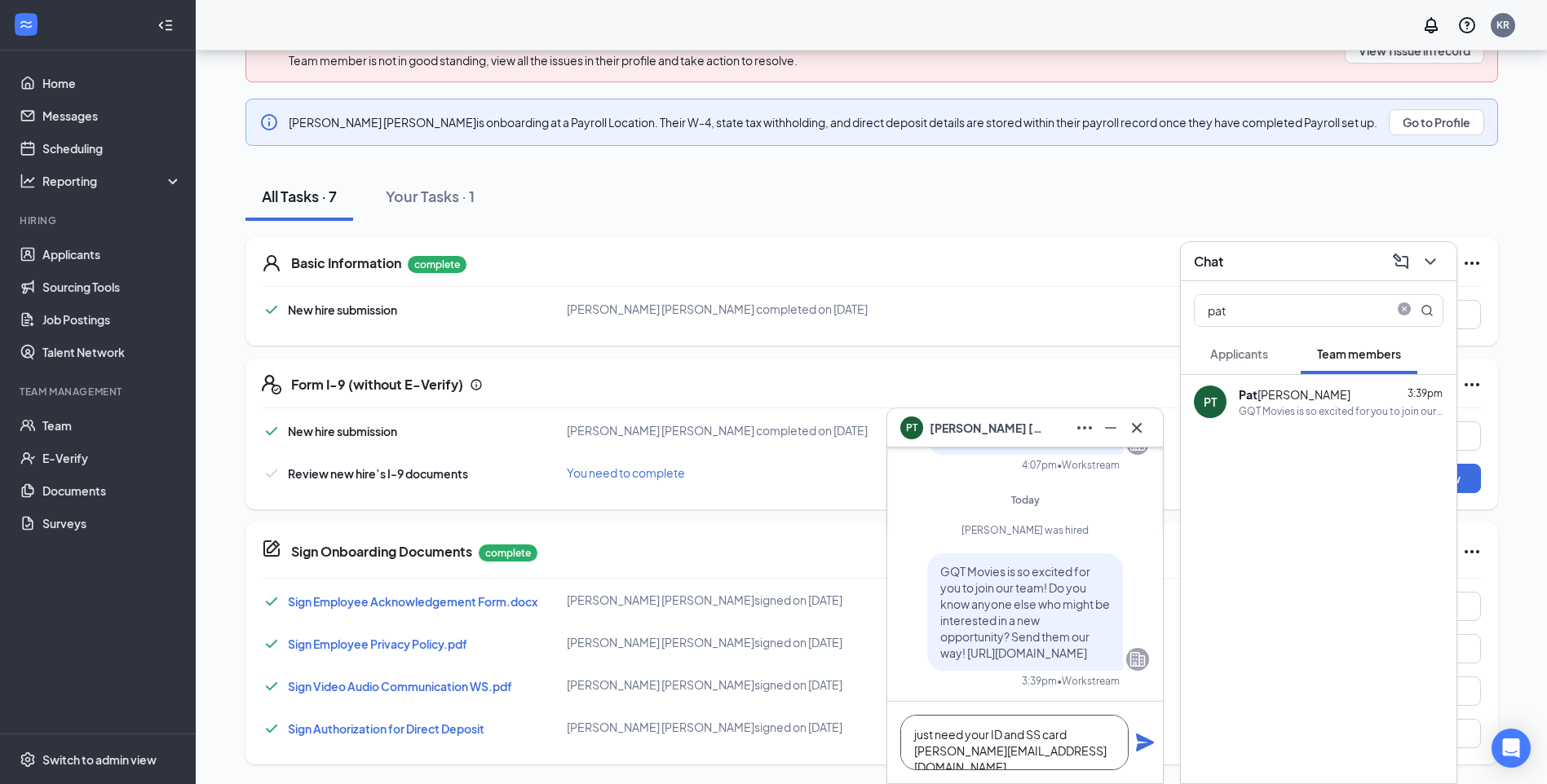
type textarea "just need your ID and SS card [PERSON_NAME][EMAIL_ADDRESS][DOMAIN_NAME]"
click at [1144, 740] on icon "Plane" at bounding box center [1145, 742] width 18 height 18
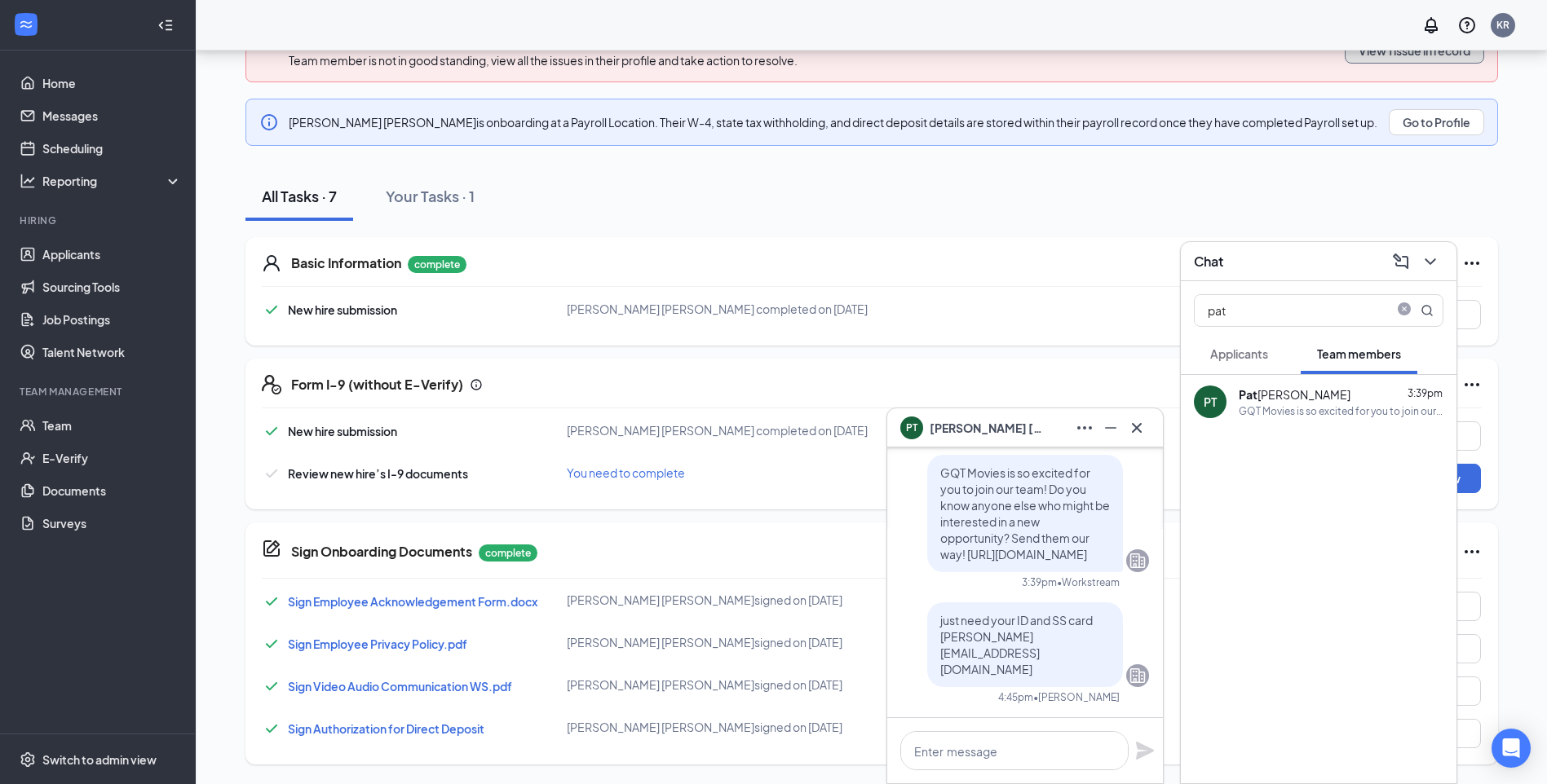
click at [1368, 57] on button "View 1 issue in record" at bounding box center [1415, 50] width 140 height 26
